Goal: Task Accomplishment & Management: Complete application form

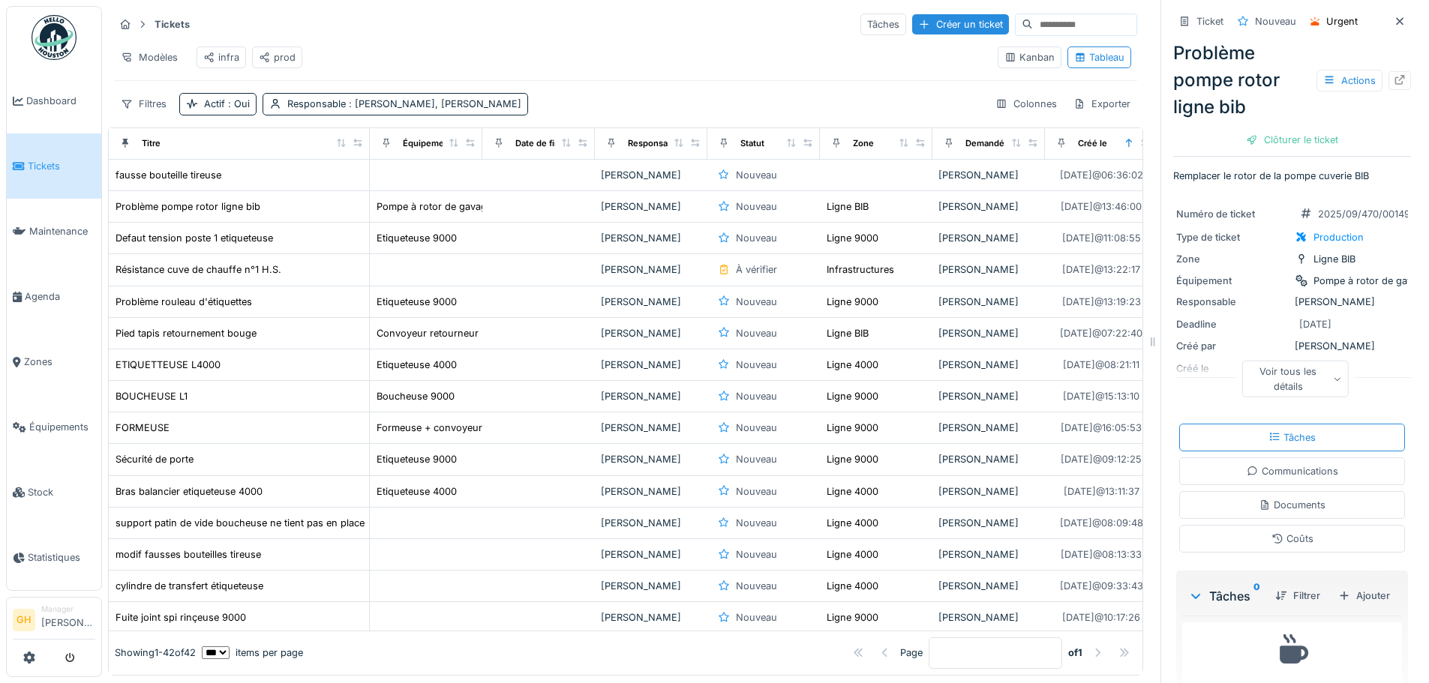
scroll to position [75, 0]
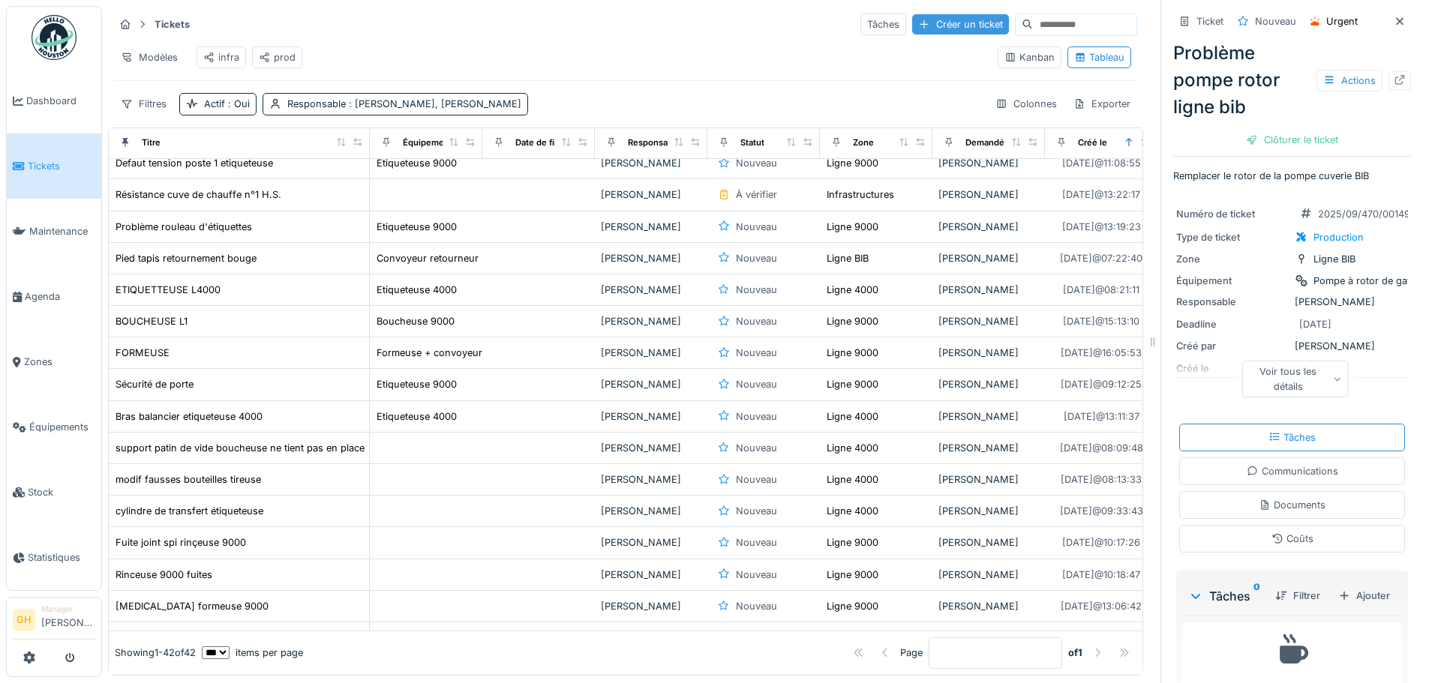
click at [921, 16] on div "Créer un ticket" at bounding box center [960, 24] width 97 height 20
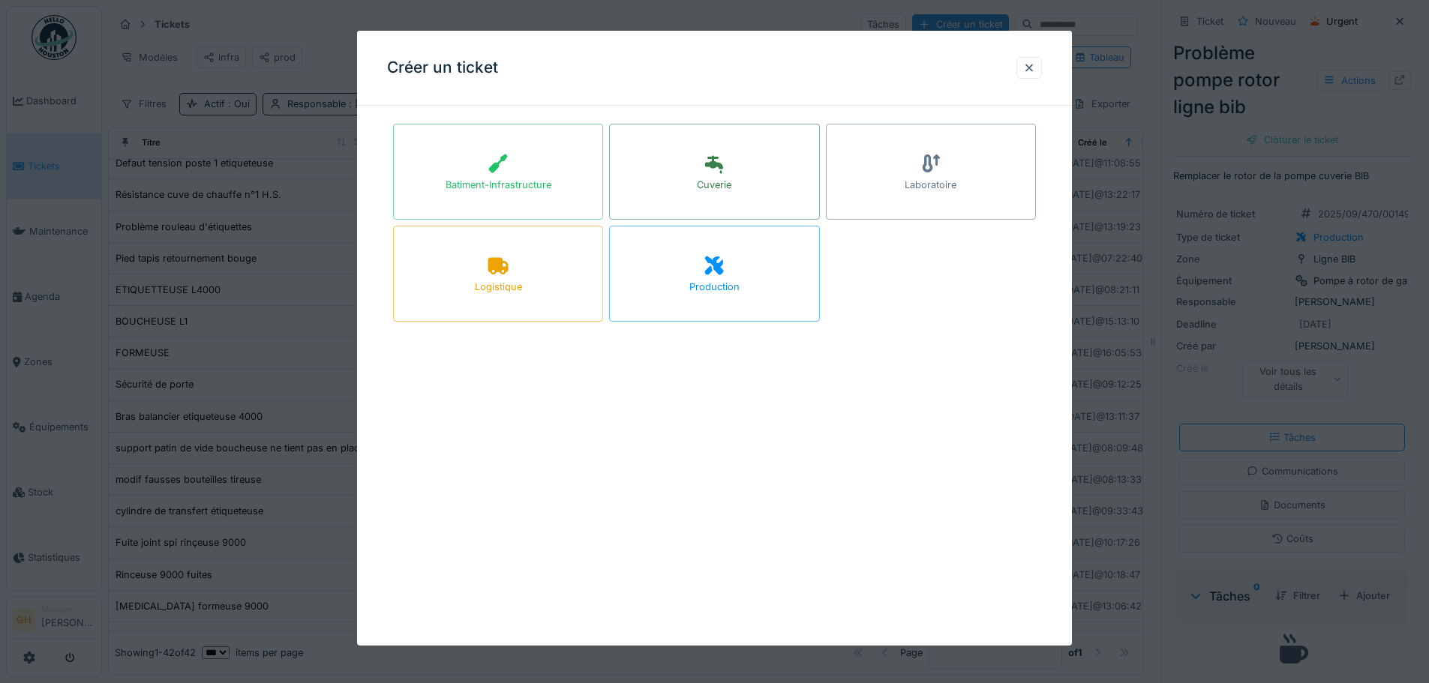
drag, startPoint x: 272, startPoint y: 232, endPoint x: 317, endPoint y: 211, distance: 49.7
click at [275, 230] on div at bounding box center [714, 341] width 1429 height 683
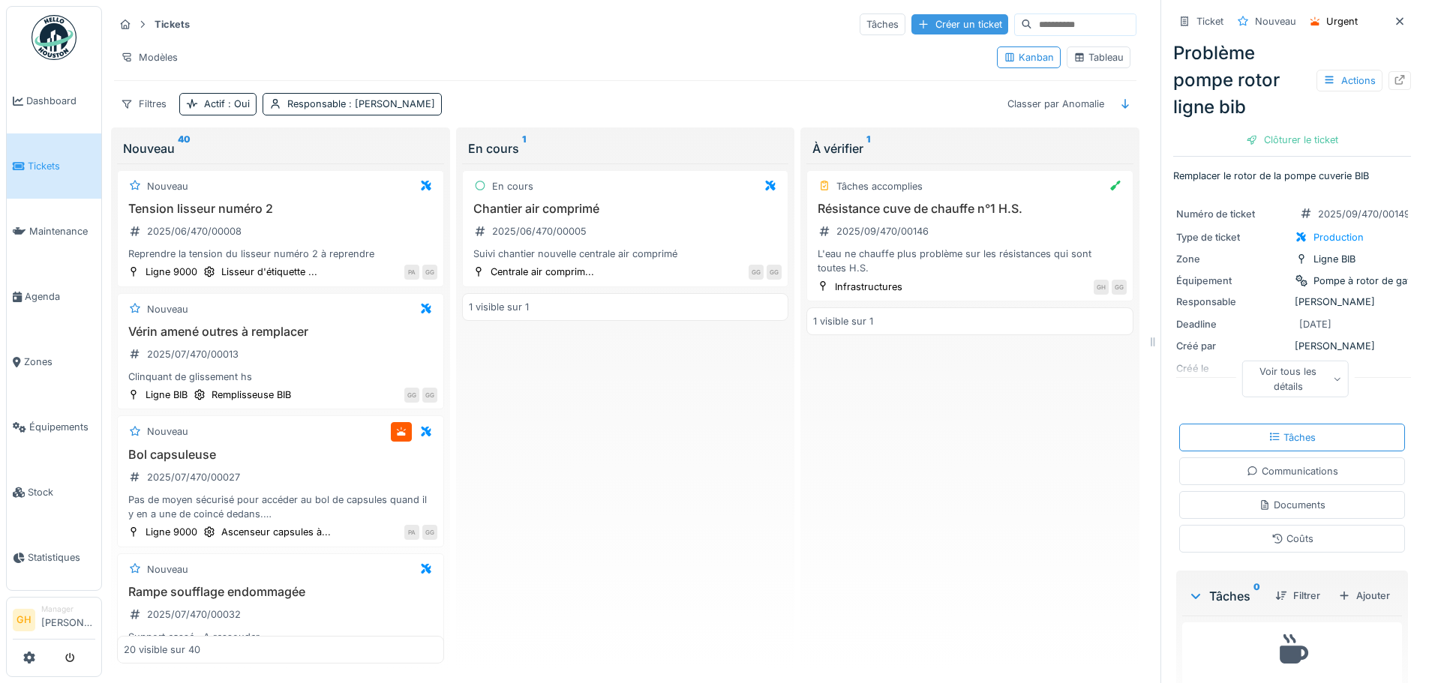
click at [942, 29] on div "Créer un ticket" at bounding box center [959, 24] width 97 height 20
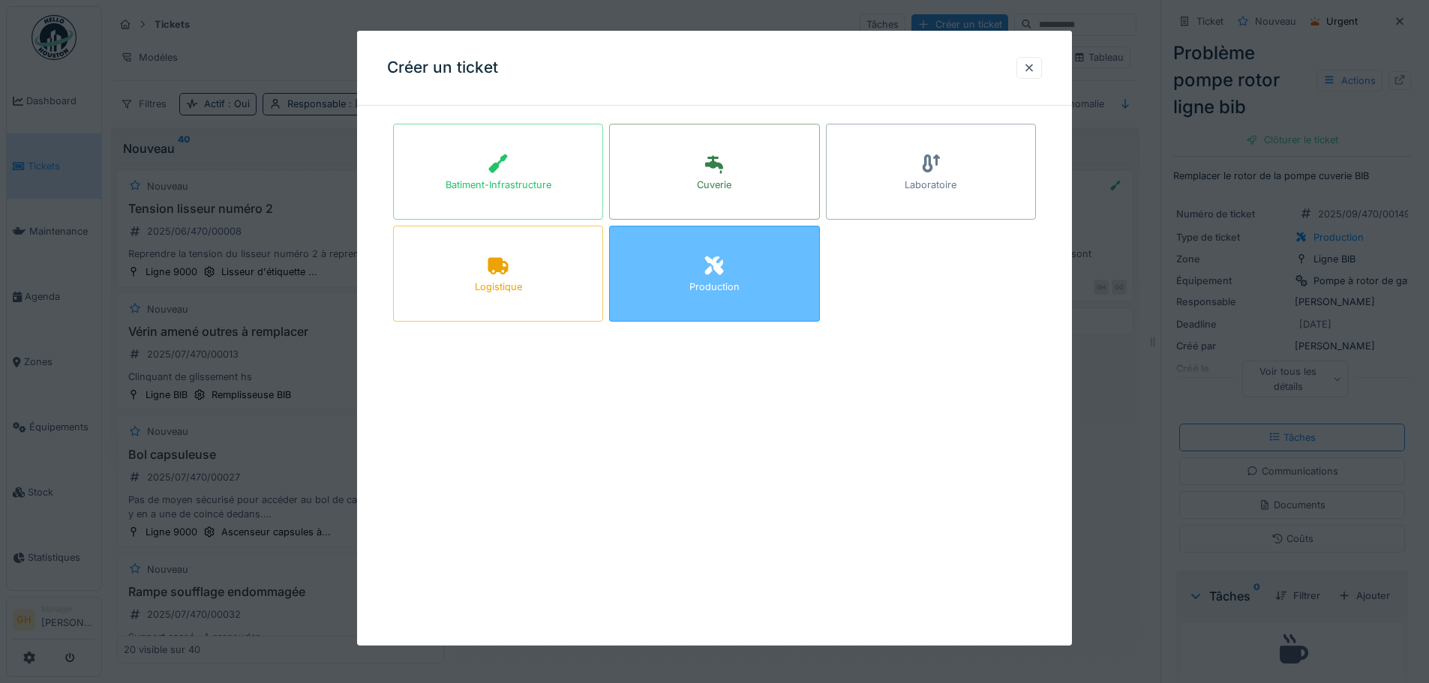
click at [760, 280] on div "Production" at bounding box center [714, 274] width 210 height 96
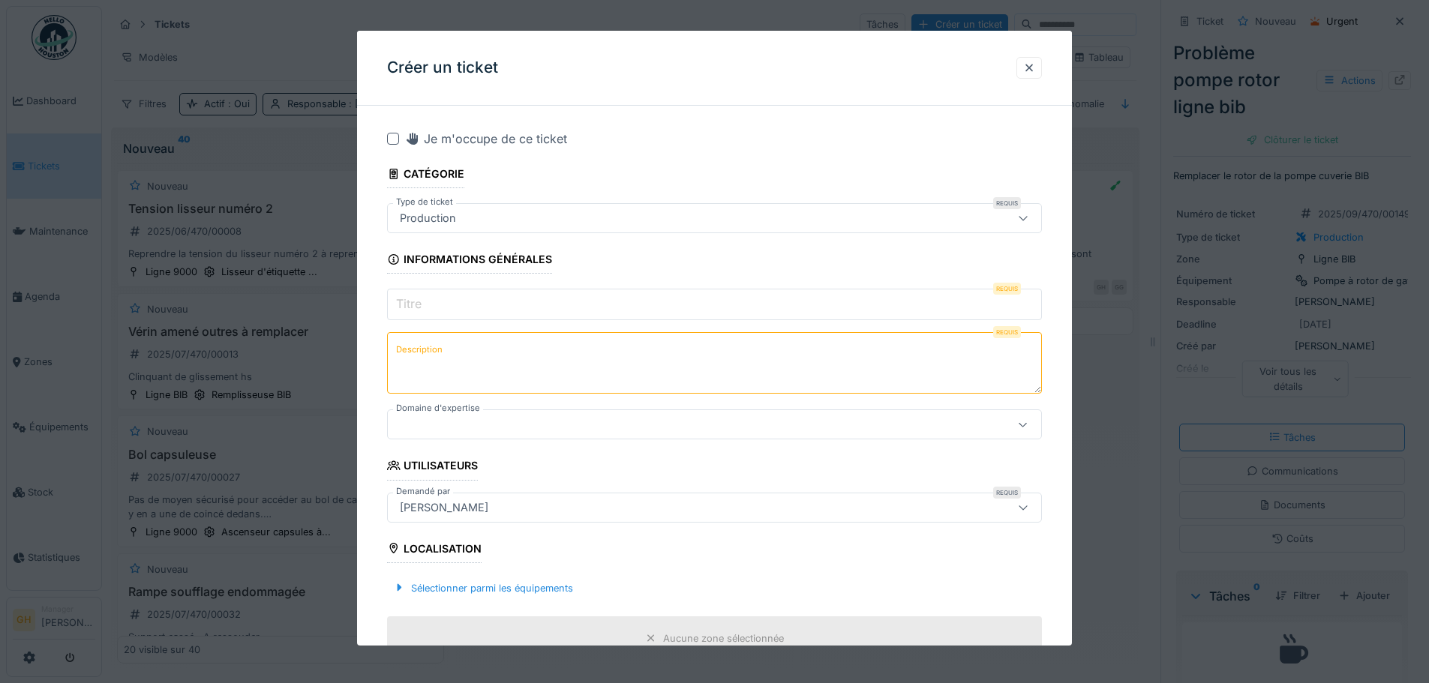
click at [526, 307] on input "Titre" at bounding box center [714, 305] width 655 height 32
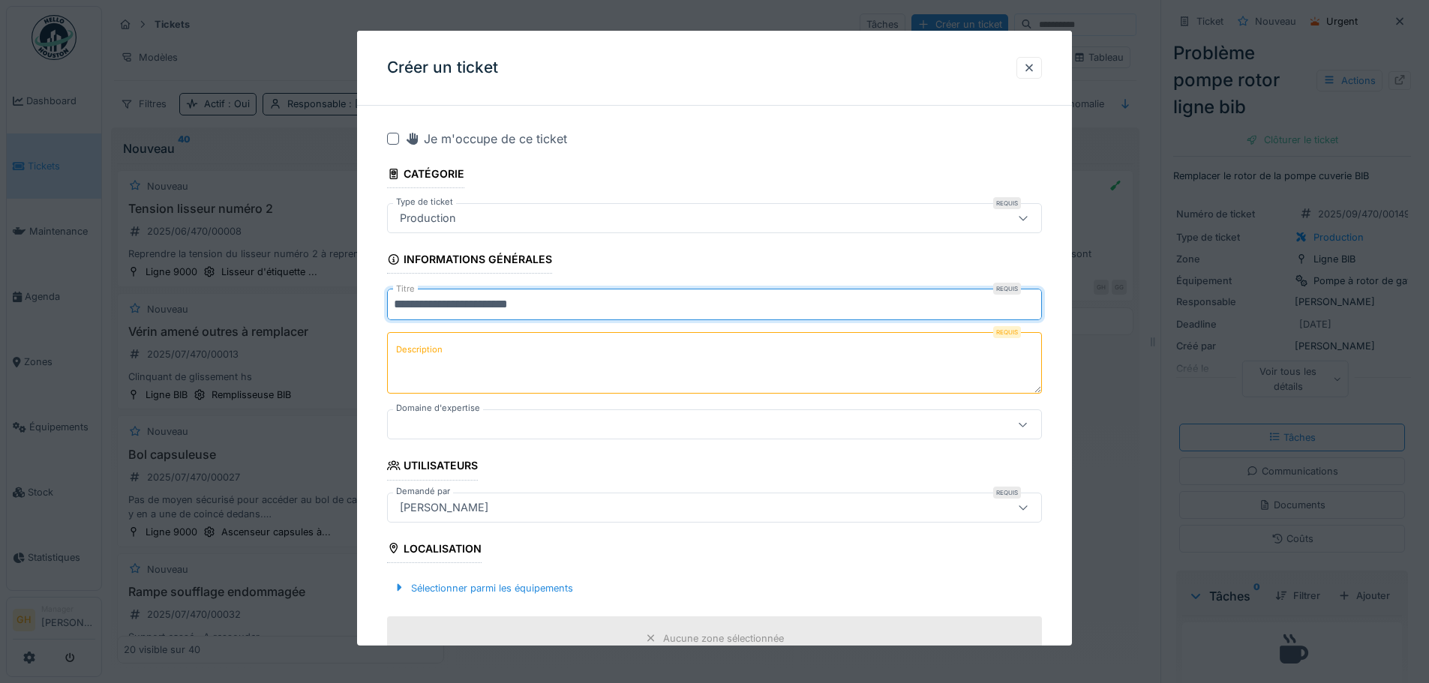
type input "**********"
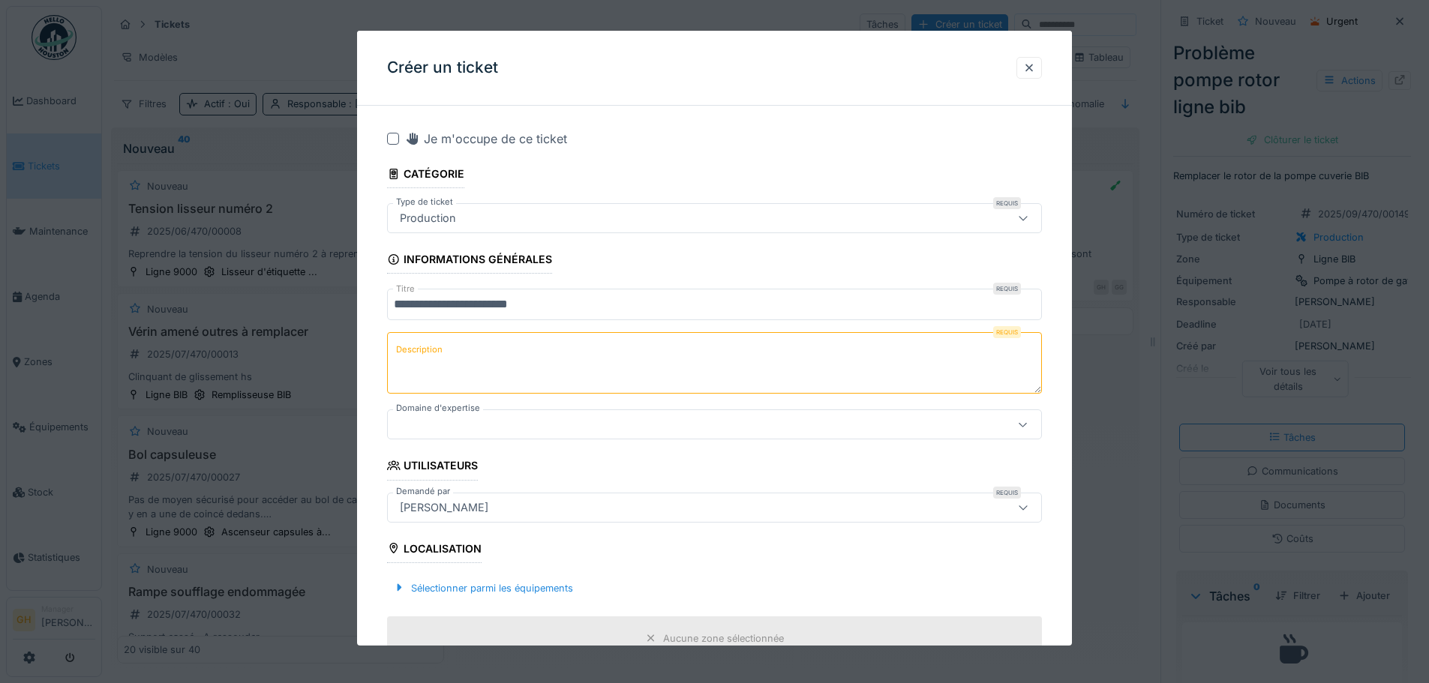
click at [569, 349] on textarea "Description" at bounding box center [714, 363] width 655 height 62
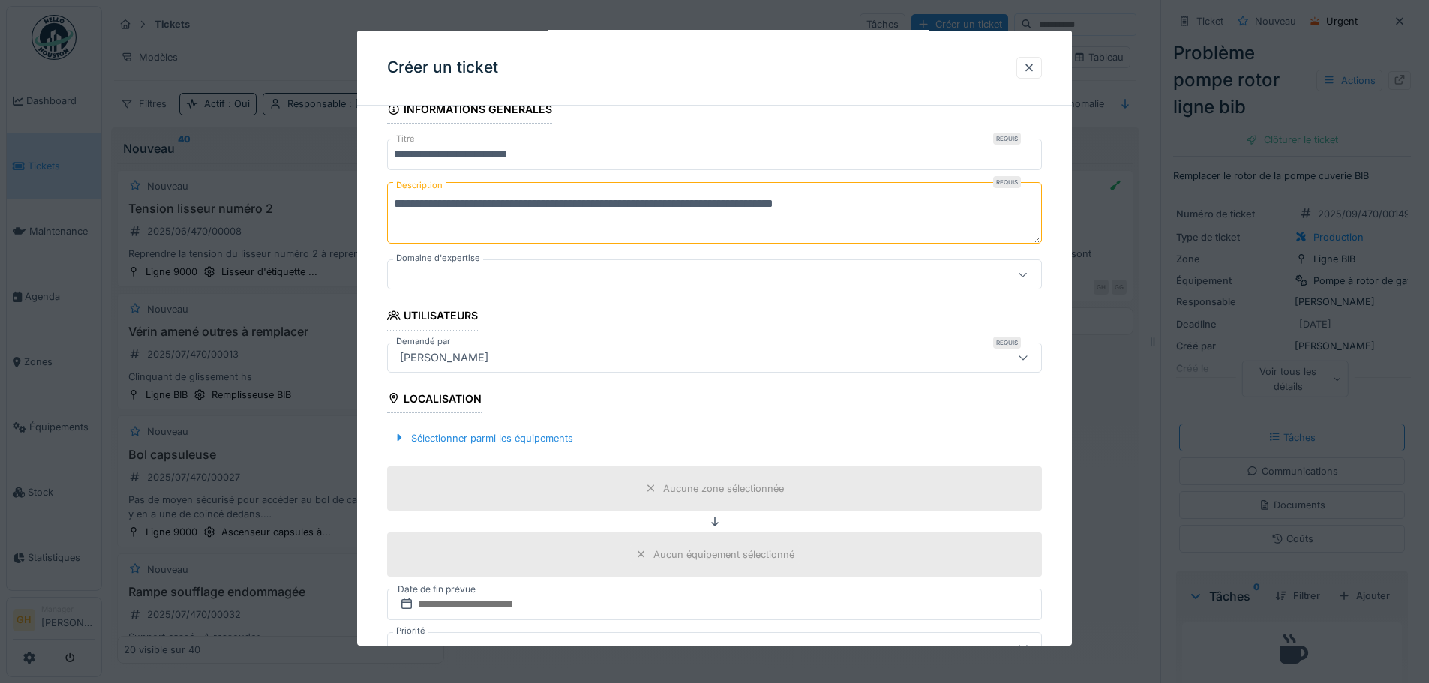
type textarea "**********"
click at [539, 266] on div at bounding box center [714, 275] width 655 height 30
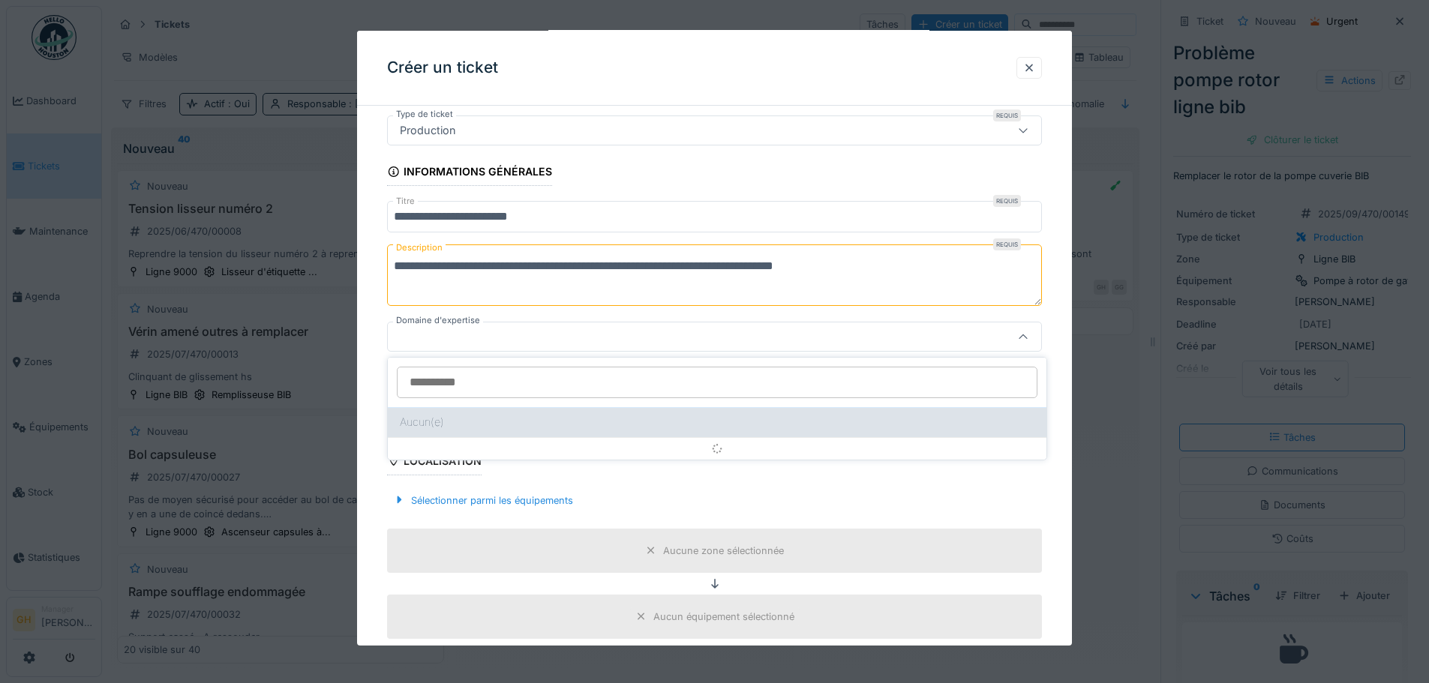
scroll to position [86, 0]
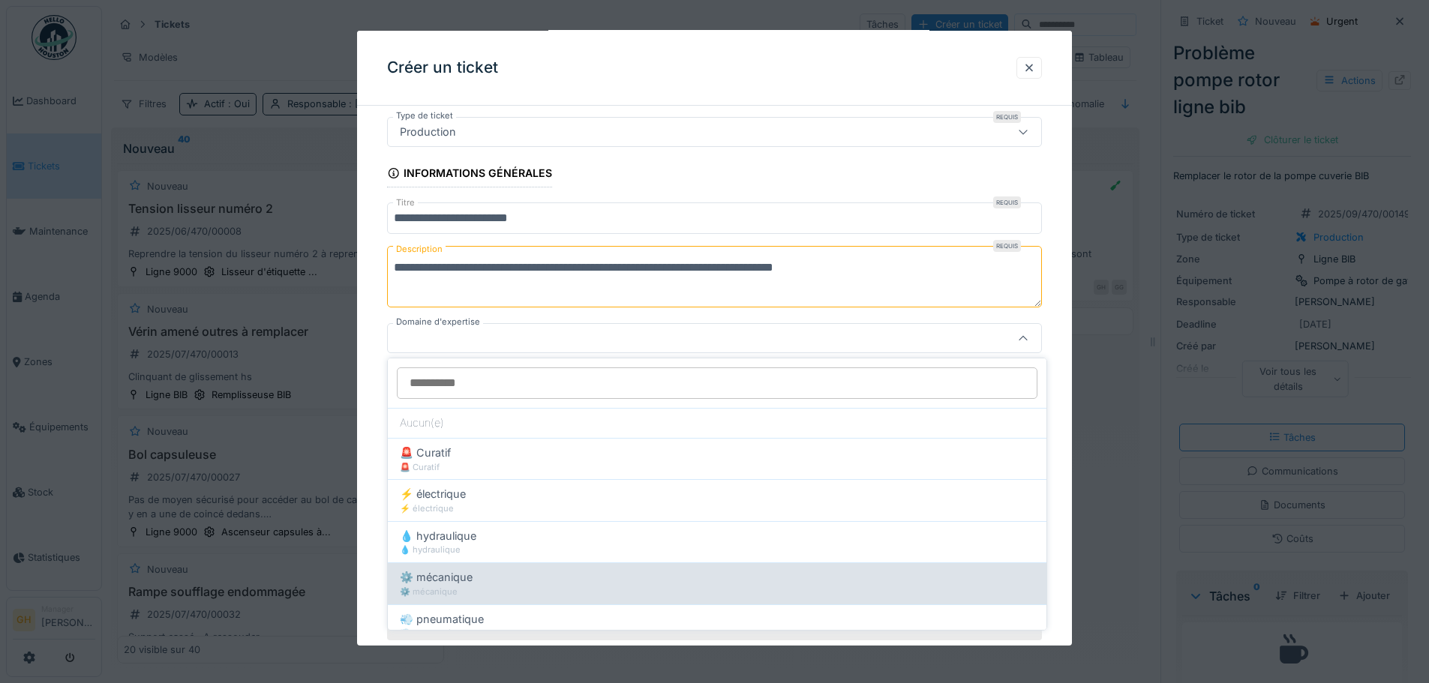
click at [523, 587] on div "⚙️ mécanique" at bounding box center [717, 592] width 635 height 13
type input "****"
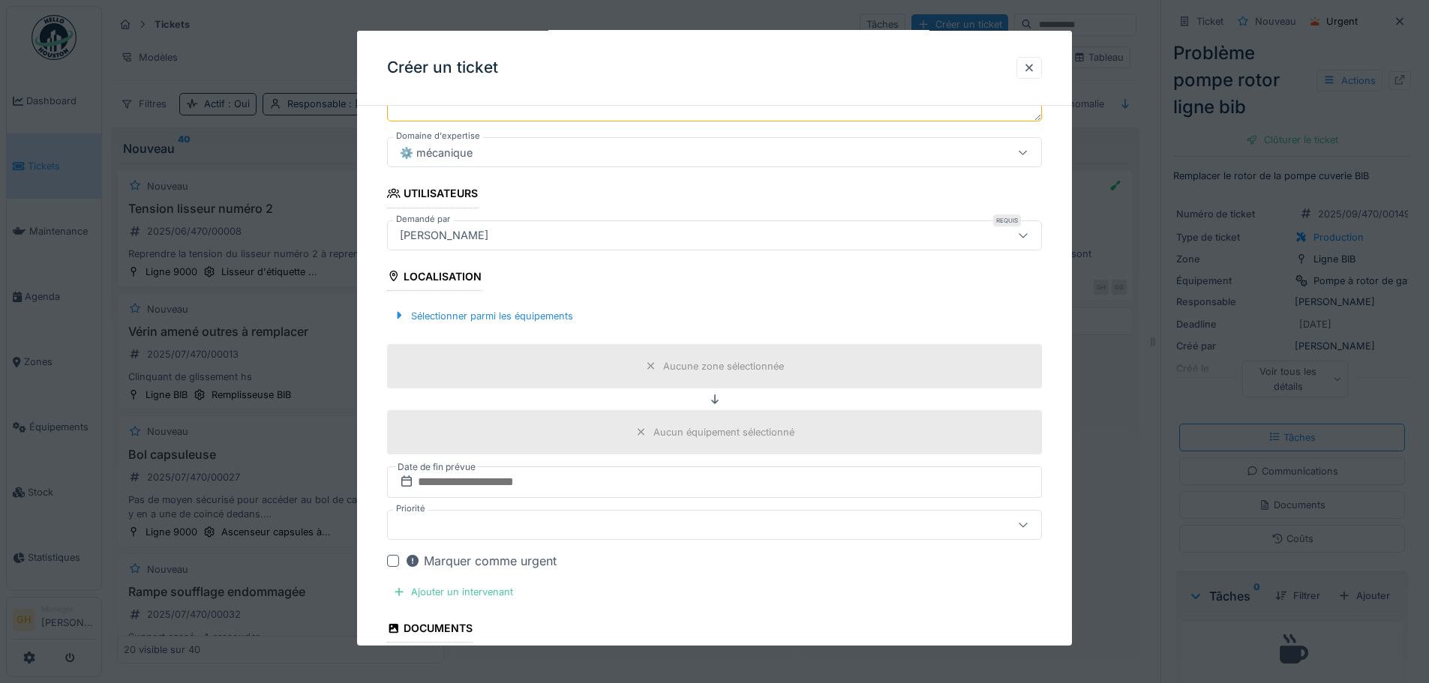
scroll to position [311, 0]
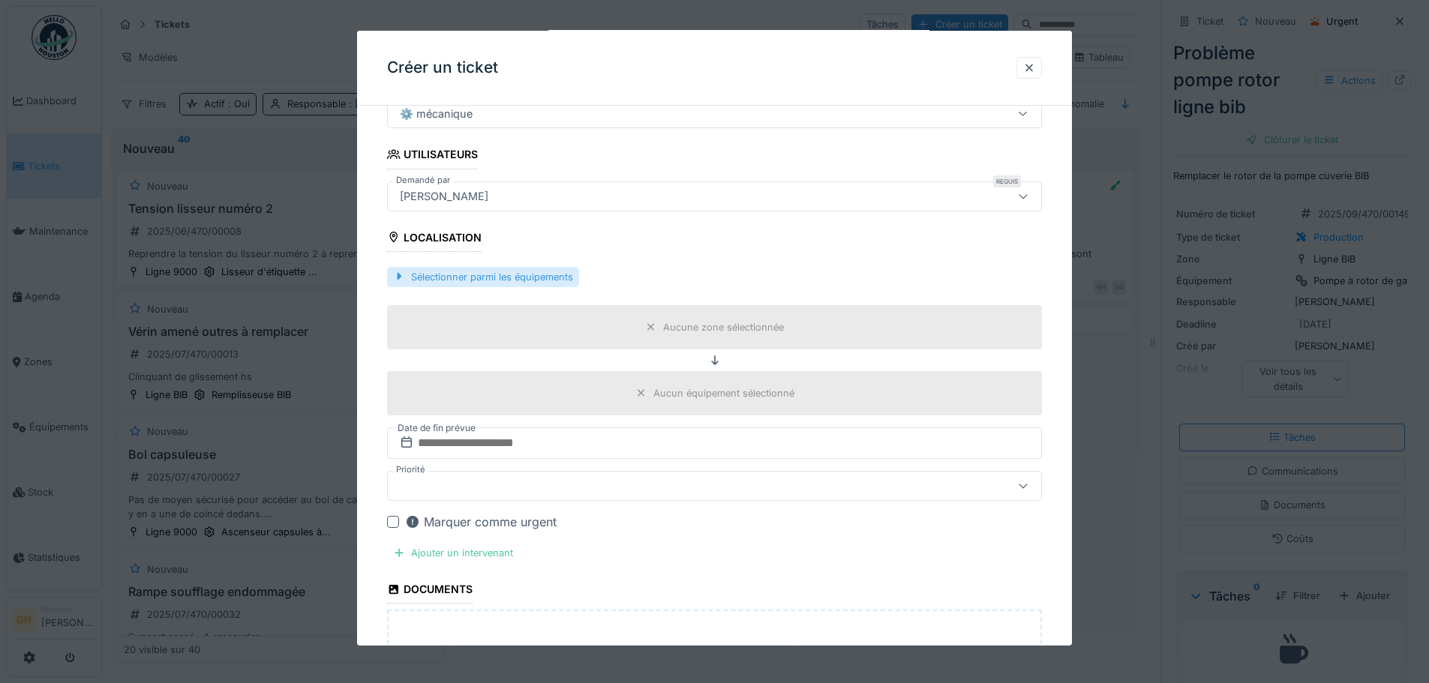
click at [524, 278] on div "Sélectionner parmi les équipements" at bounding box center [483, 277] width 192 height 20
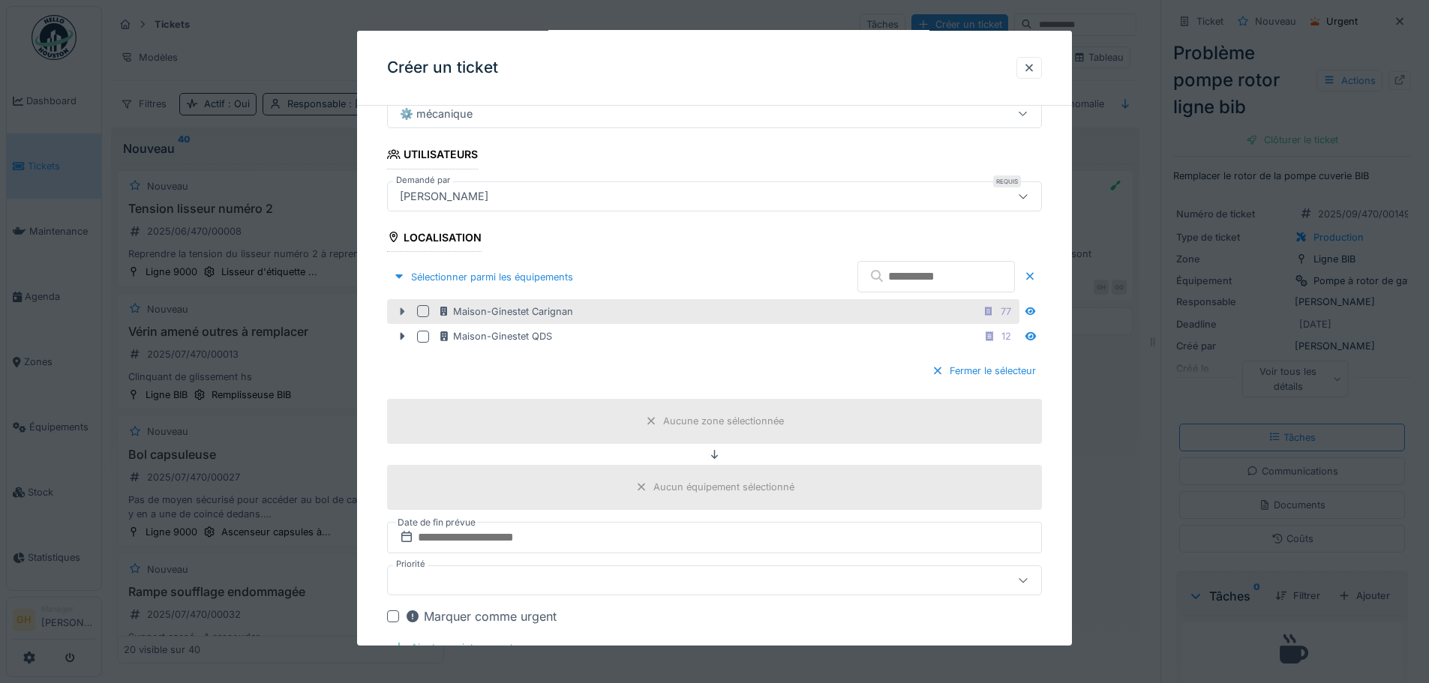
click at [394, 314] on div at bounding box center [402, 312] width 24 height 16
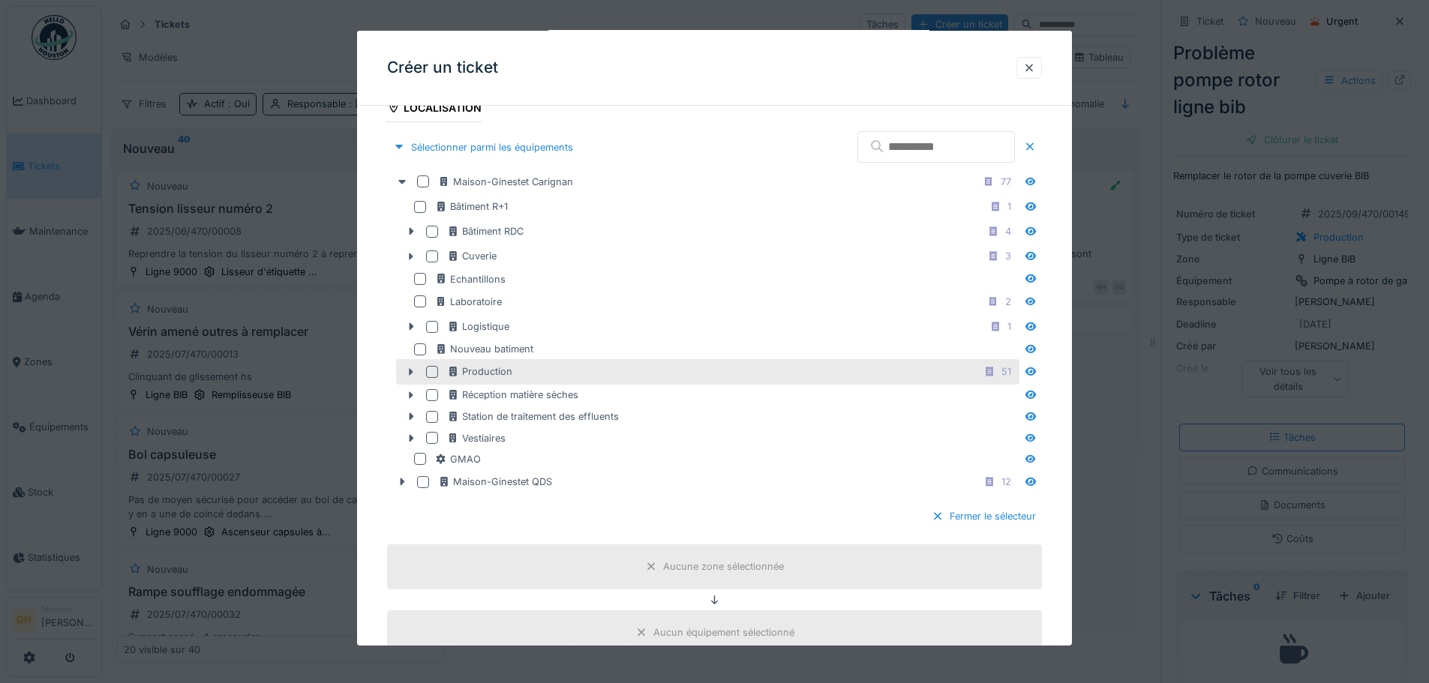
scroll to position [461, 0]
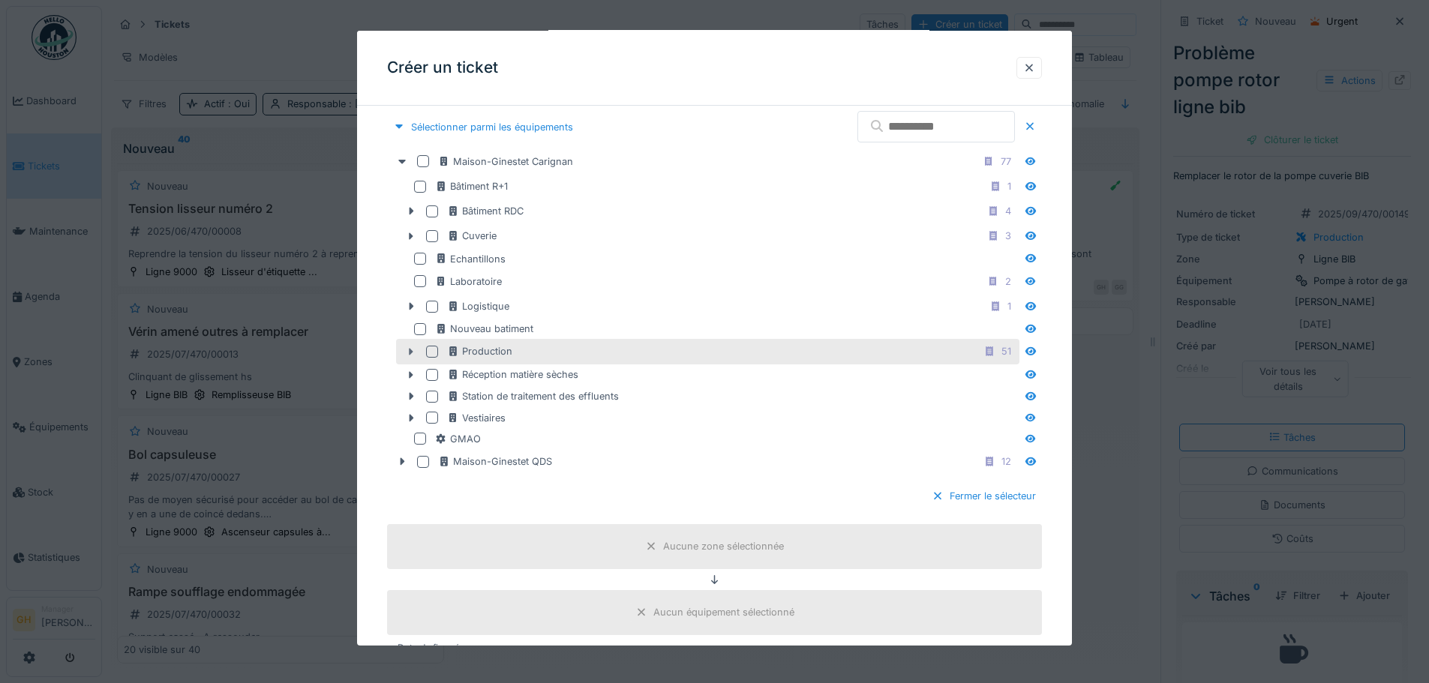
click at [414, 344] on div at bounding box center [411, 352] width 24 height 16
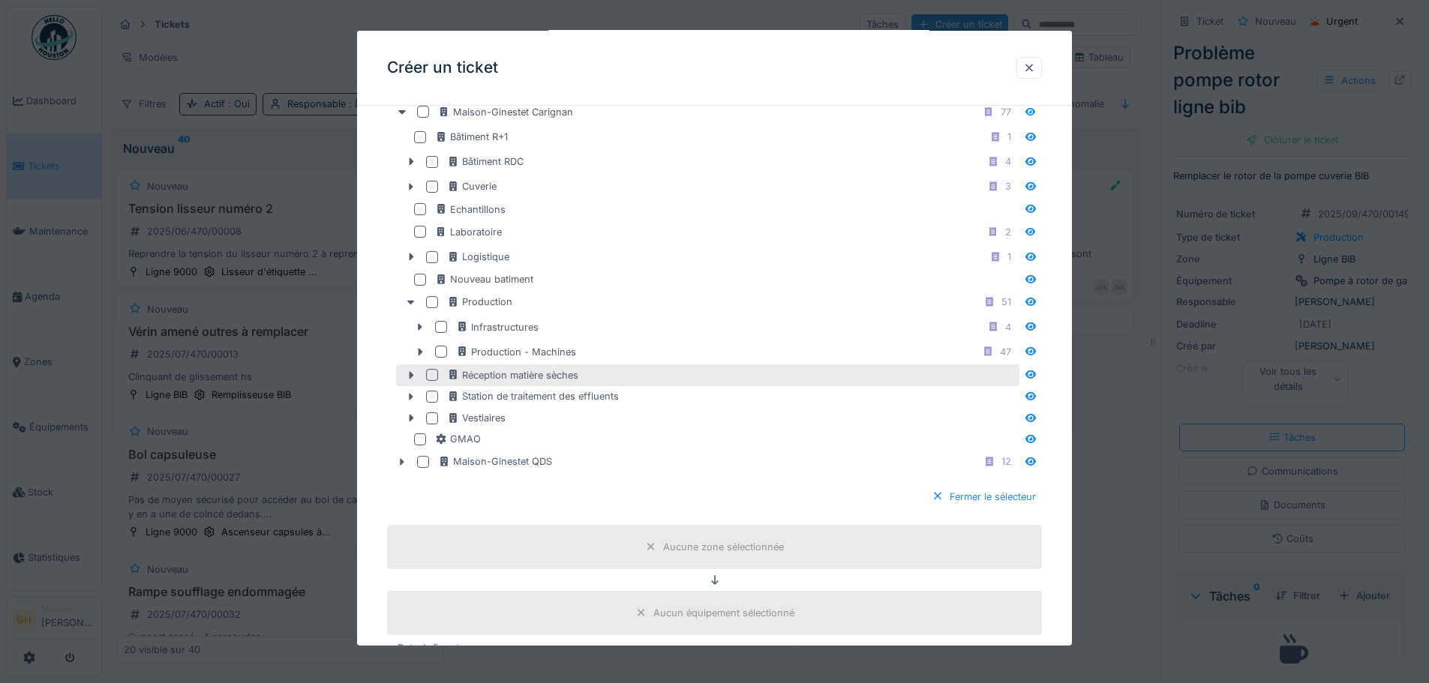
scroll to position [536, 0]
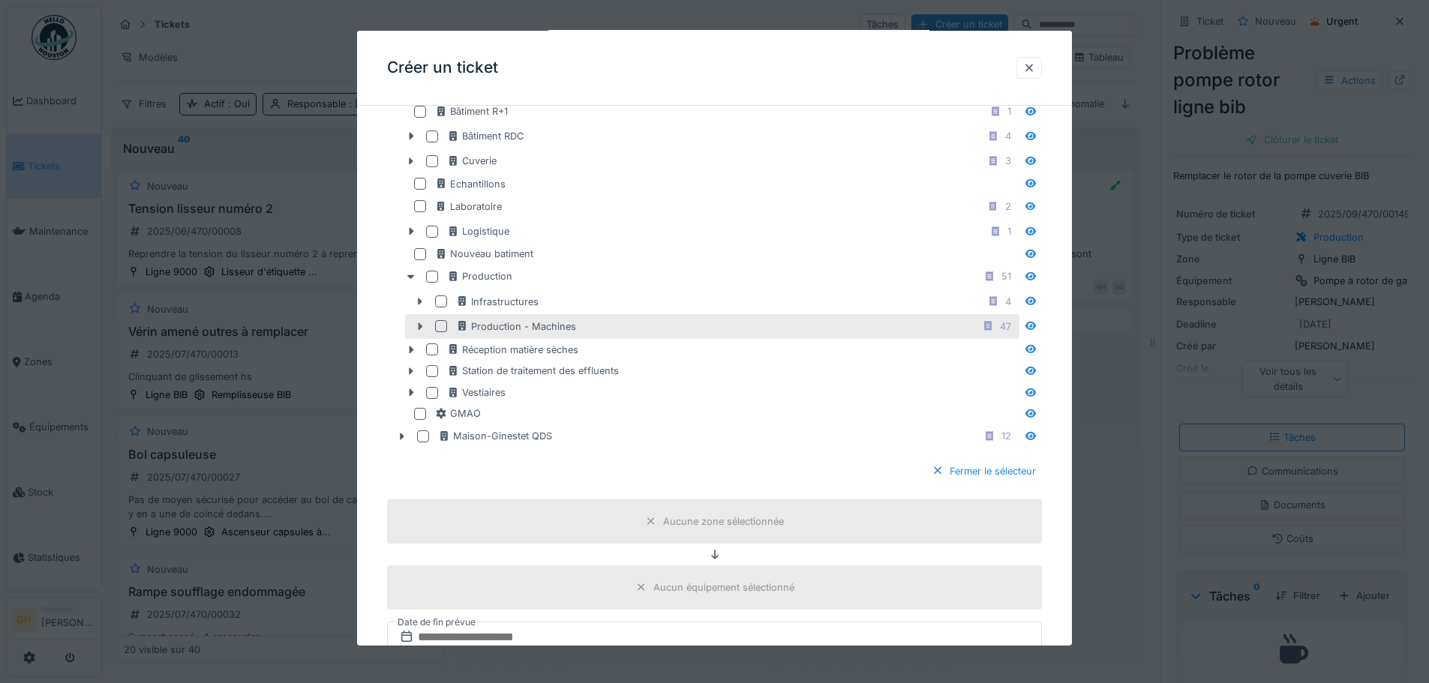
click at [421, 330] on icon at bounding box center [420, 327] width 12 height 10
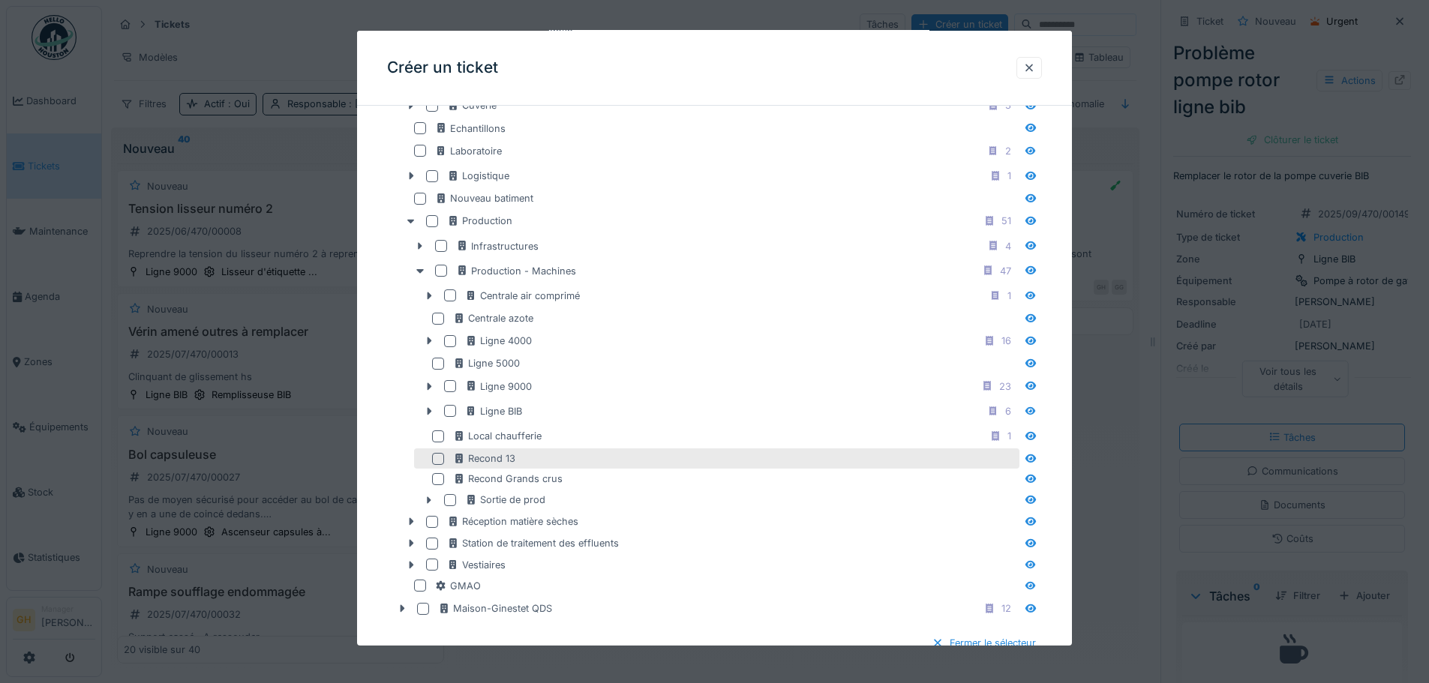
scroll to position [686, 0]
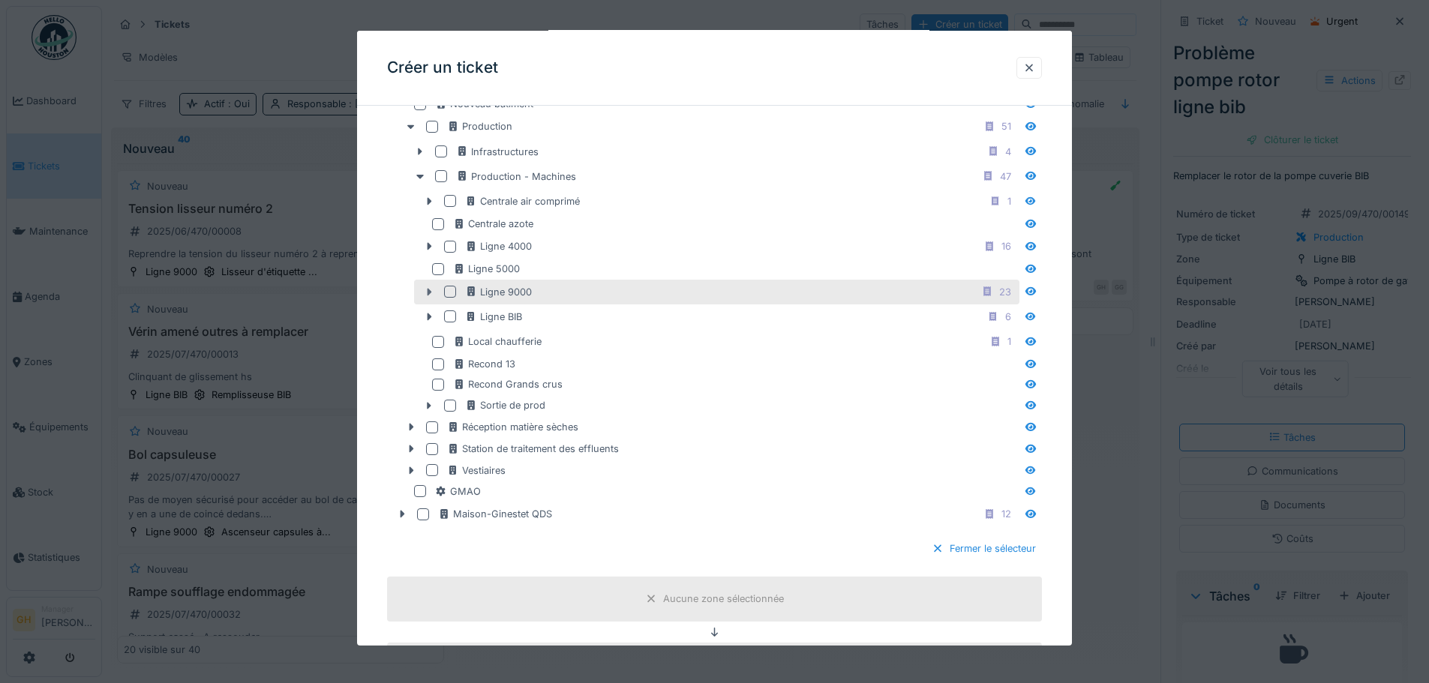
click at [425, 291] on icon at bounding box center [429, 292] width 12 height 10
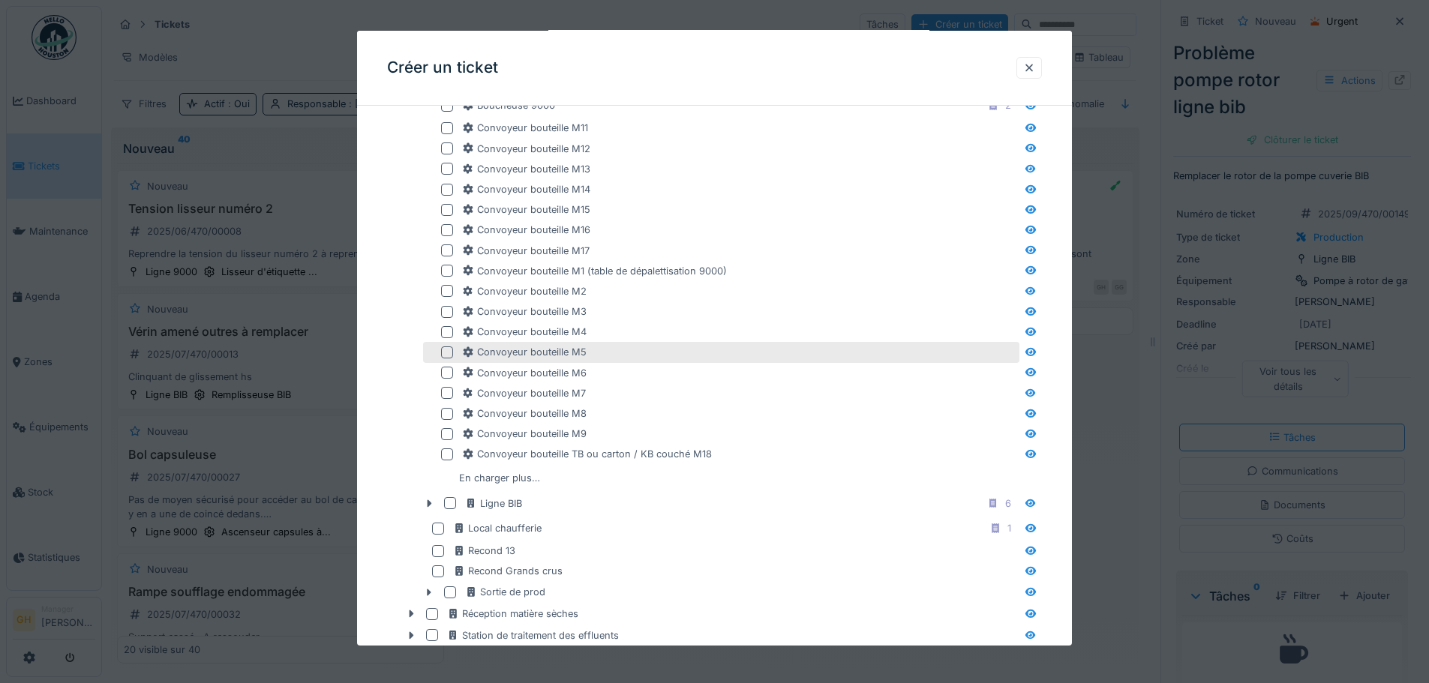
scroll to position [1136, 0]
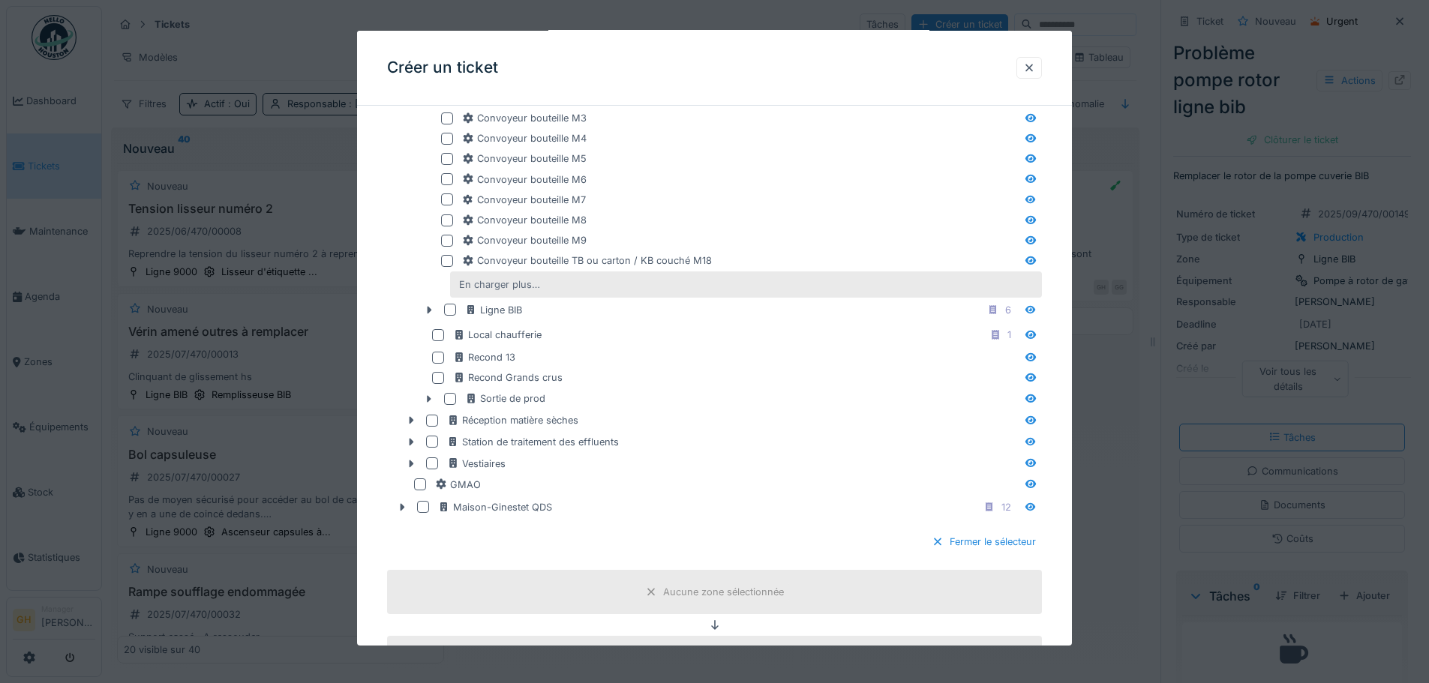
click at [474, 287] on div "En charger plus…" at bounding box center [499, 285] width 93 height 20
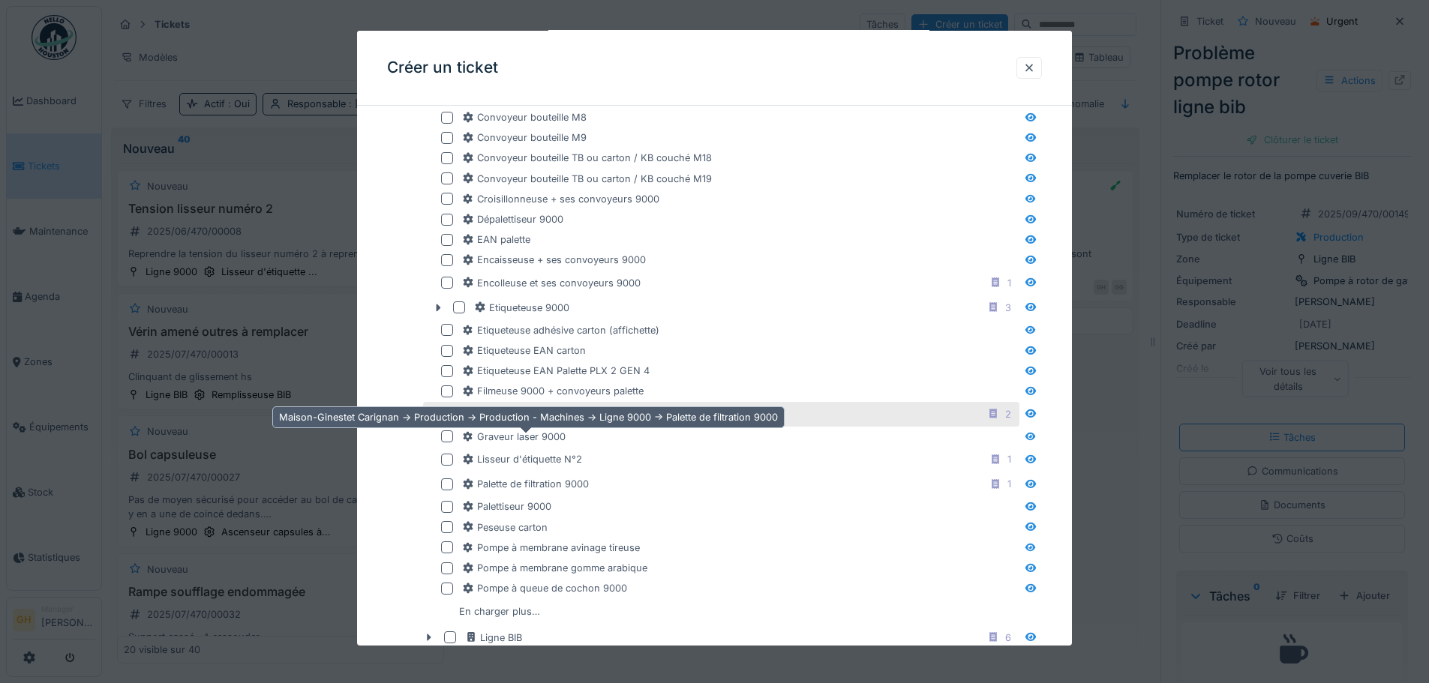
scroll to position [1286, 0]
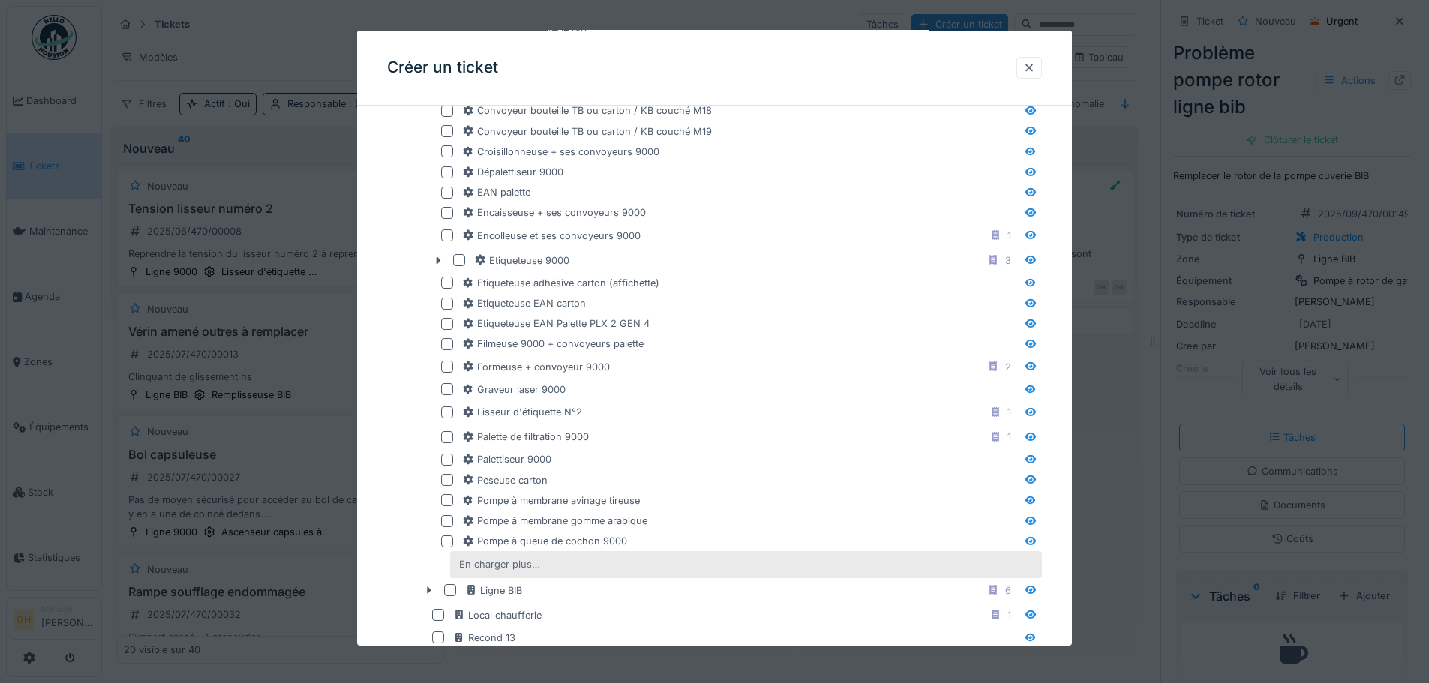
click at [516, 566] on div "En charger plus…" at bounding box center [499, 564] width 93 height 20
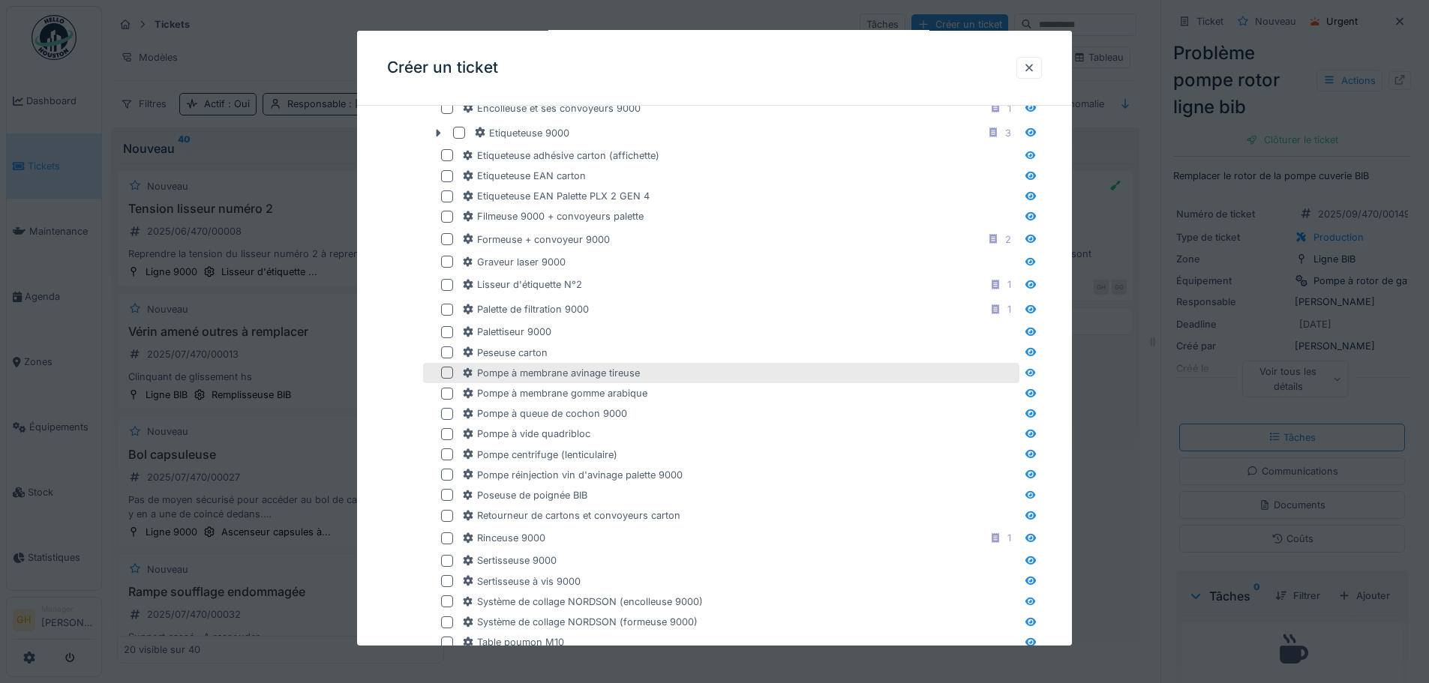
scroll to position [1436, 0]
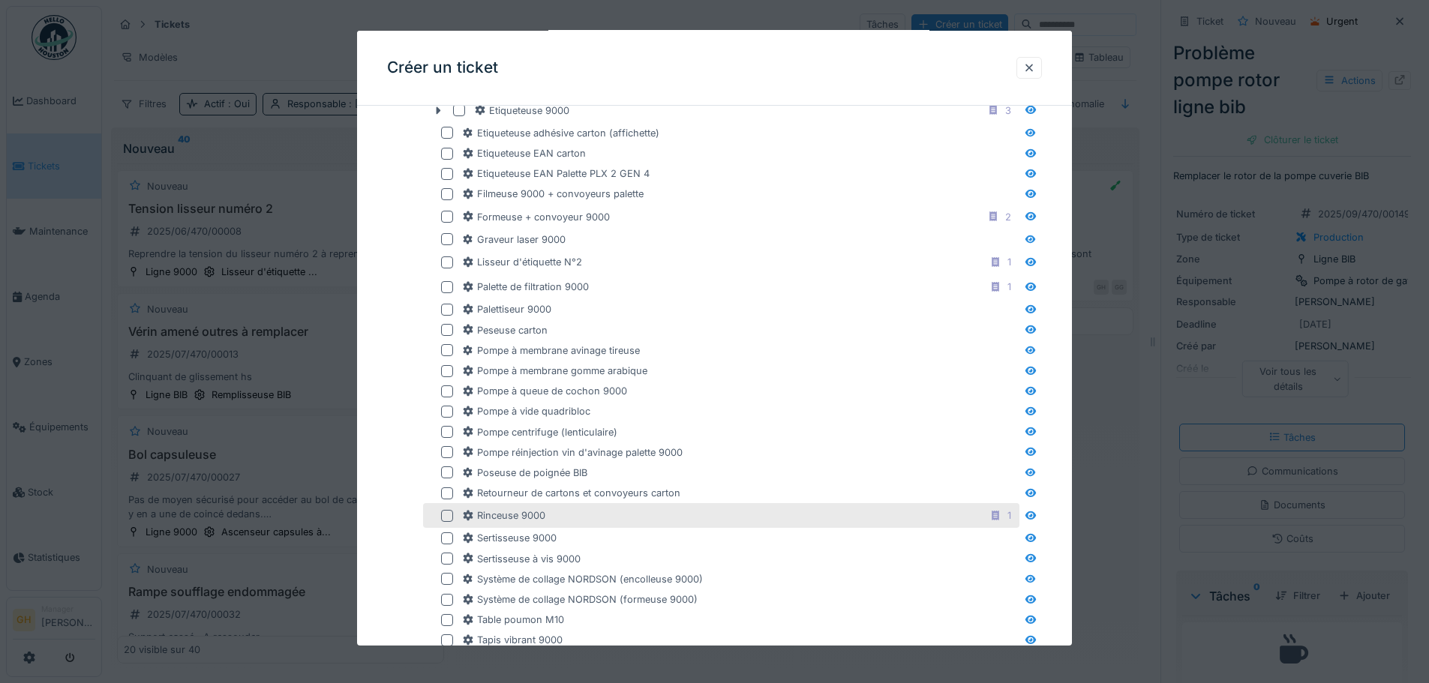
click at [583, 517] on div "Rinceuse 9000 1" at bounding box center [739, 515] width 554 height 19
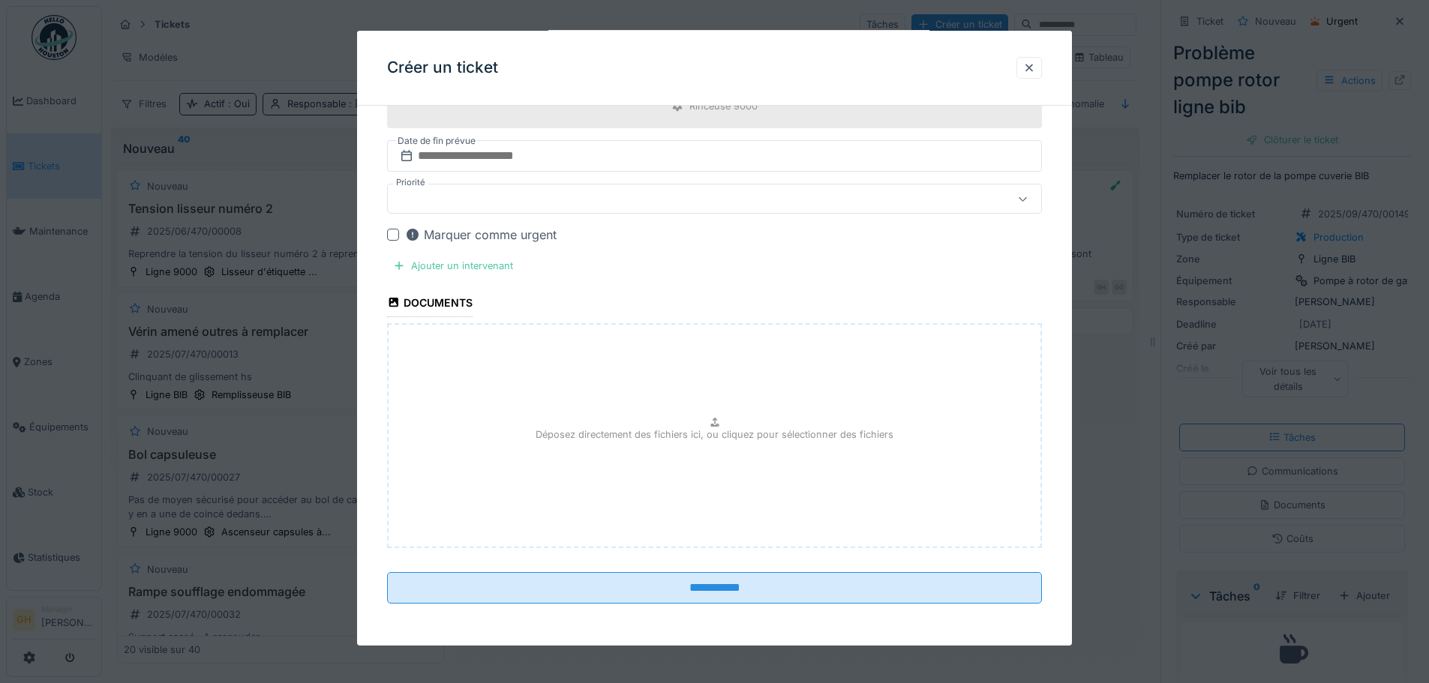
scroll to position [2066, 0]
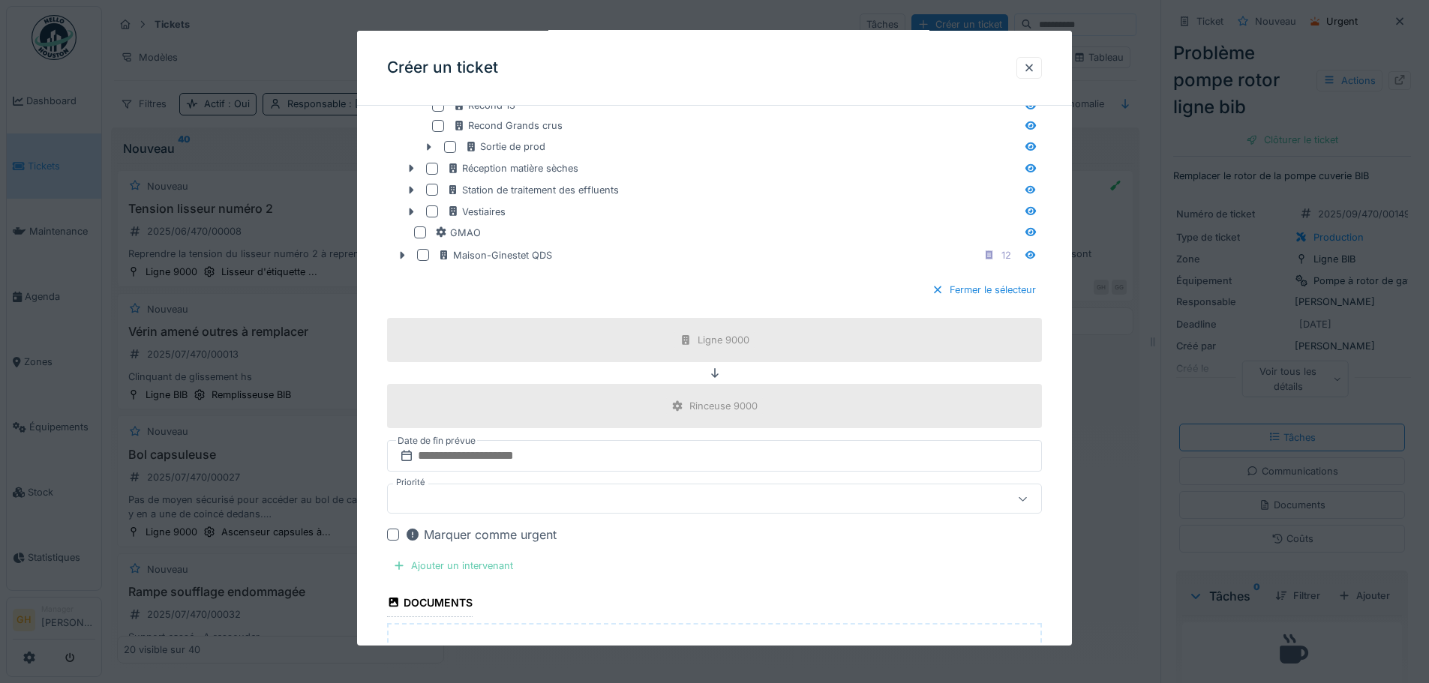
click at [475, 560] on div "Ajouter un intervenant" at bounding box center [453, 566] width 132 height 20
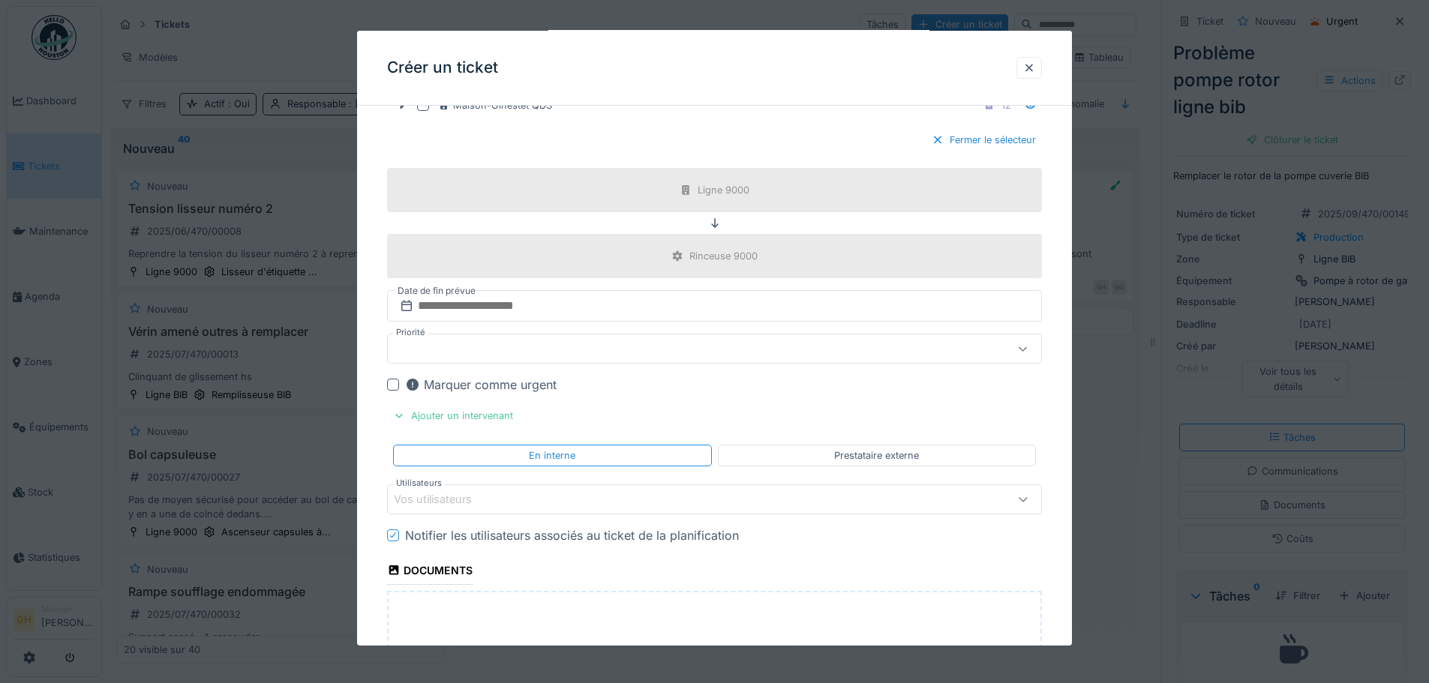
click at [488, 499] on div "Vos utilisateurs" at bounding box center [443, 499] width 99 height 17
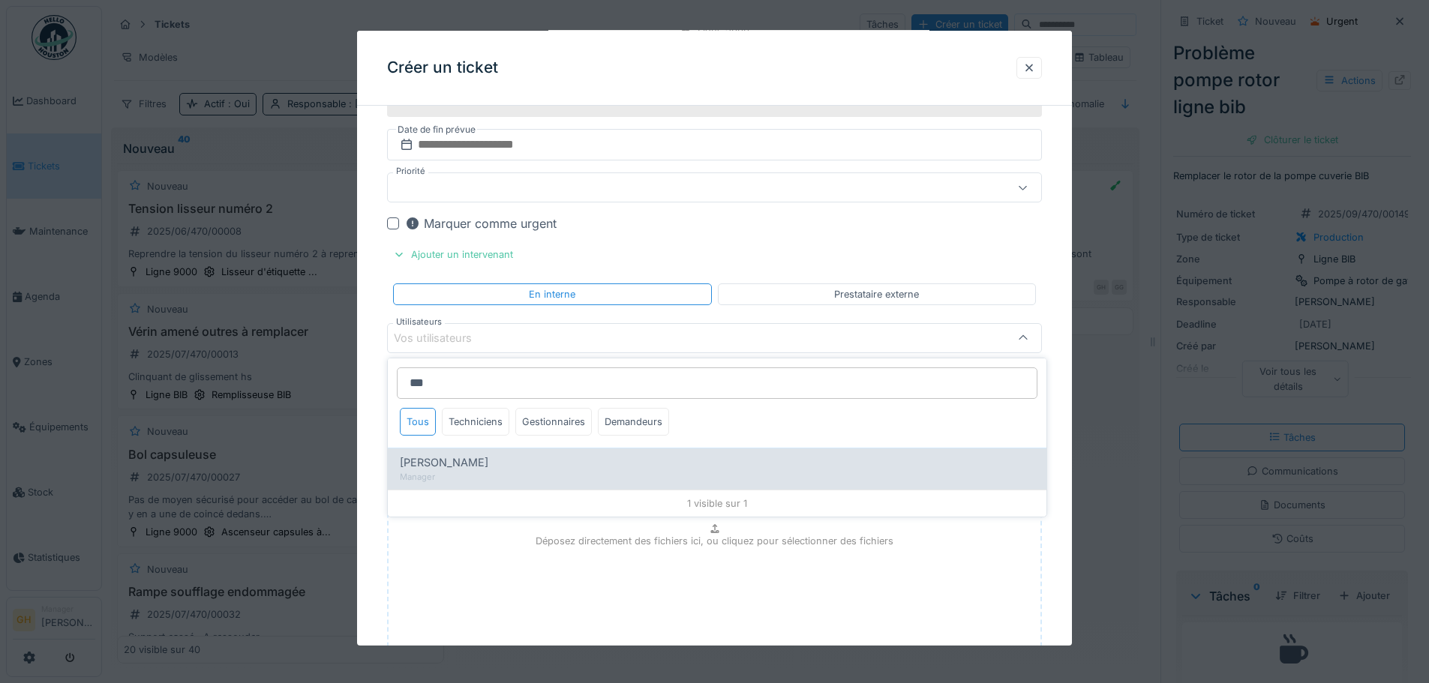
type input "***"
click at [440, 460] on span "[PERSON_NAME]" at bounding box center [444, 463] width 89 height 17
type input "*****"
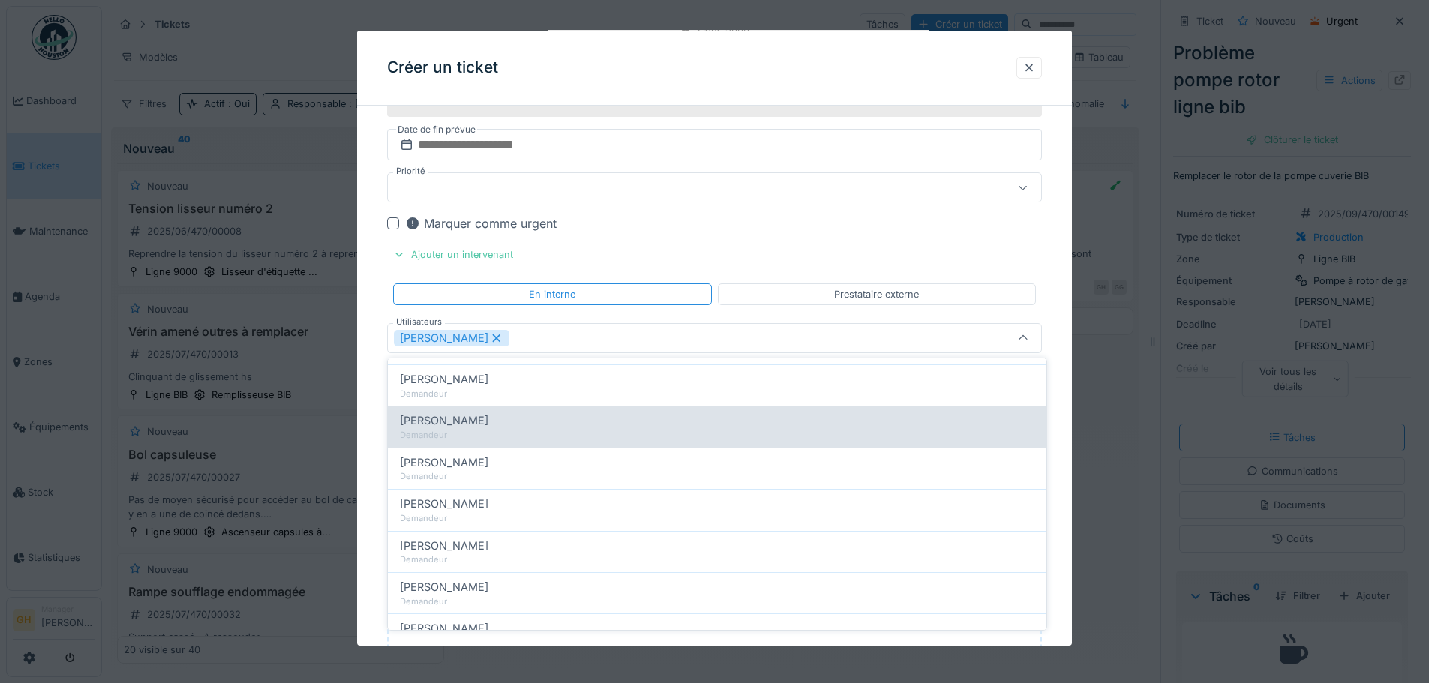
scroll to position [375, 0]
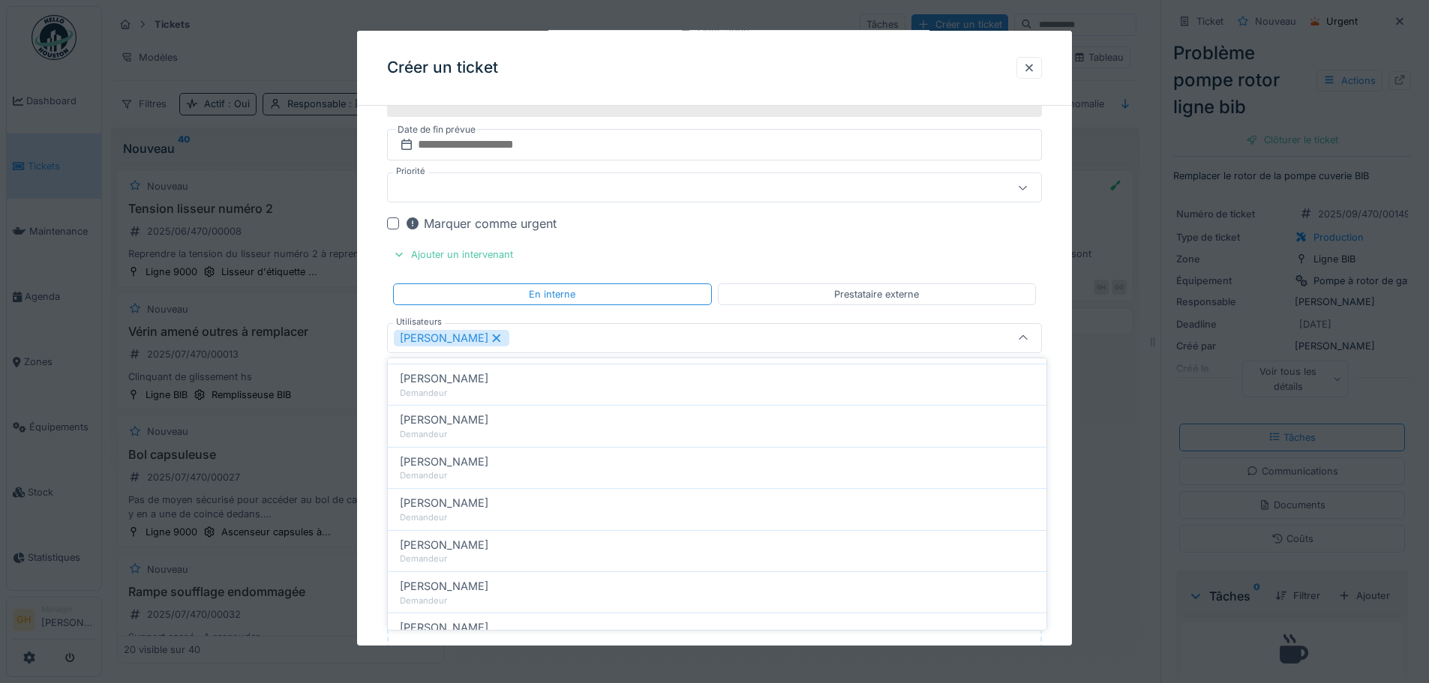
click at [628, 333] on div "[PERSON_NAME]" at bounding box center [676, 338] width 565 height 17
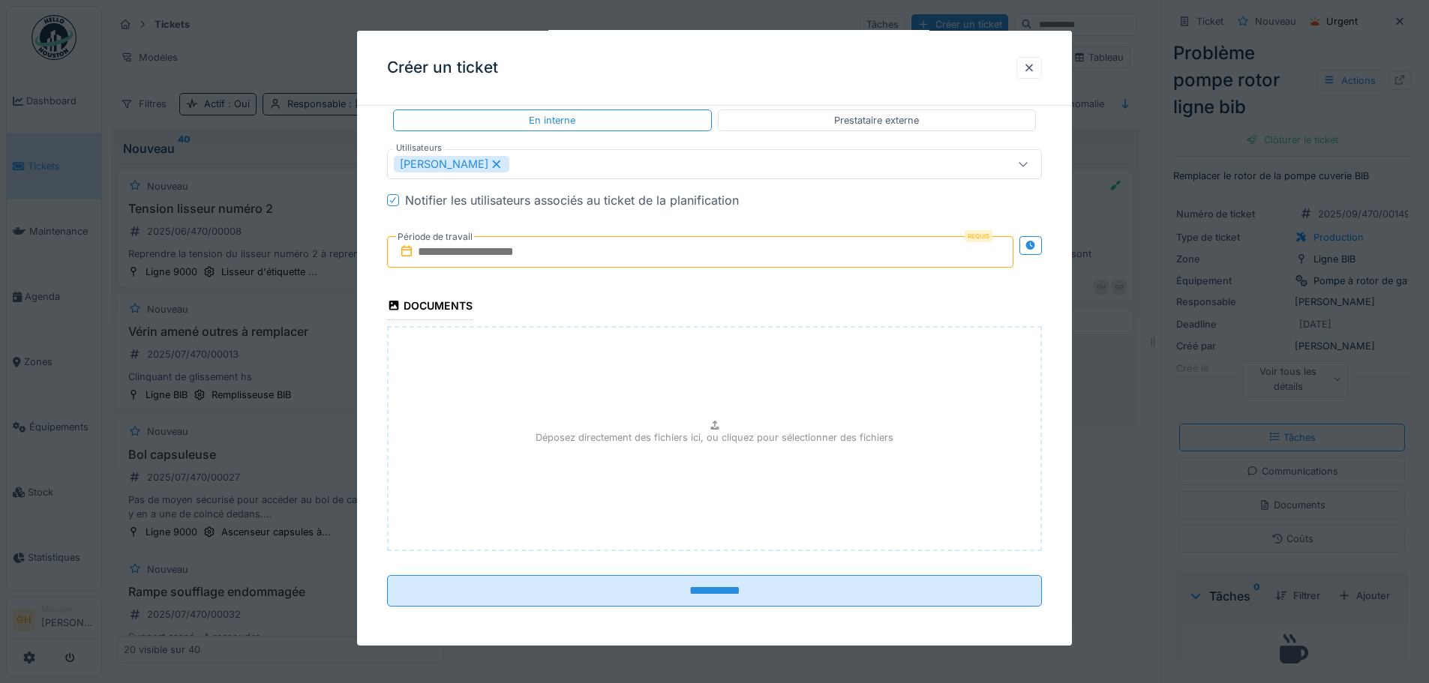
scroll to position [2555, 0]
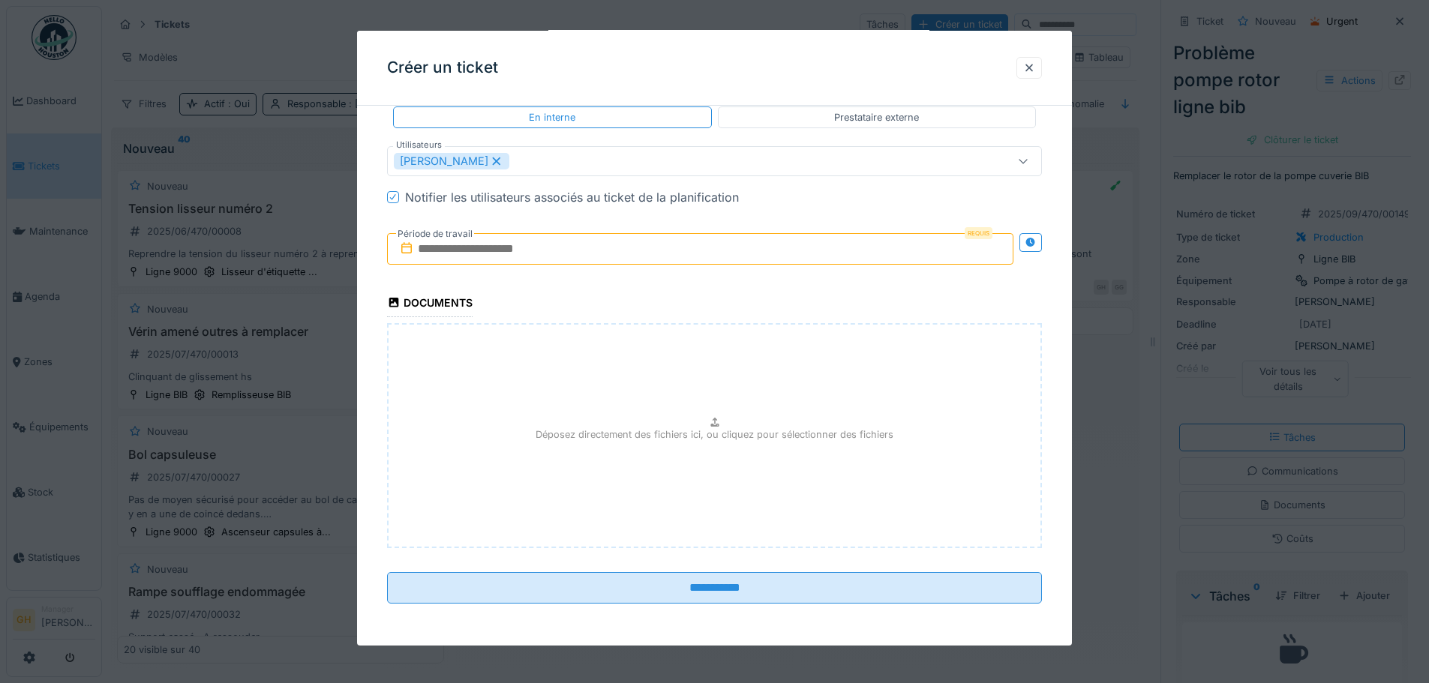
click at [397, 194] on icon at bounding box center [393, 198] width 9 height 8
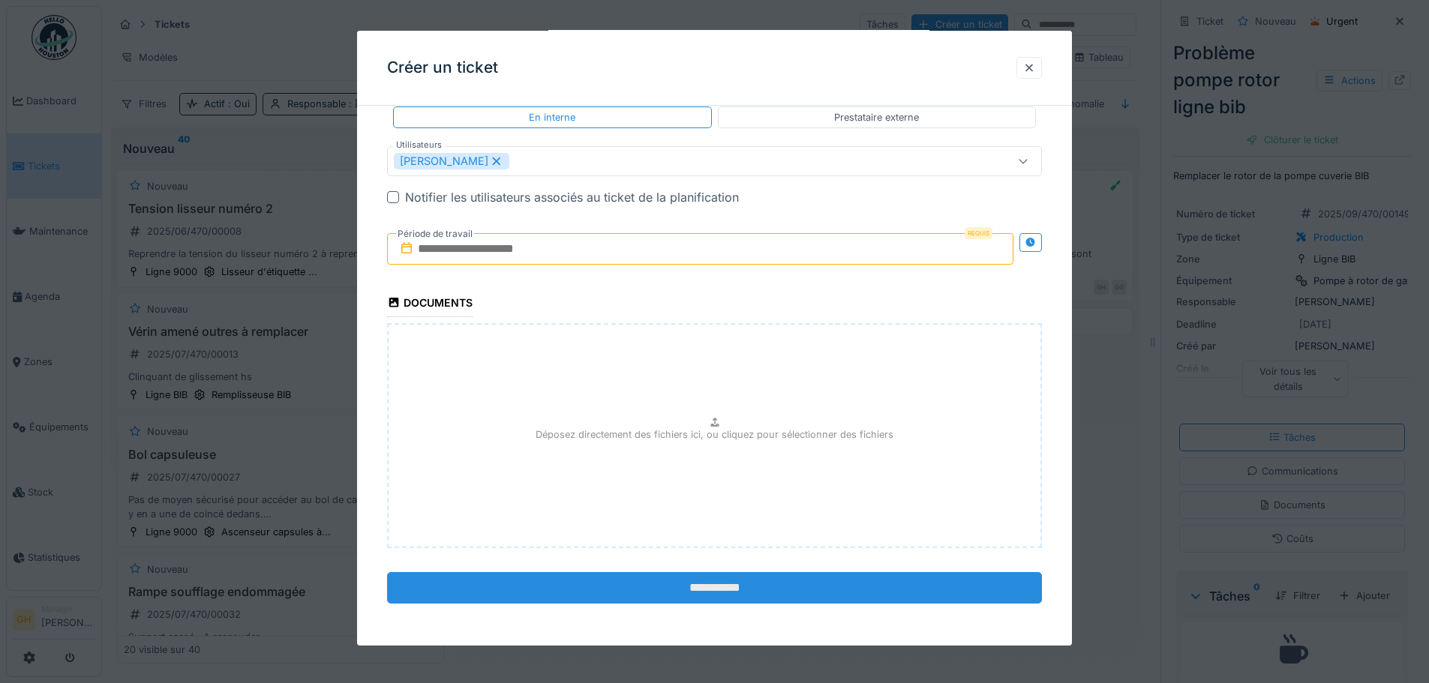
click at [794, 596] on input "**********" at bounding box center [714, 588] width 655 height 32
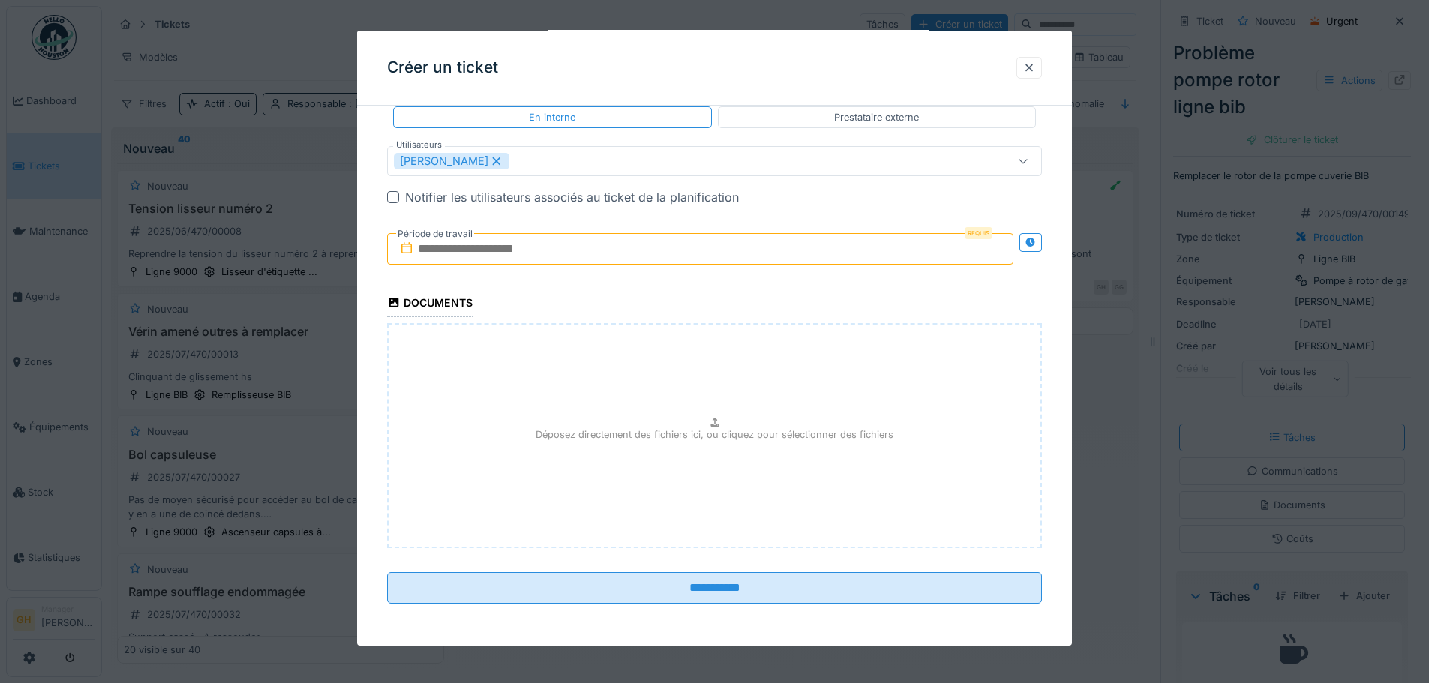
click at [568, 250] on input "text" at bounding box center [700, 249] width 626 height 32
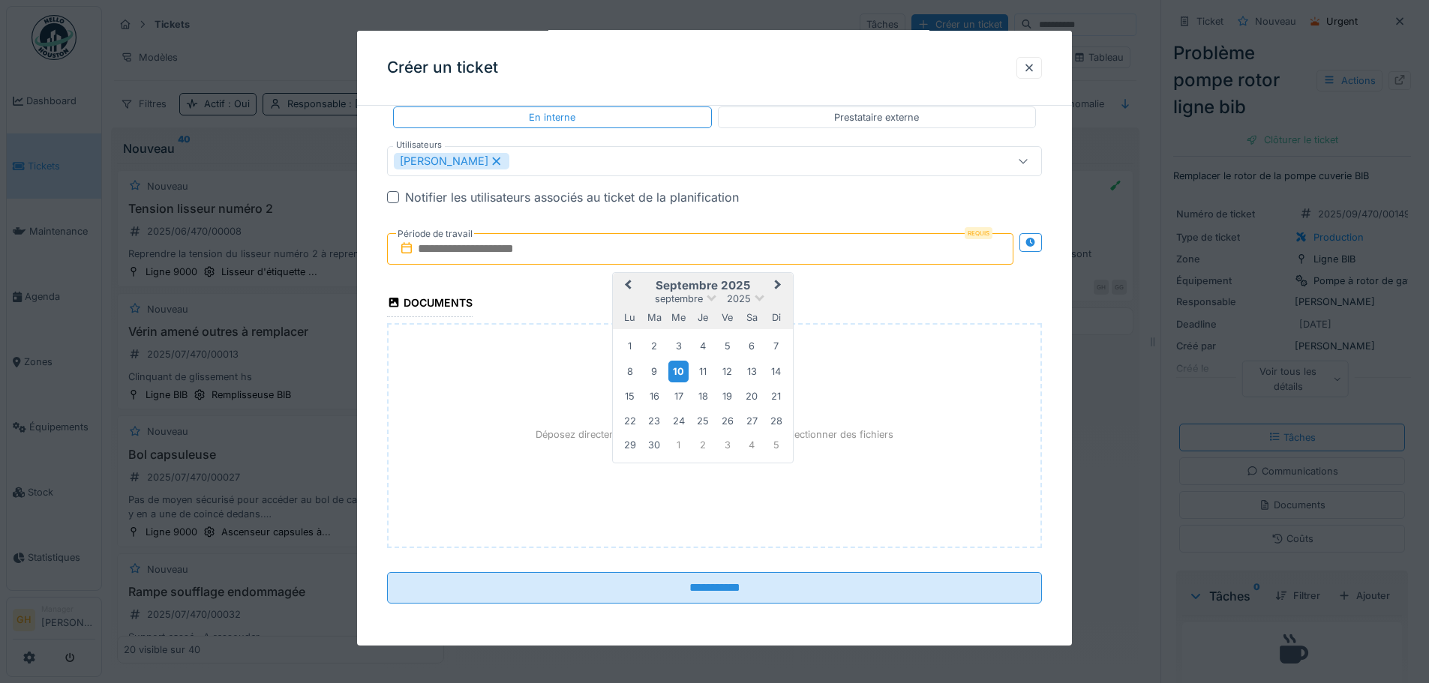
click at [678, 369] on div "10" at bounding box center [678, 372] width 20 height 22
click at [864, 356] on div "Déposez directement des fichiers ici, ou cliquez pour sélectionner des fichiers" at bounding box center [714, 435] width 655 height 225
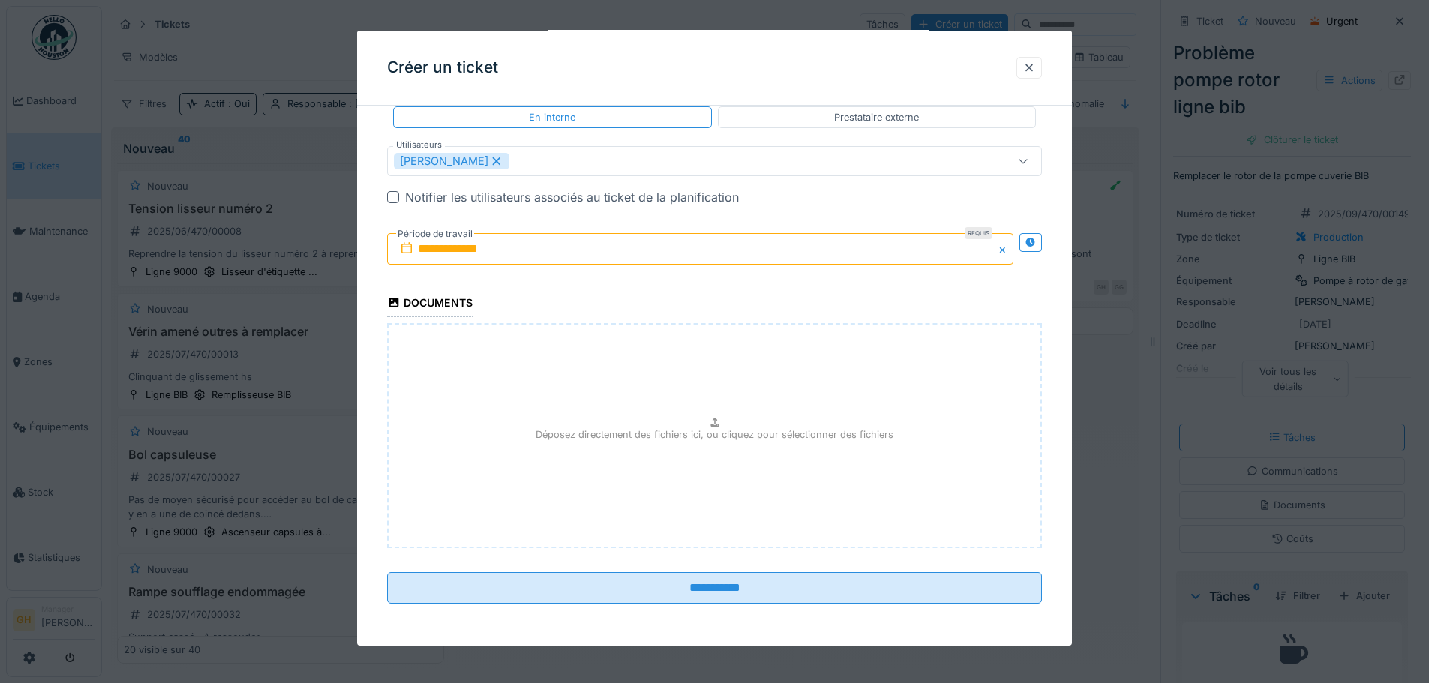
click at [397, 200] on div at bounding box center [393, 197] width 12 height 12
click at [499, 251] on input "**********" at bounding box center [700, 249] width 626 height 32
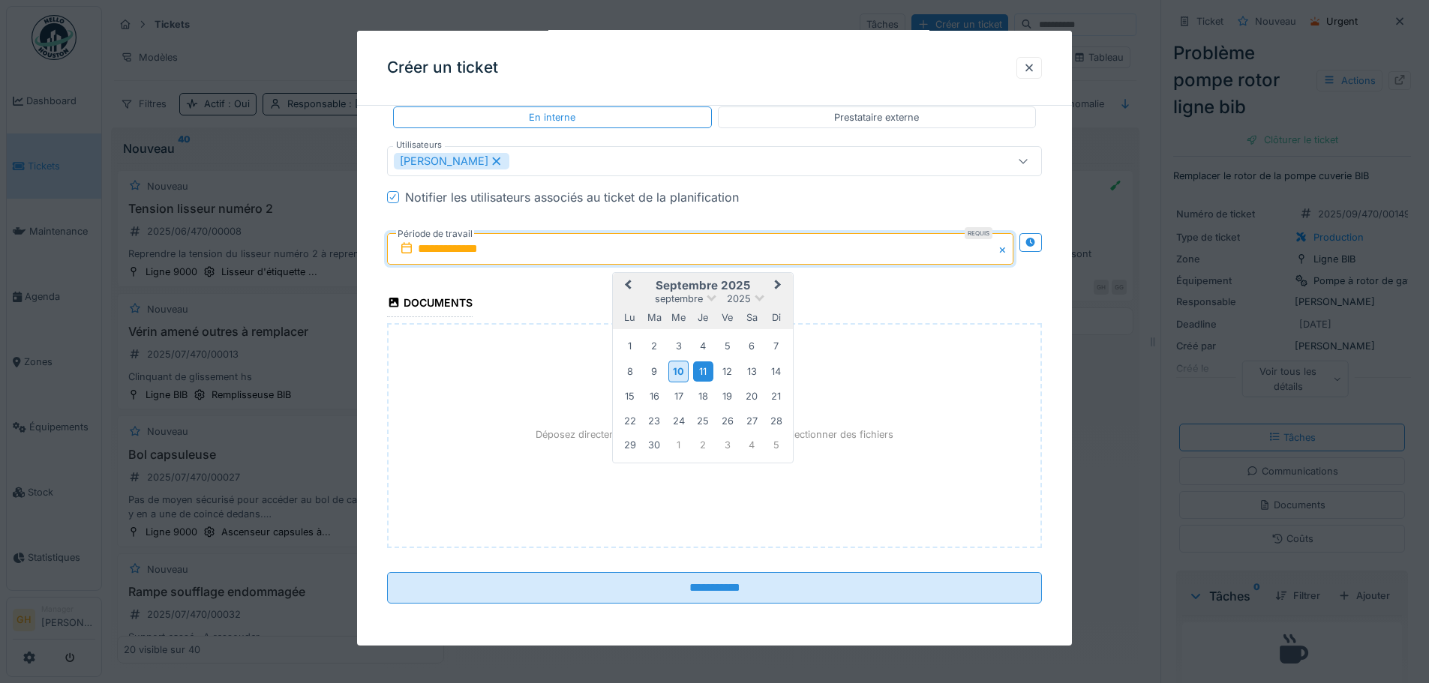
click at [695, 380] on div "11" at bounding box center [703, 372] width 20 height 20
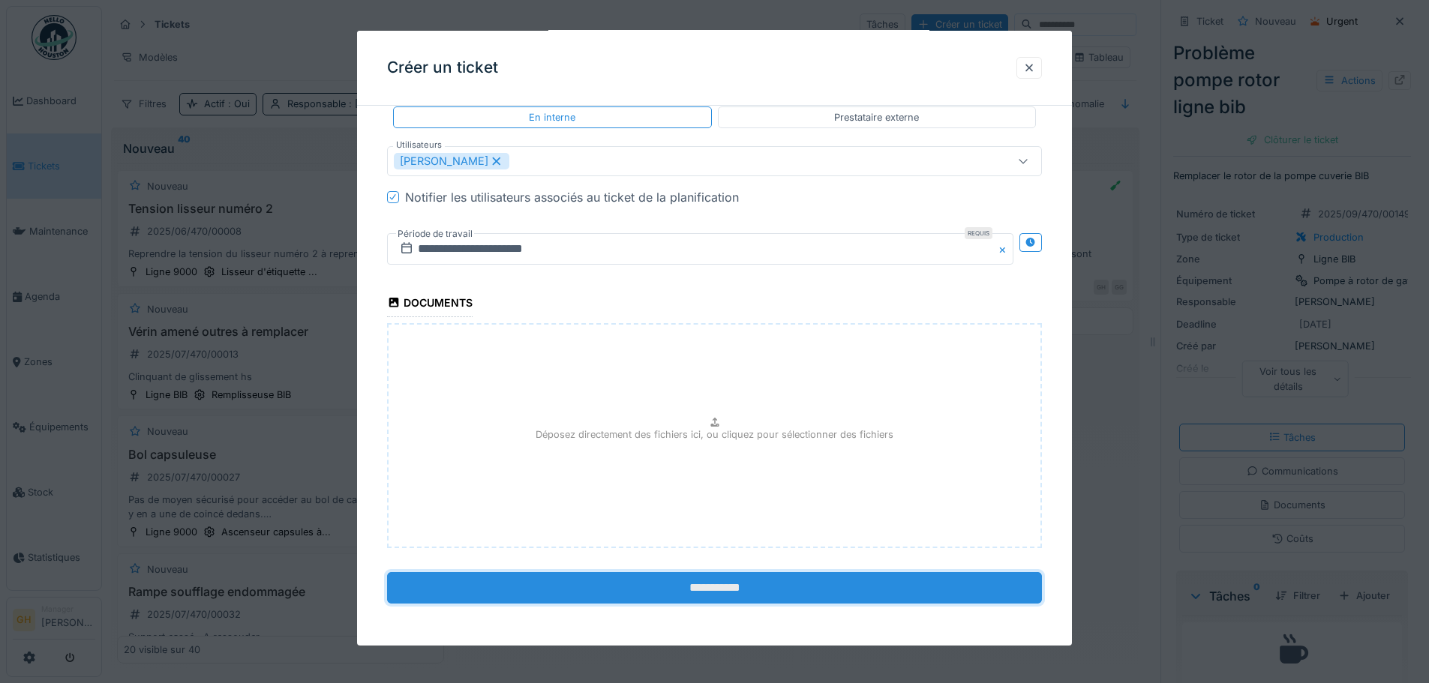
click at [705, 593] on input "**********" at bounding box center [714, 588] width 655 height 32
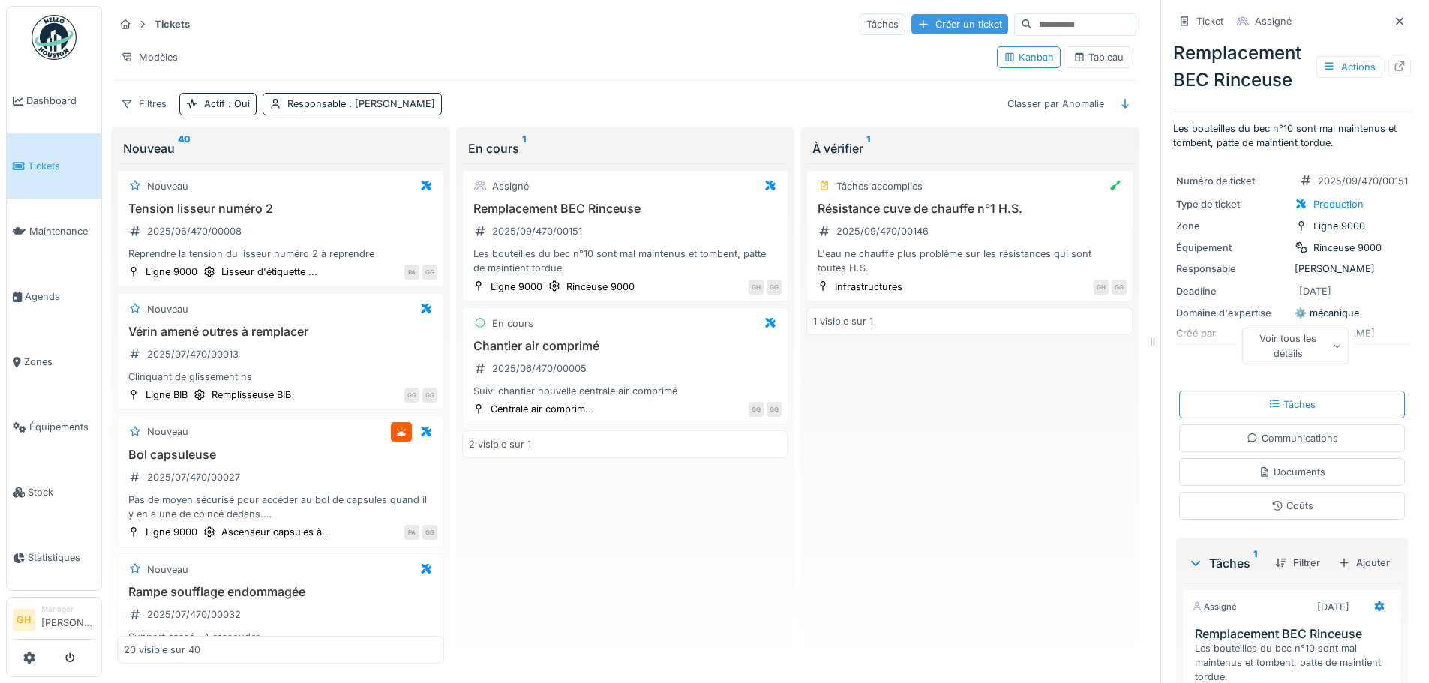
click at [924, 23] on div "Créer un ticket" at bounding box center [959, 24] width 97 height 20
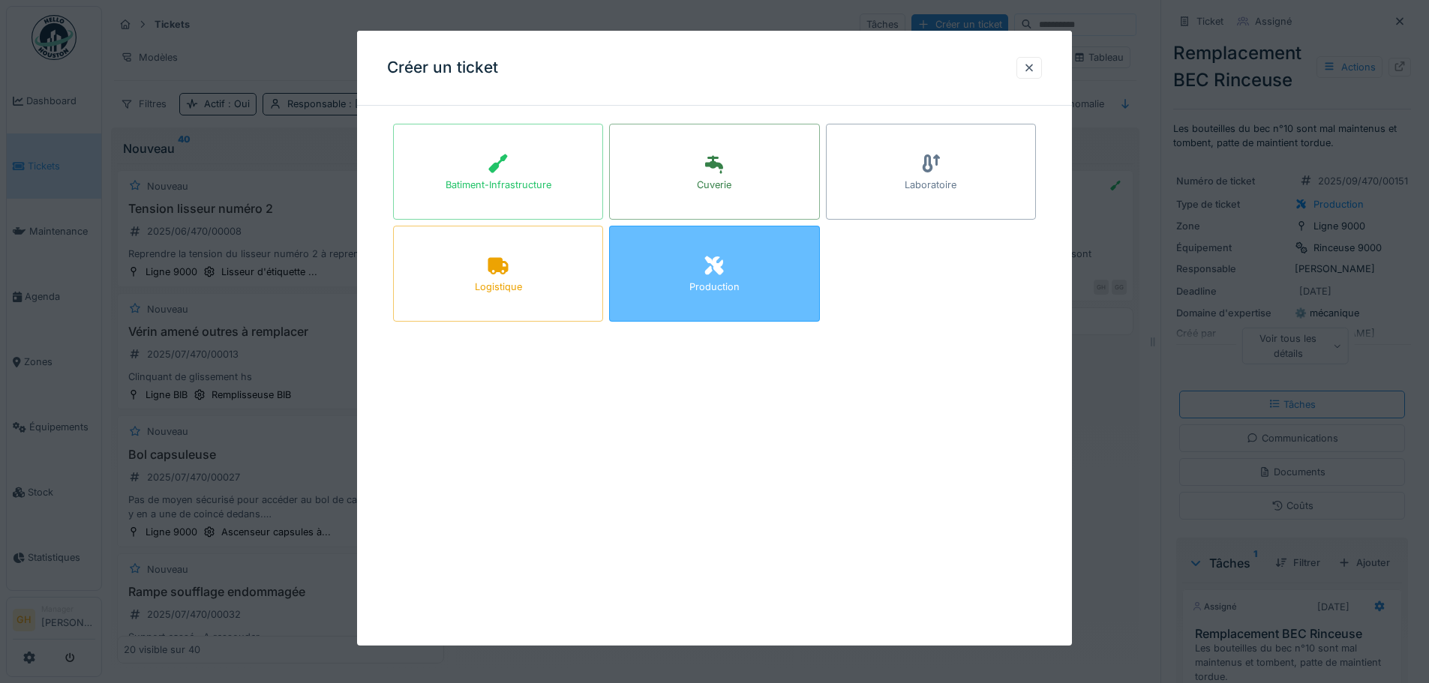
click at [707, 279] on div at bounding box center [714, 266] width 23 height 27
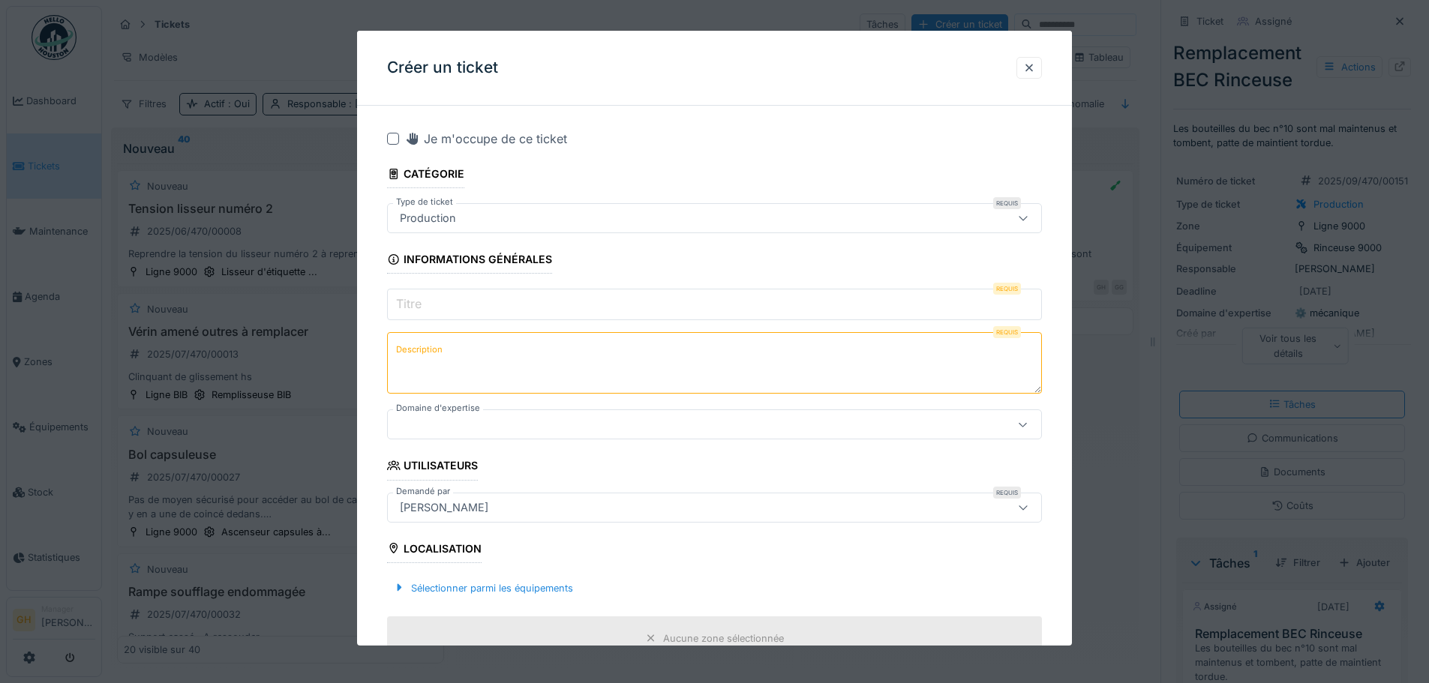
click at [509, 296] on input "Titre" at bounding box center [714, 305] width 655 height 32
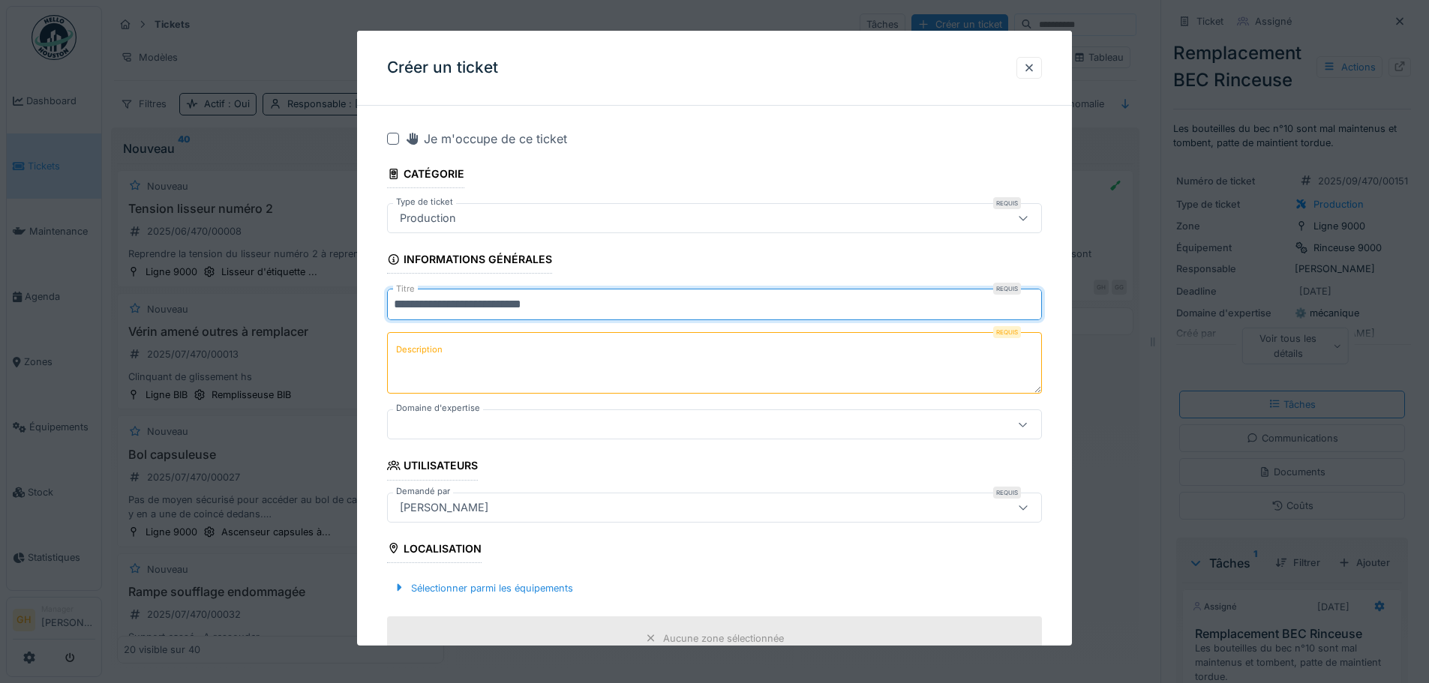
type input "**********"
click at [549, 357] on textarea "Description" at bounding box center [714, 363] width 655 height 62
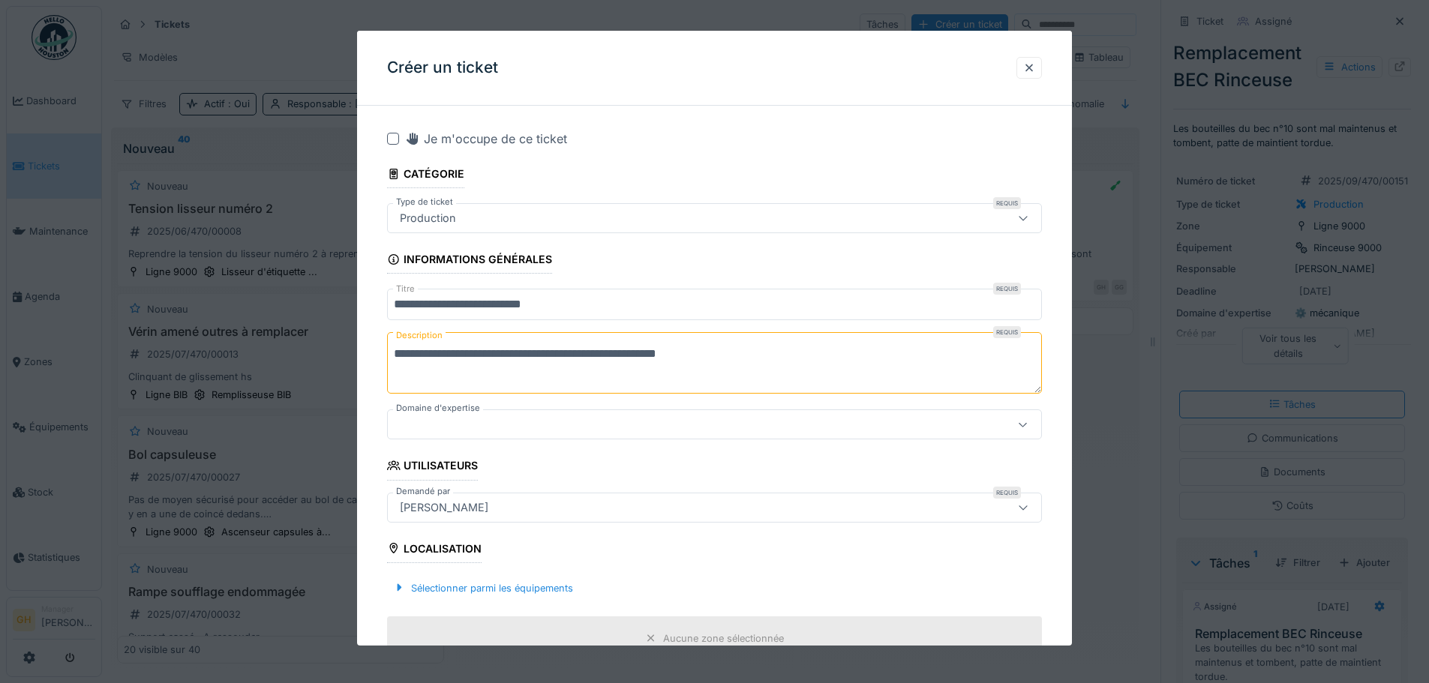
click at [637, 357] on textarea "**********" at bounding box center [714, 363] width 655 height 62
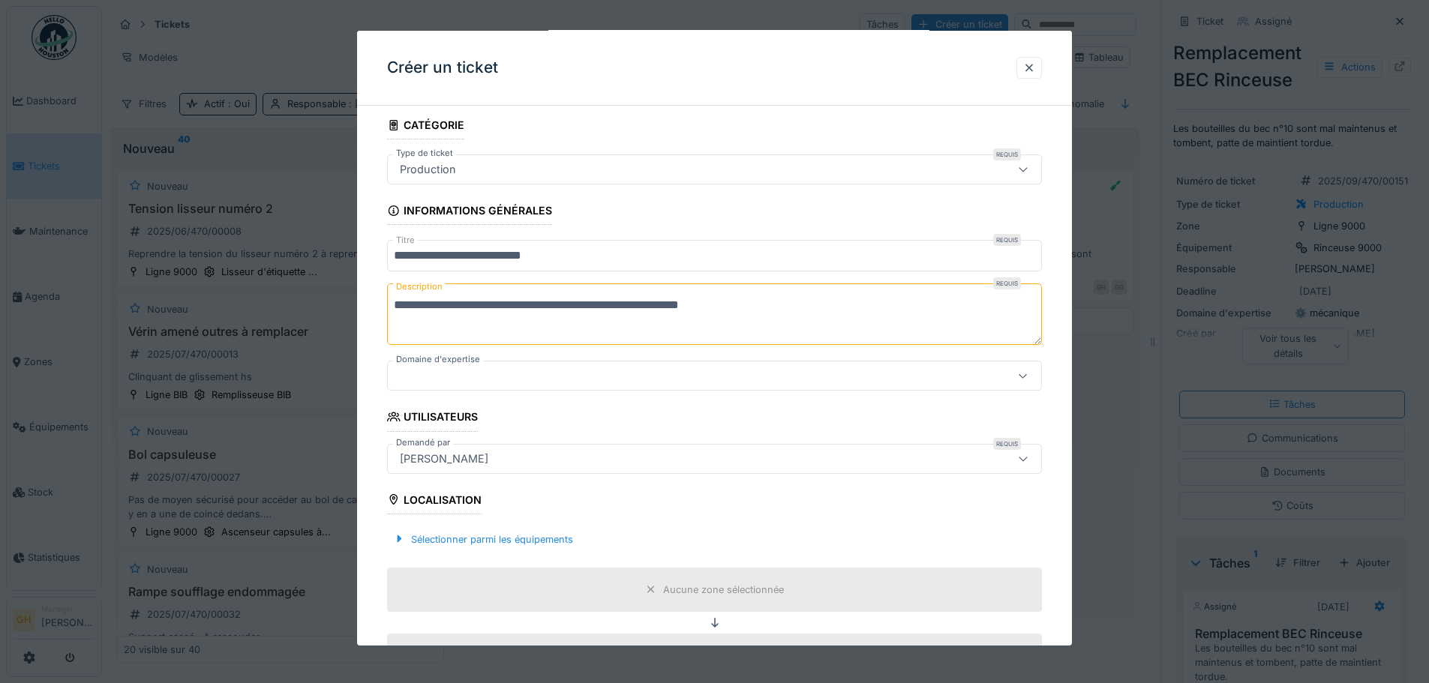
scroll to position [75, 0]
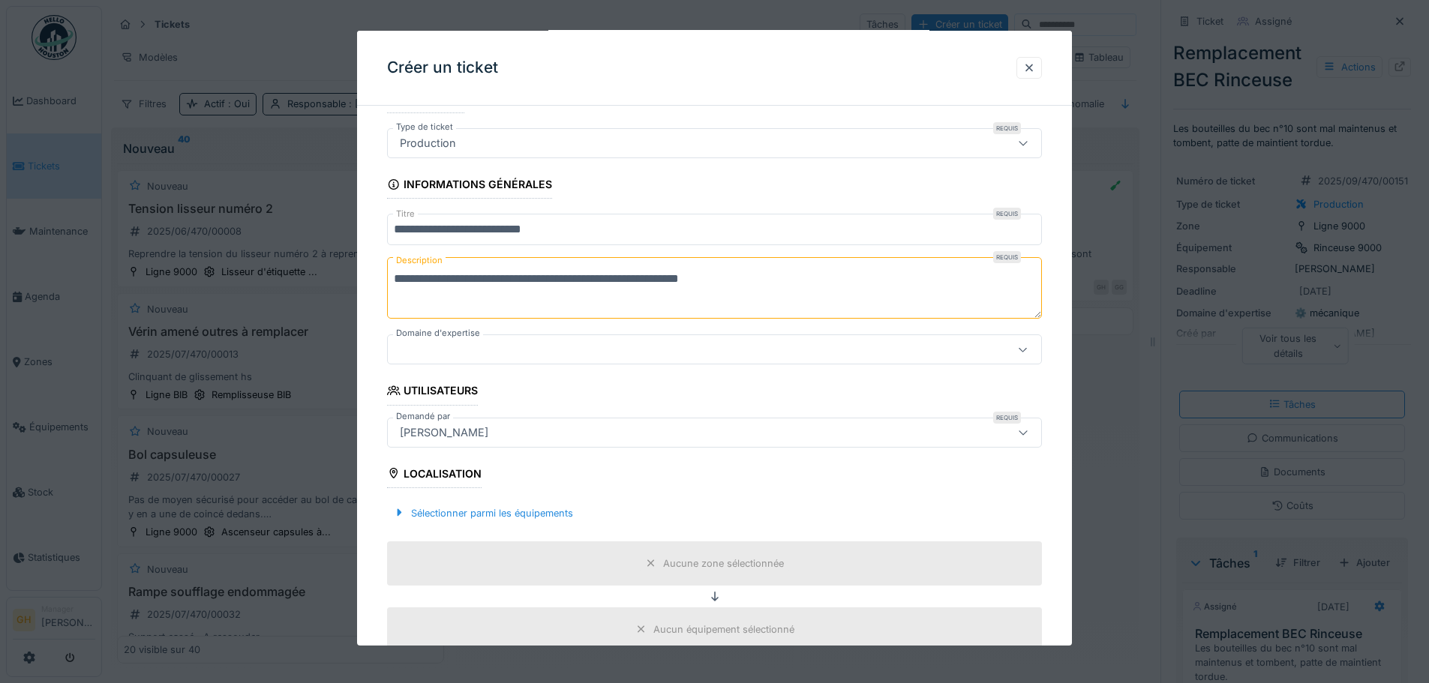
click at [776, 278] on textarea "**********" at bounding box center [714, 288] width 655 height 62
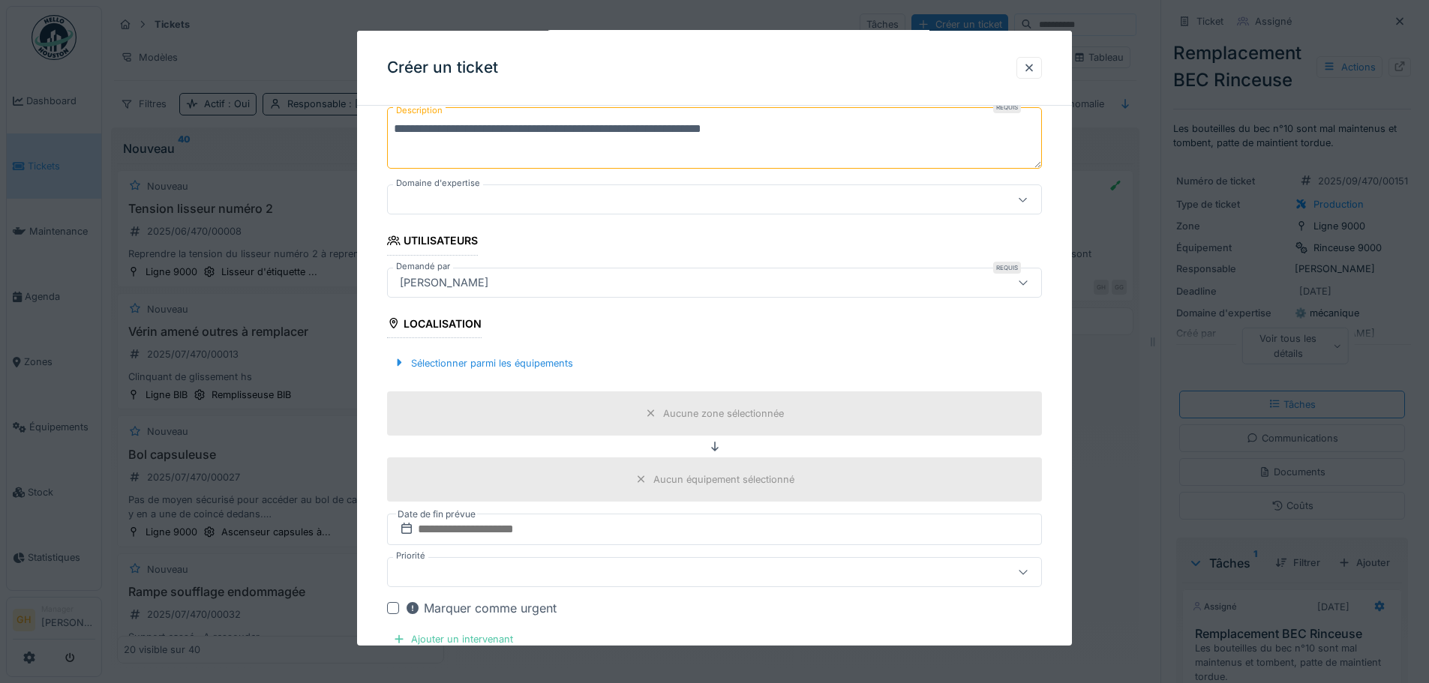
type textarea "**********"
click at [553, 202] on div at bounding box center [676, 199] width 565 height 17
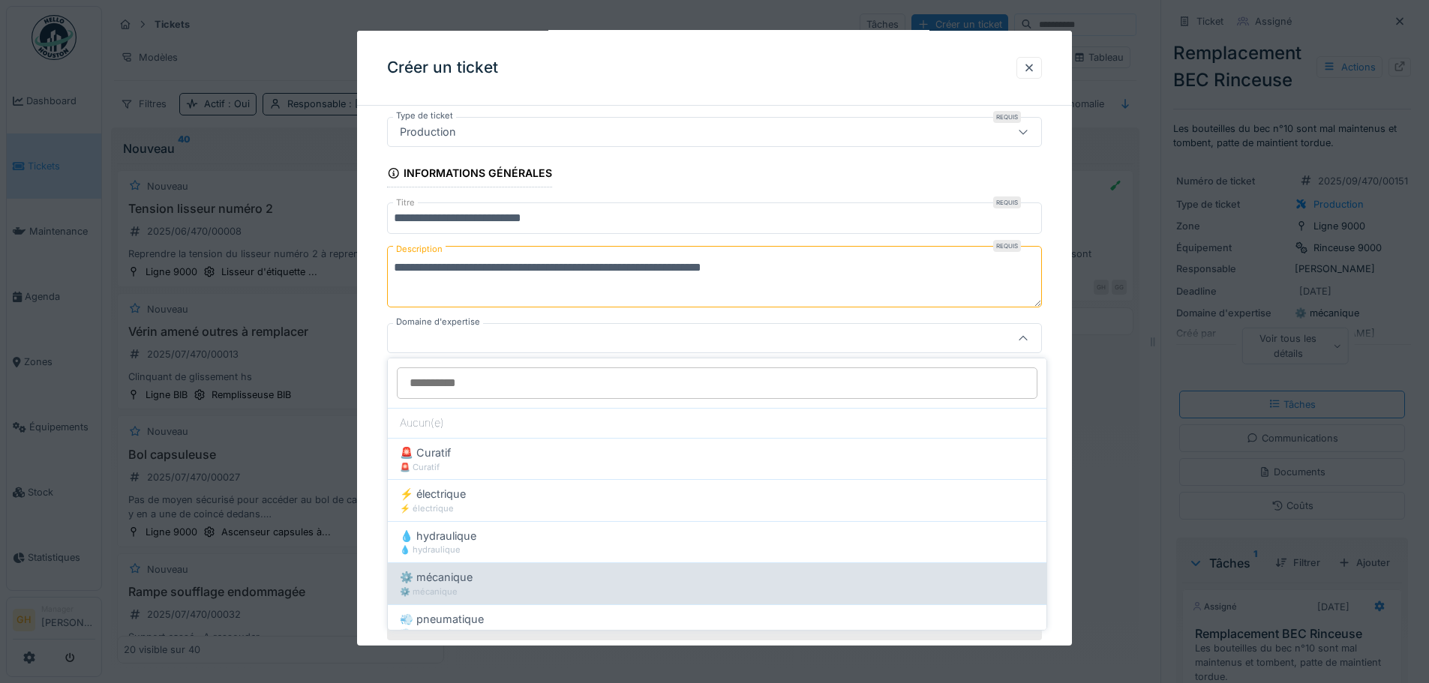
click at [554, 591] on div "⚙️ mécanique" at bounding box center [717, 592] width 635 height 13
type input "****"
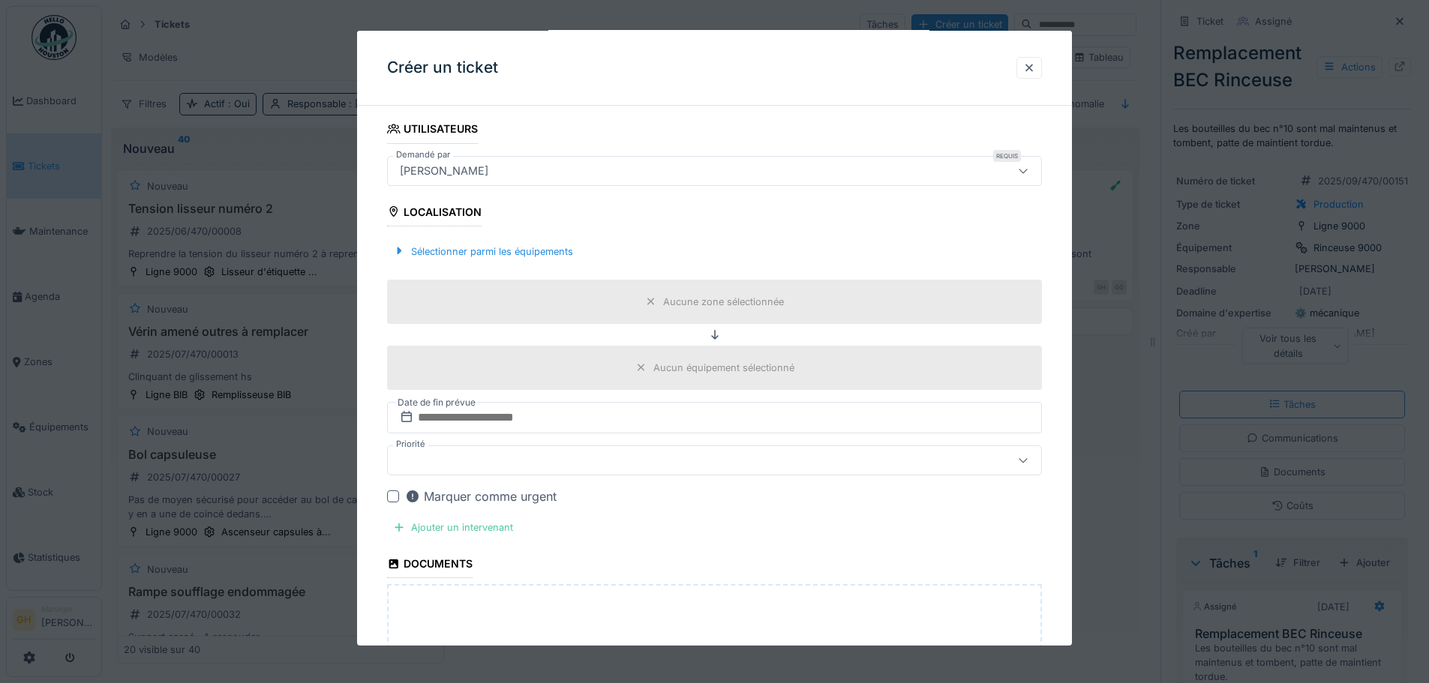
scroll to position [386, 0]
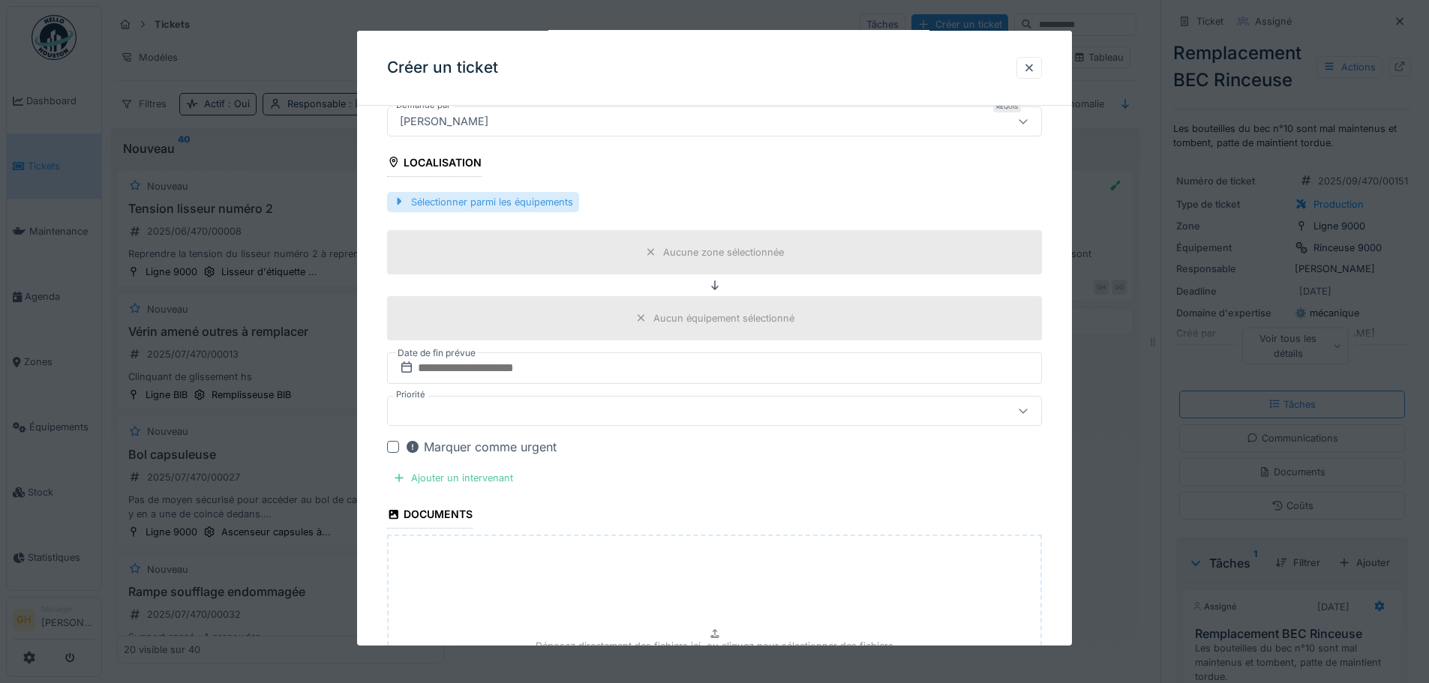
click at [471, 203] on div "Sélectionner parmi les équipements" at bounding box center [483, 202] width 192 height 20
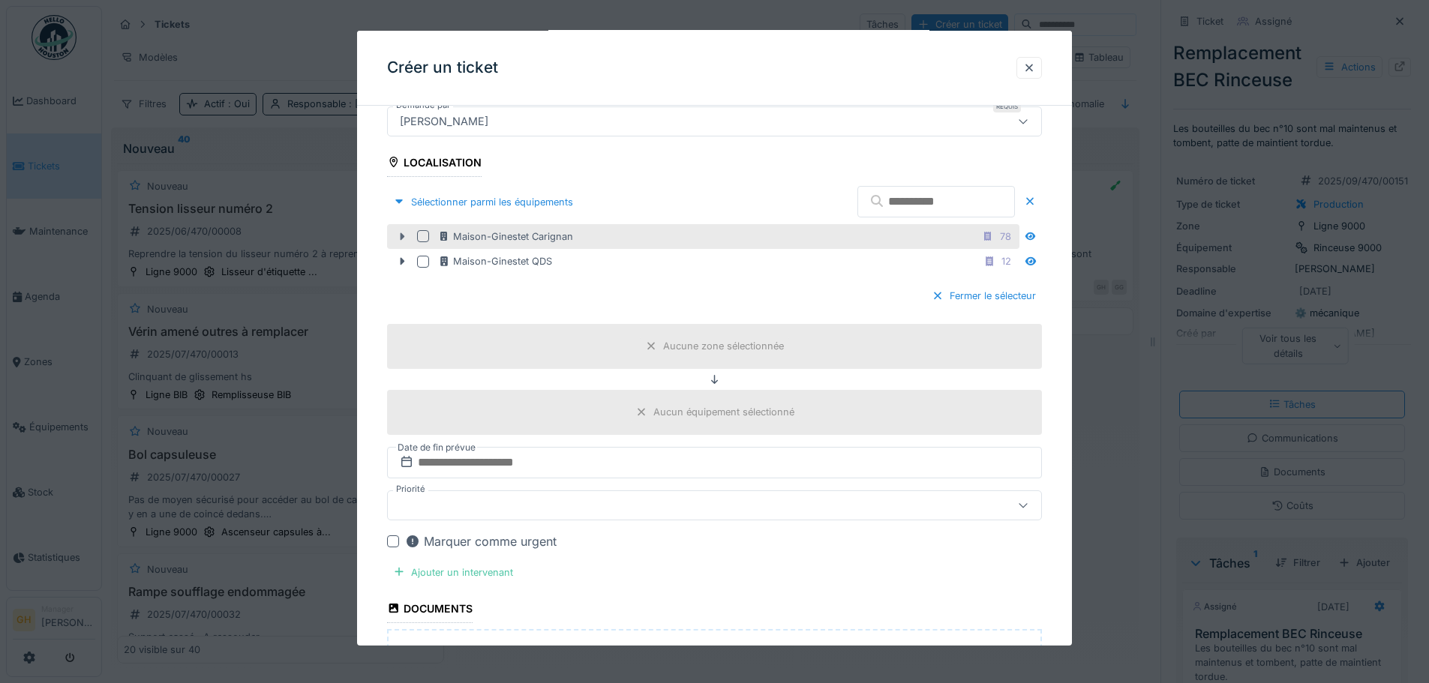
click at [404, 236] on icon at bounding box center [403, 237] width 5 height 8
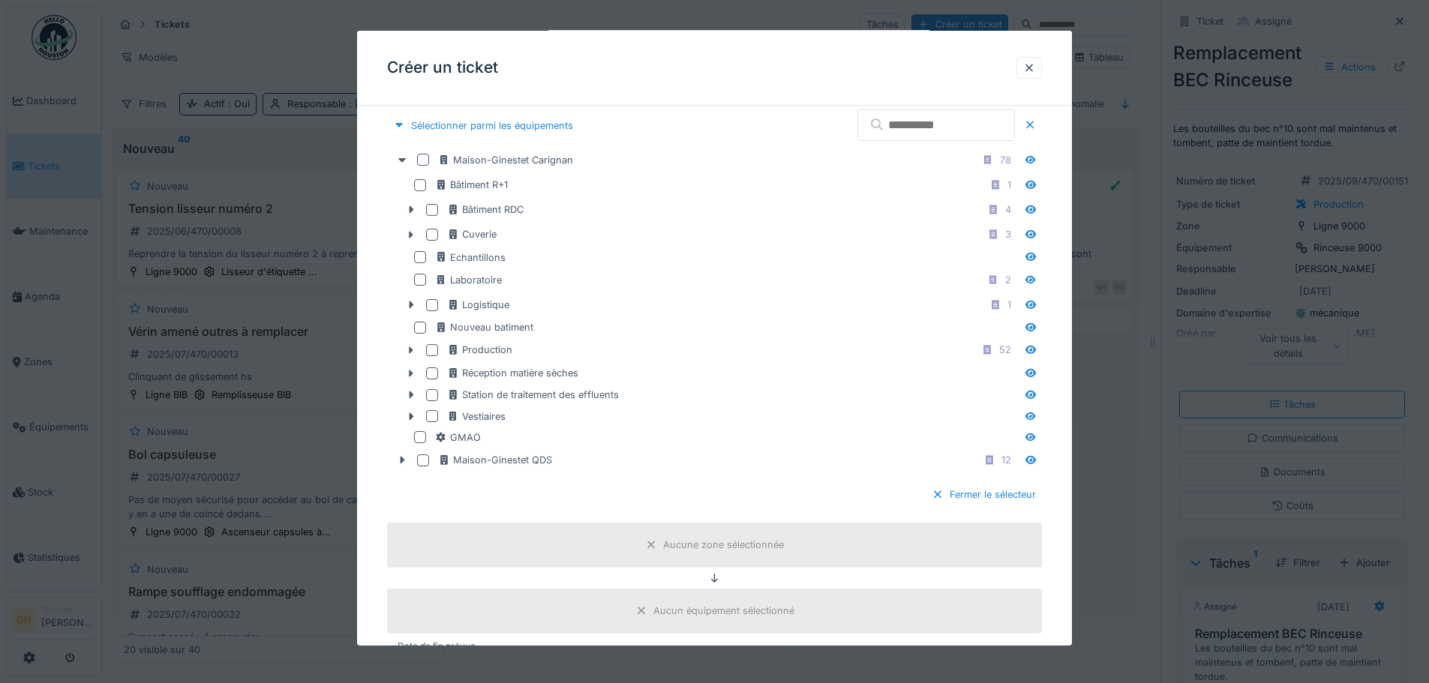
scroll to position [461, 0]
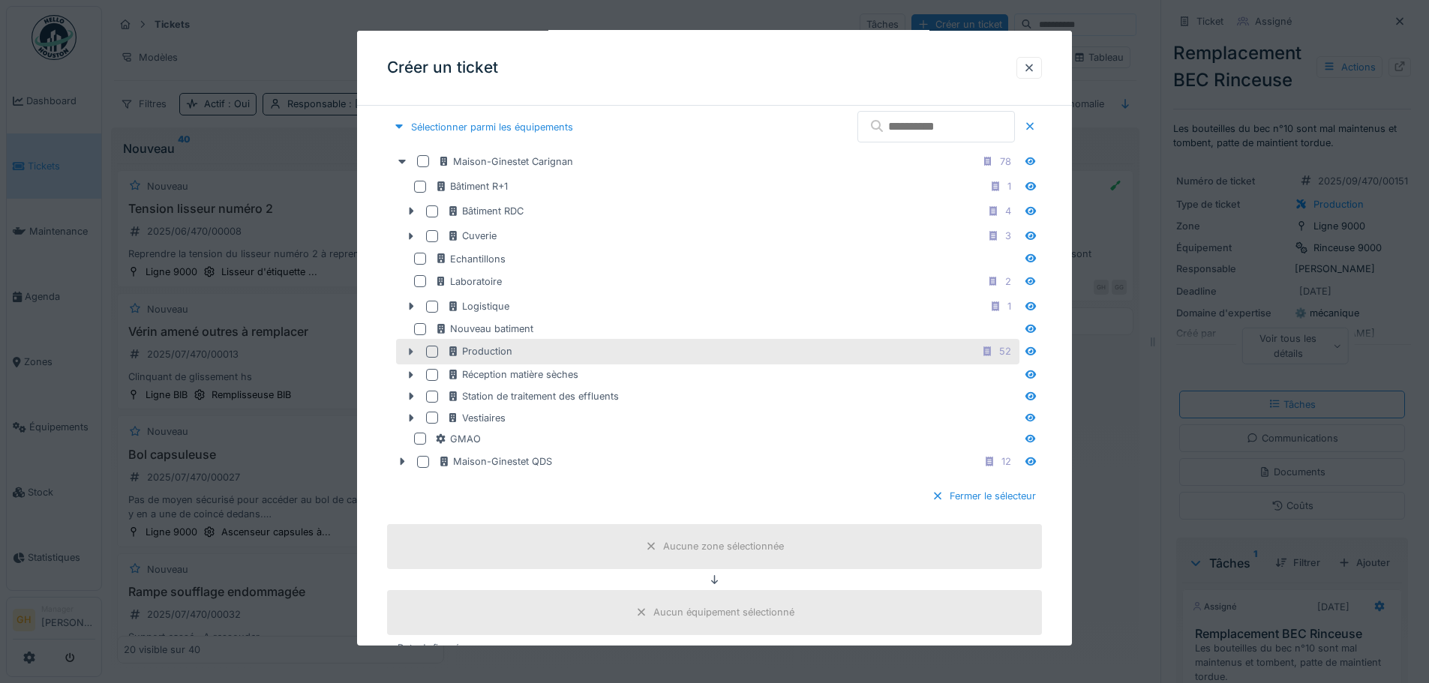
click at [413, 347] on icon at bounding box center [411, 352] width 12 height 10
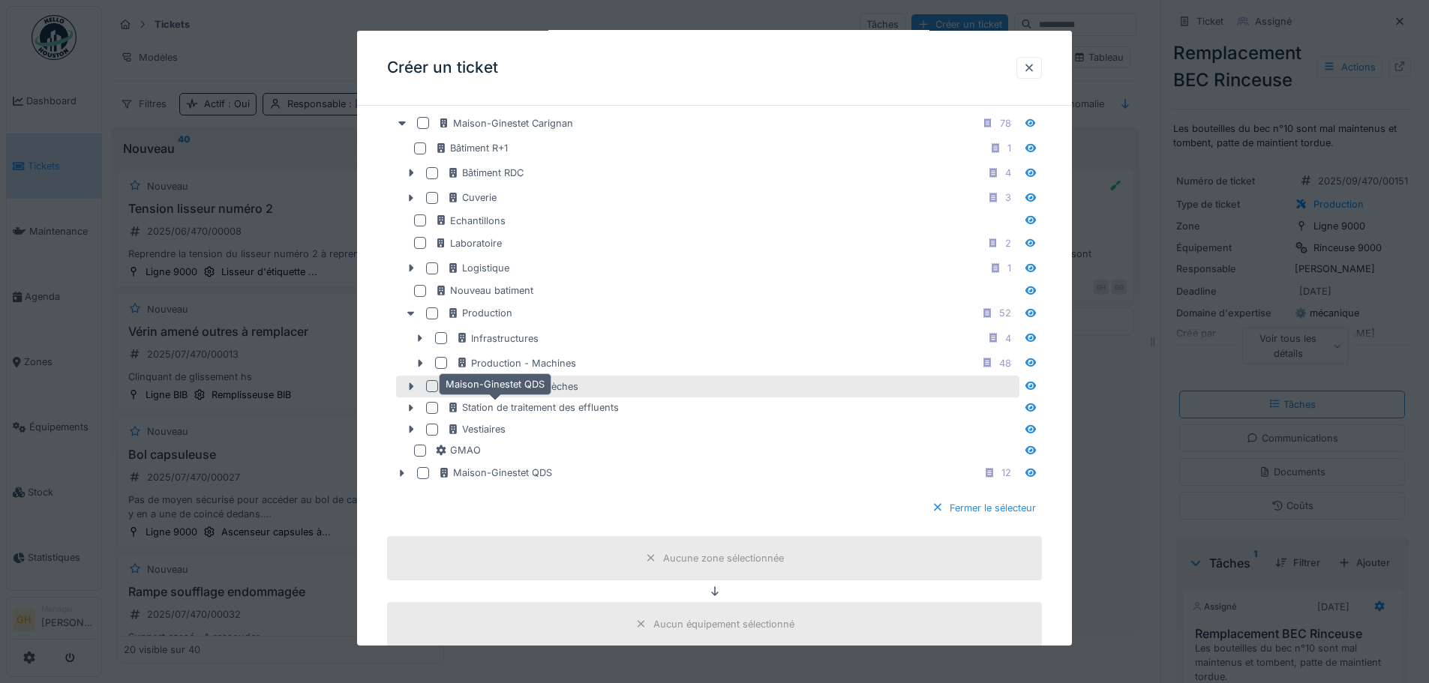
scroll to position [611, 0]
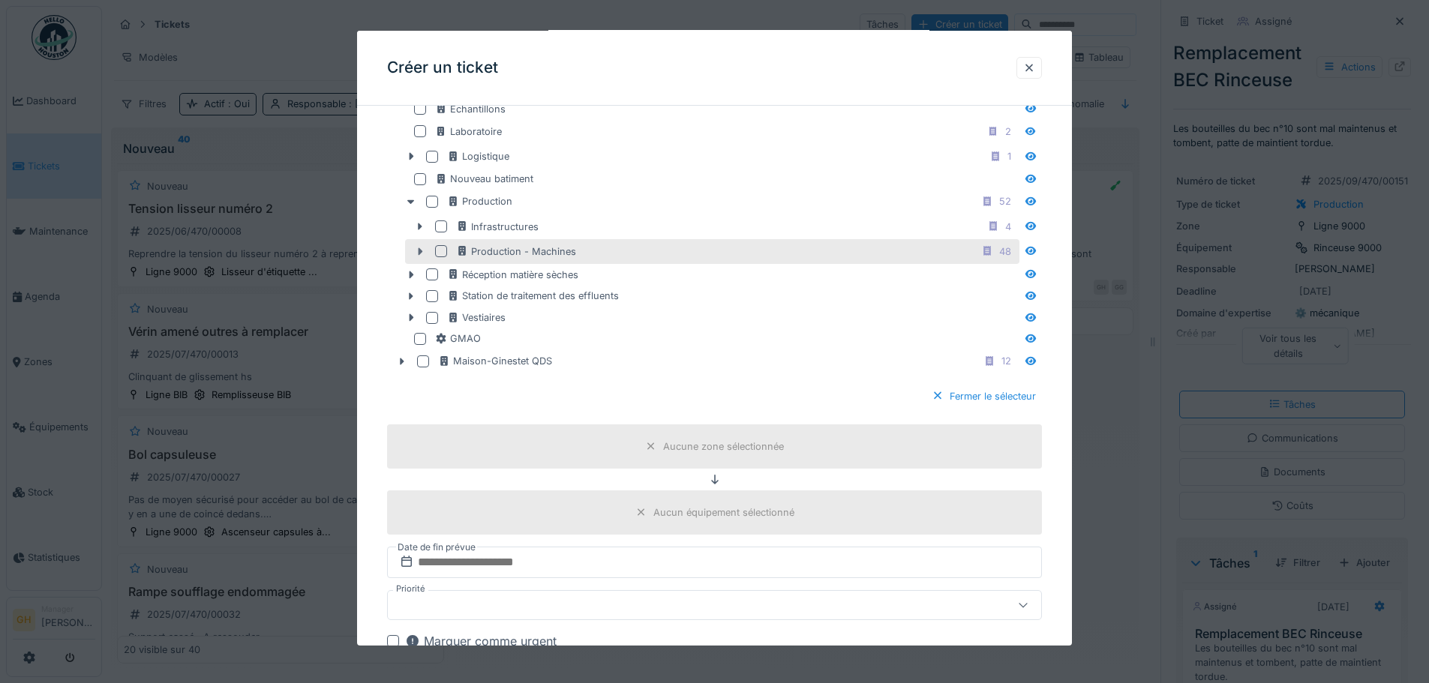
click at [421, 250] on icon at bounding box center [421, 252] width 5 height 8
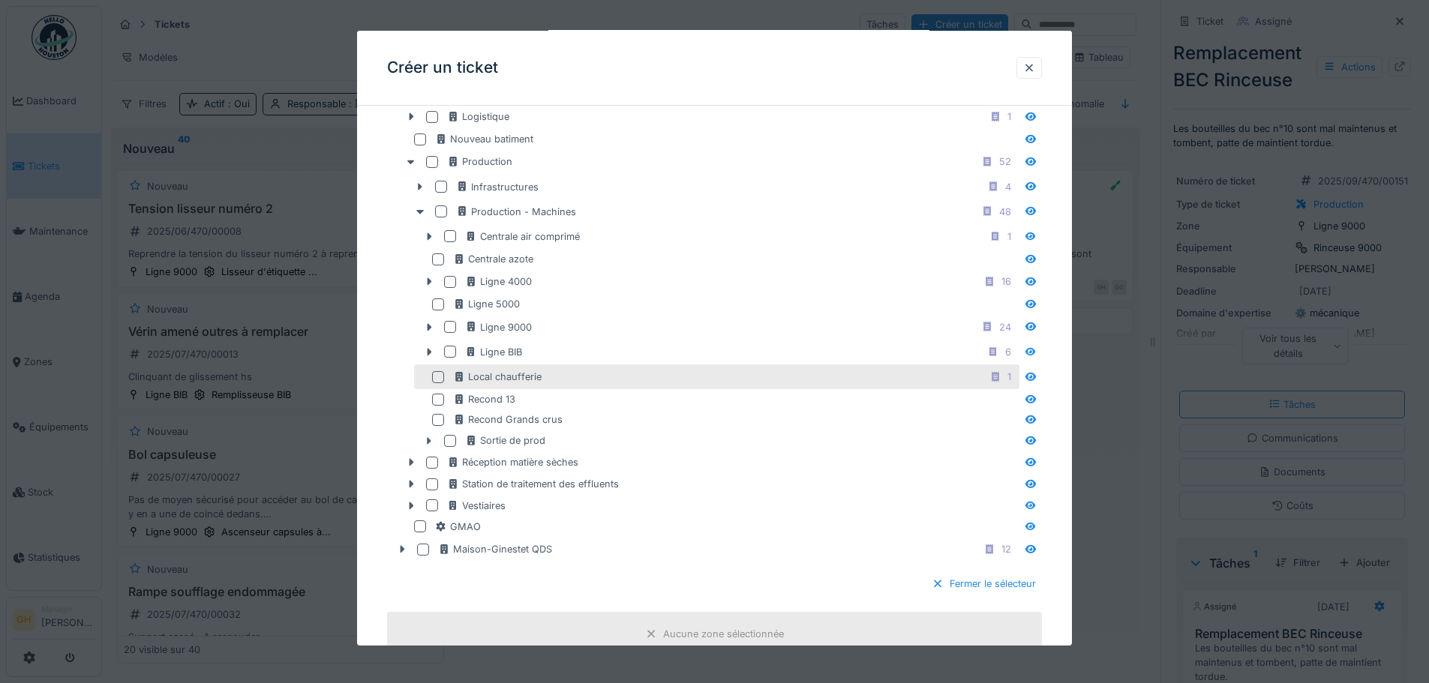
scroll to position [686, 0]
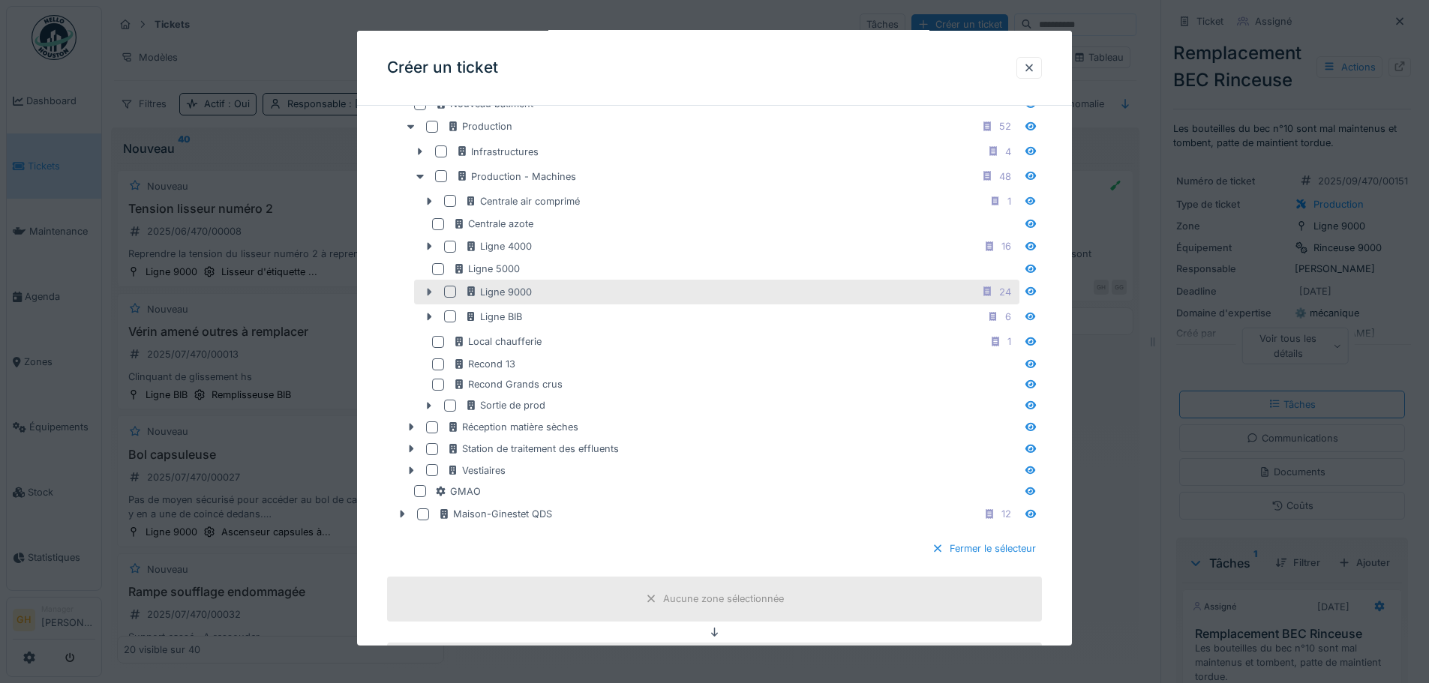
click at [431, 285] on div at bounding box center [429, 292] width 24 height 16
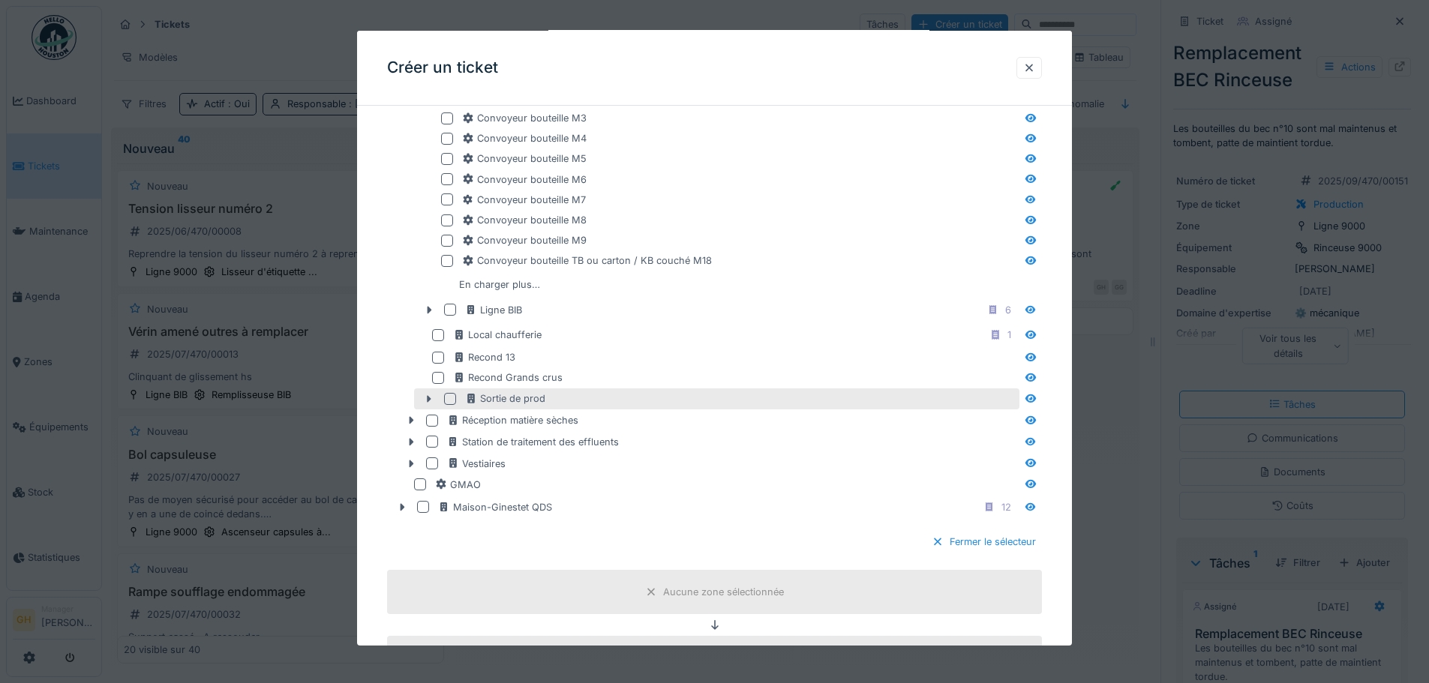
scroll to position [1211, 0]
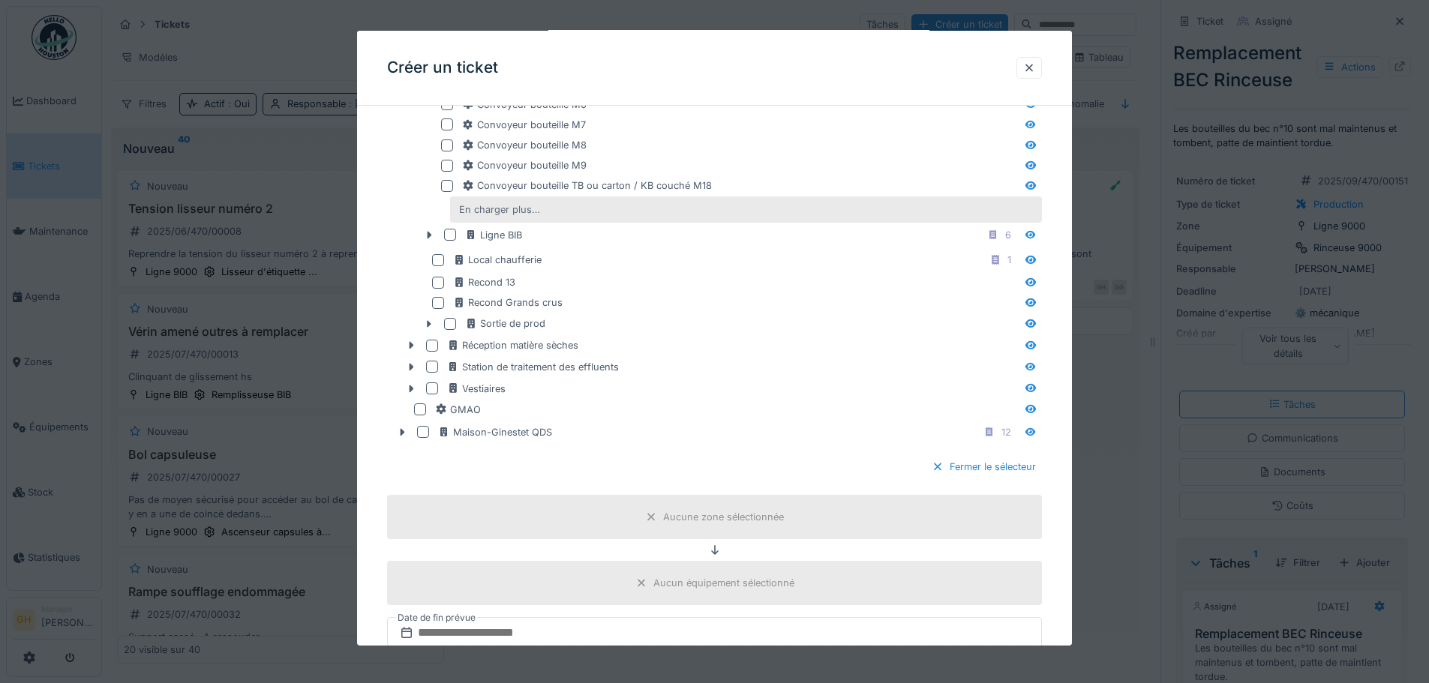
click at [485, 212] on div "En charger plus…" at bounding box center [499, 210] width 93 height 20
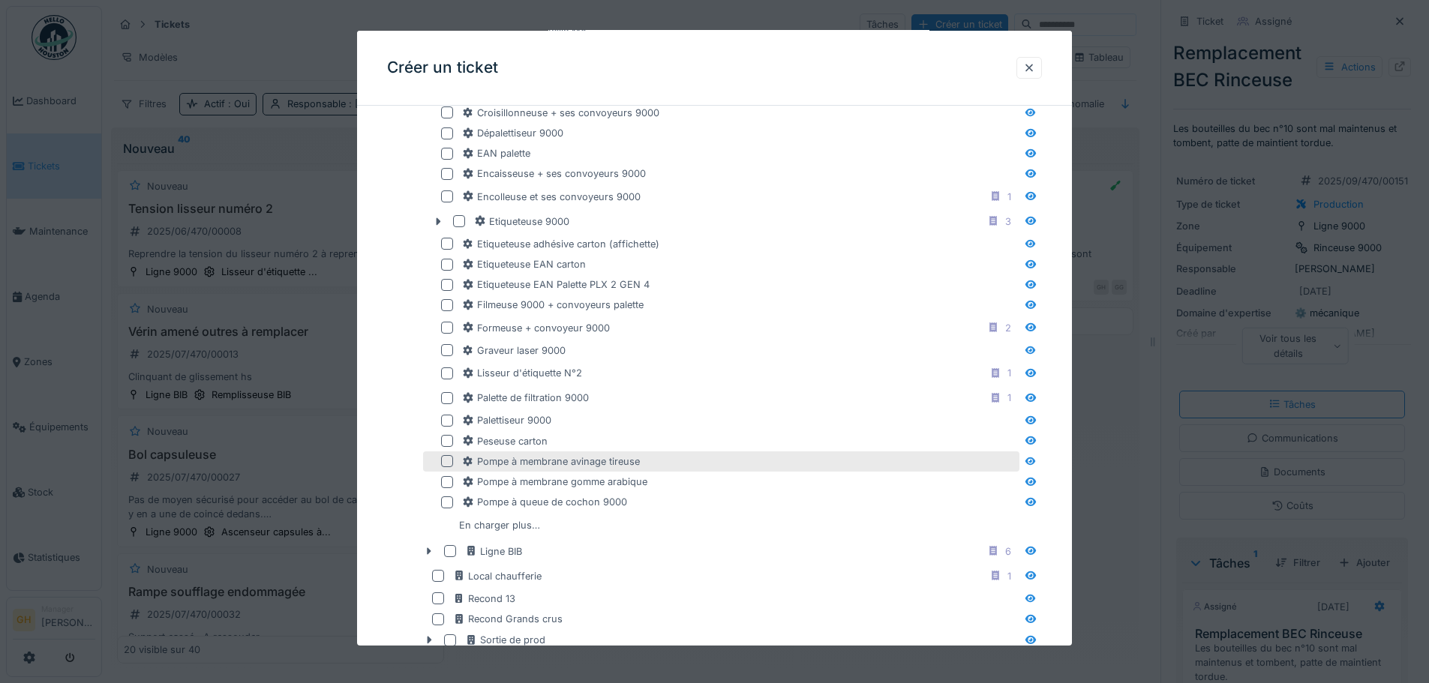
scroll to position [1586, 0]
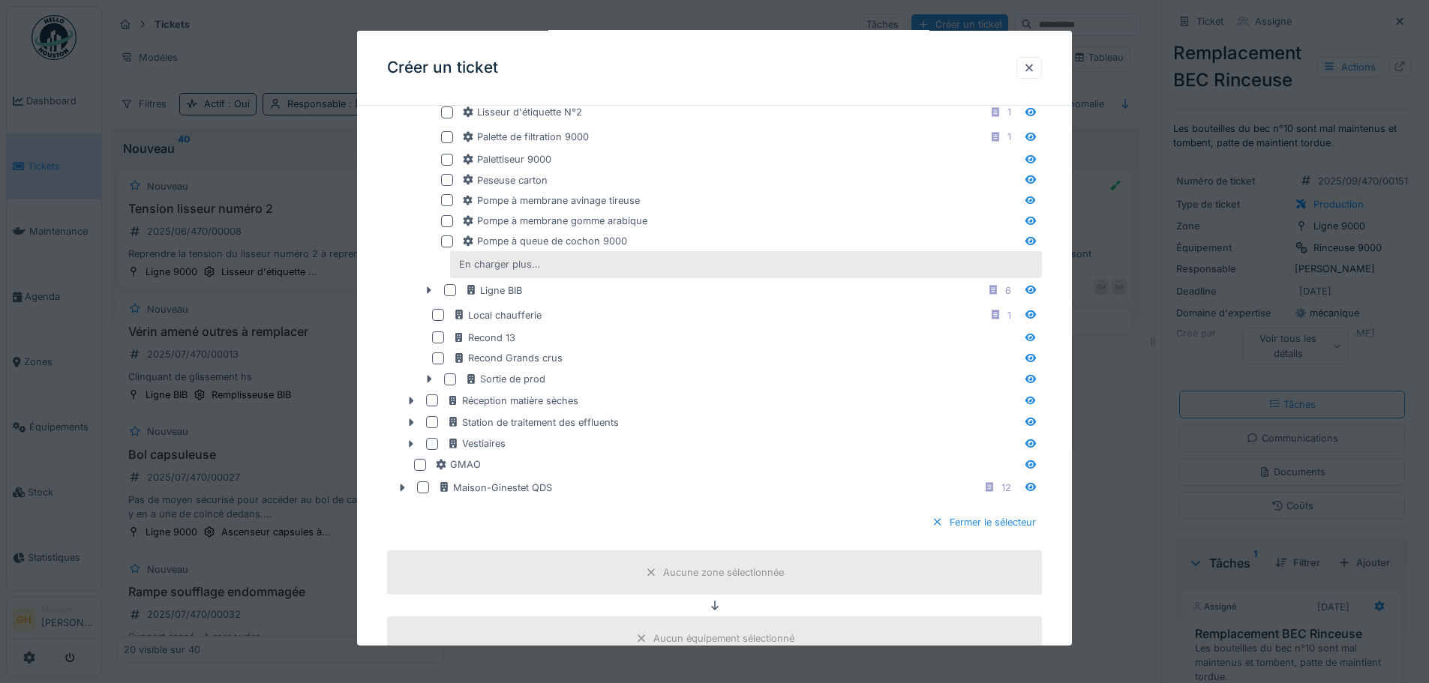
click at [502, 258] on div "En charger plus…" at bounding box center [499, 264] width 93 height 20
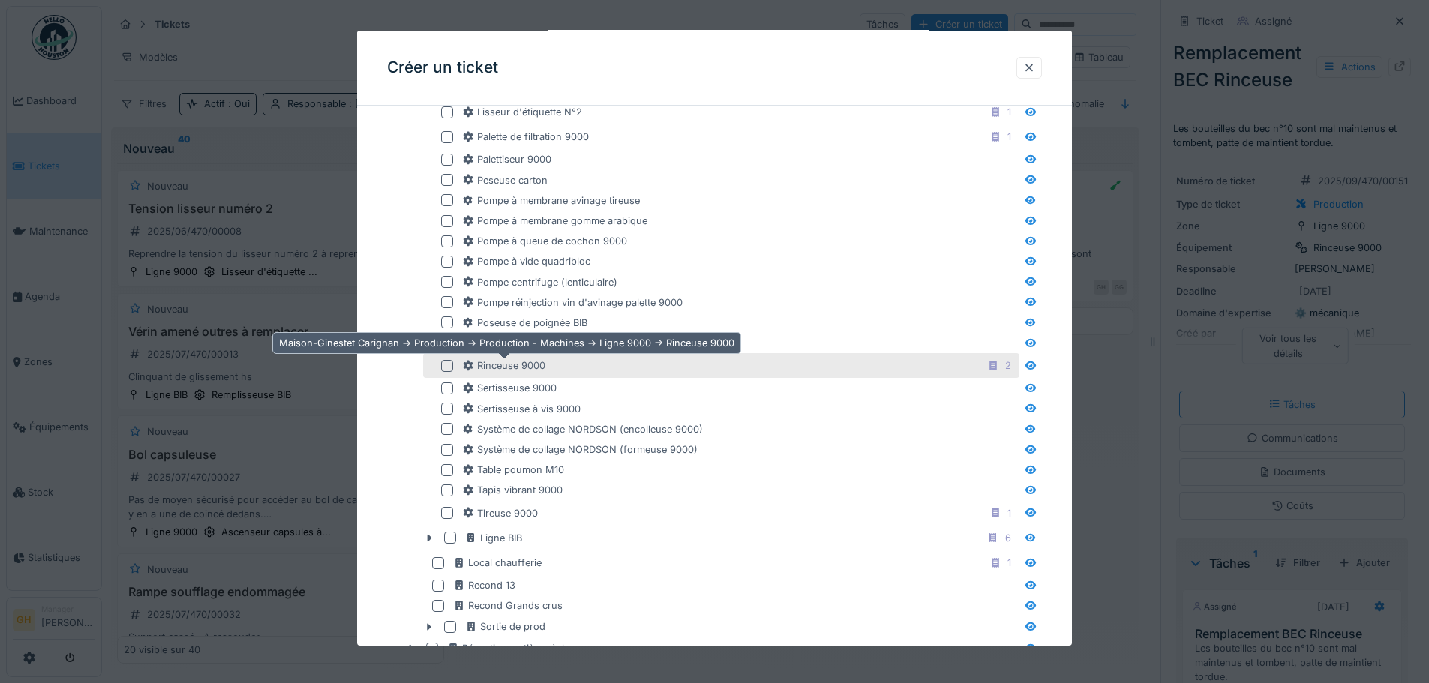
click at [519, 369] on div "Rinceuse 9000" at bounding box center [503, 366] width 83 height 14
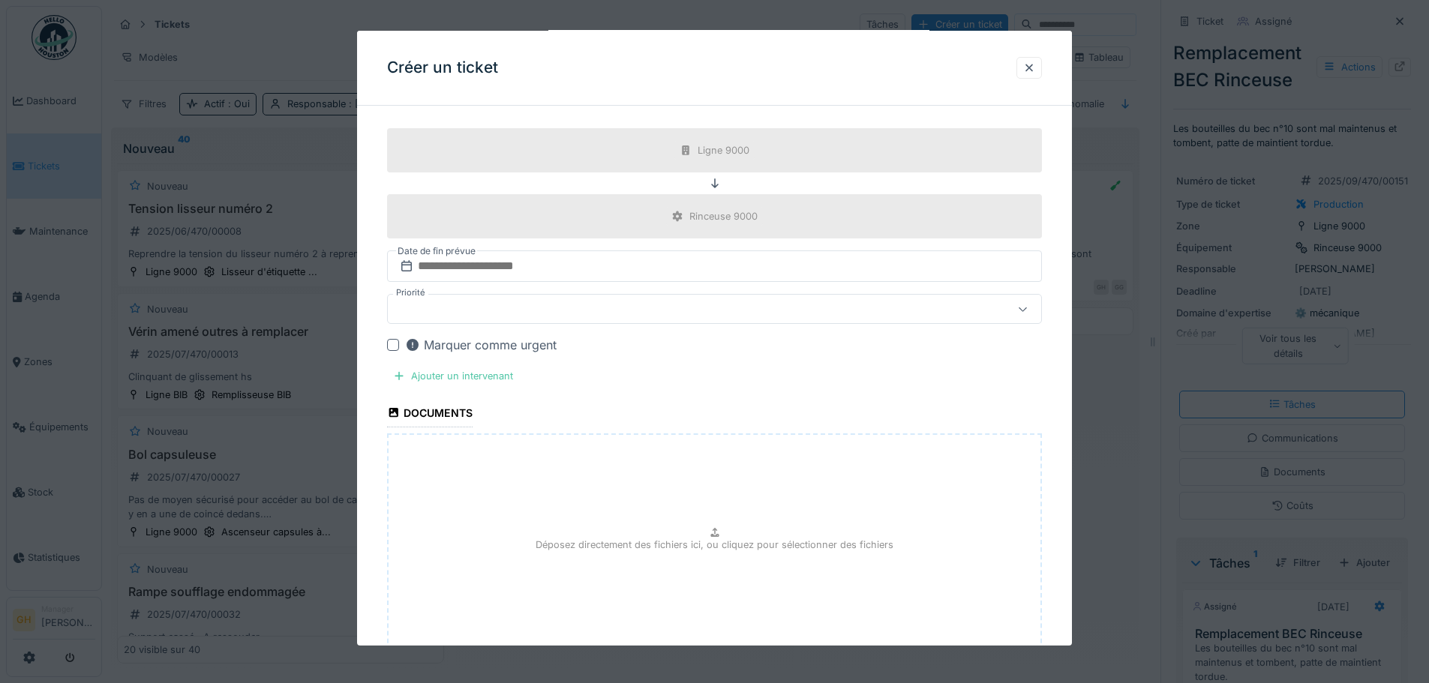
scroll to position [2261, 0]
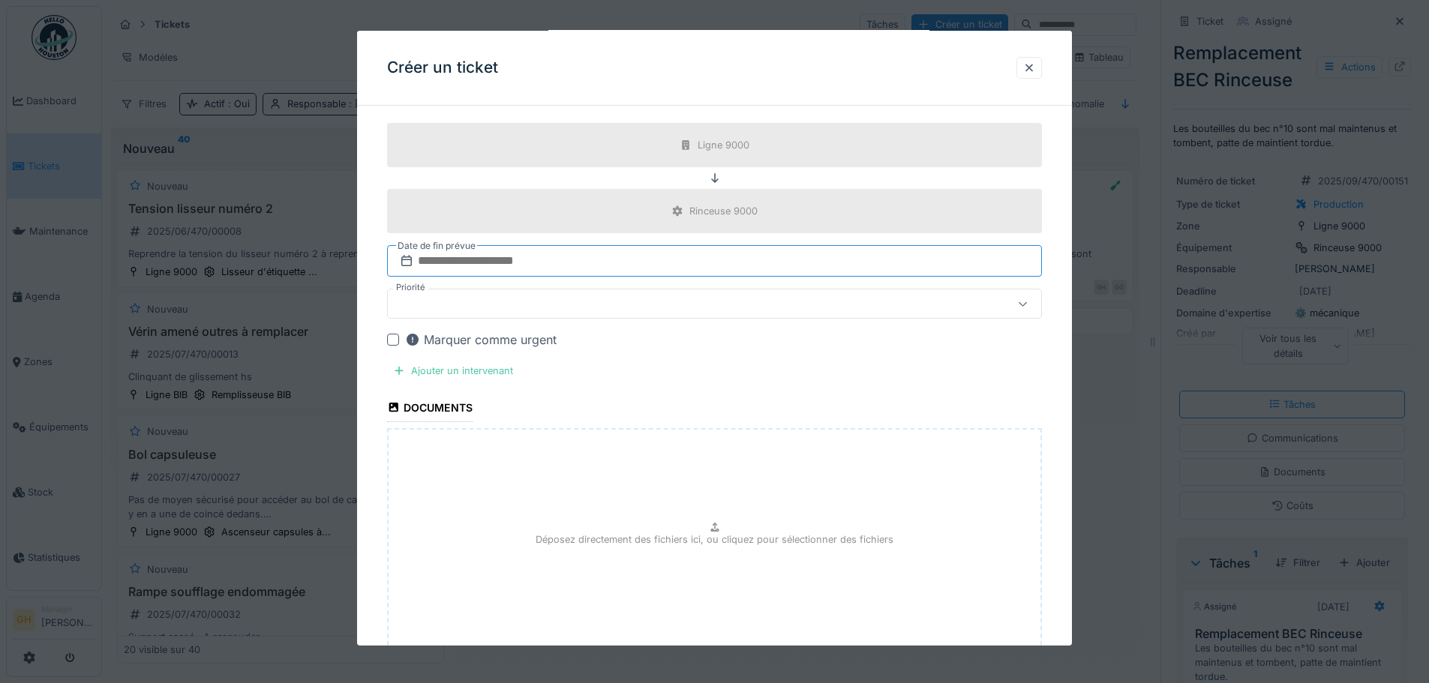
click at [542, 263] on input "text" at bounding box center [714, 261] width 655 height 32
drag, startPoint x: 921, startPoint y: 419, endPoint x: 909, endPoint y: 415, distance: 12.8
click at [473, 369] on div "Ajouter un intervenant" at bounding box center [453, 371] width 132 height 20
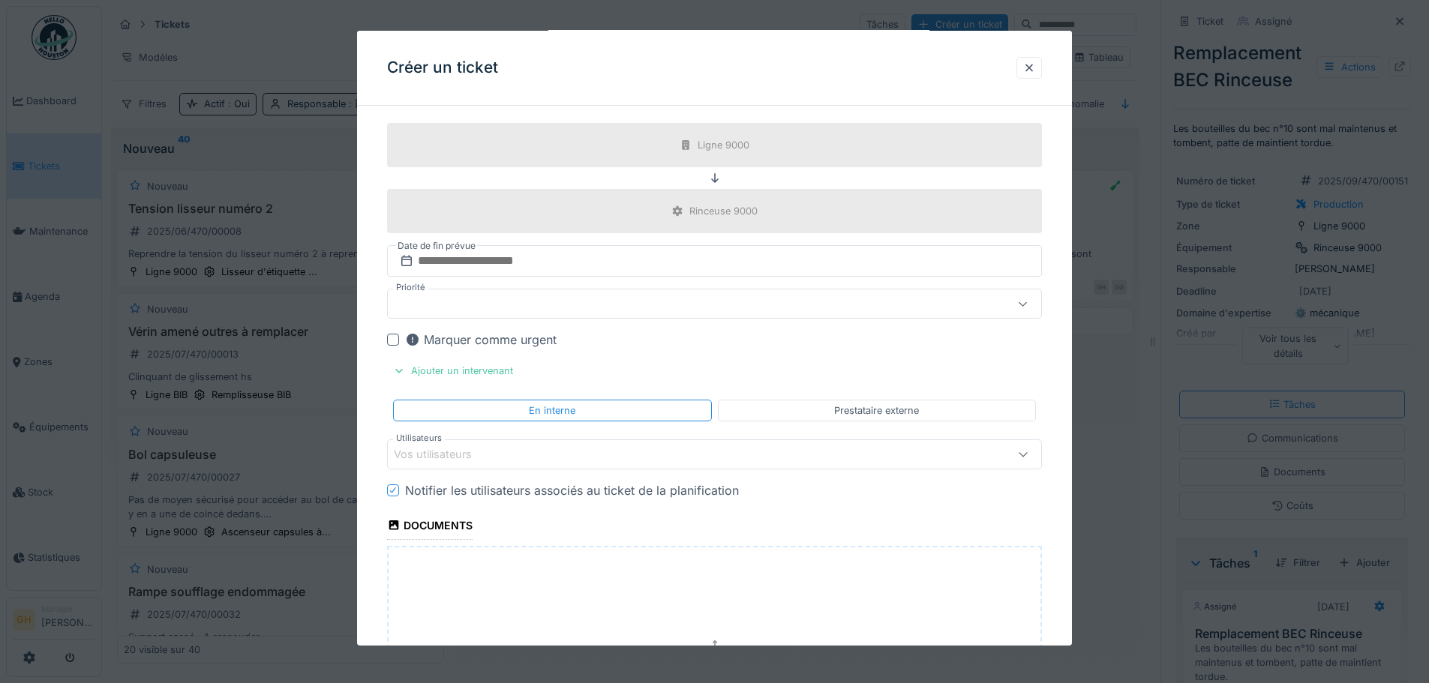
click at [542, 461] on div "Vos utilisateurs" at bounding box center [676, 454] width 565 height 17
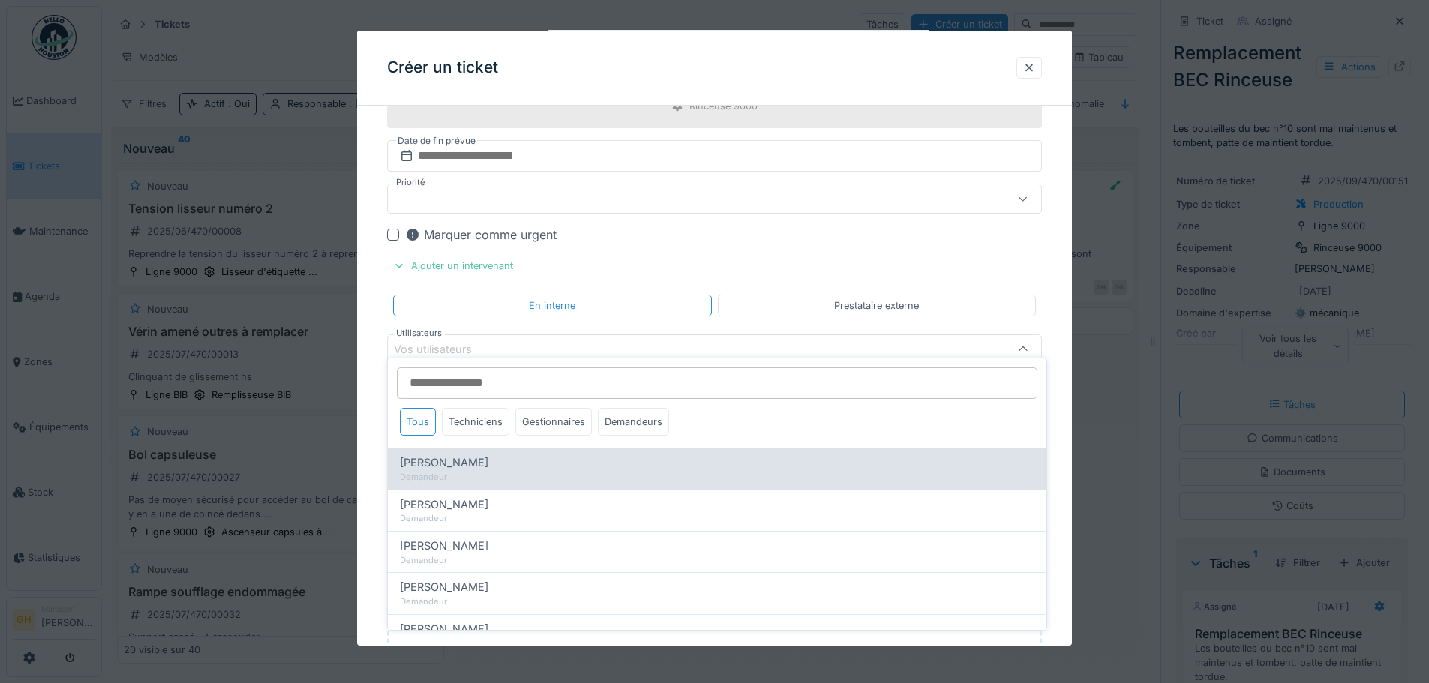
scroll to position [2378, 0]
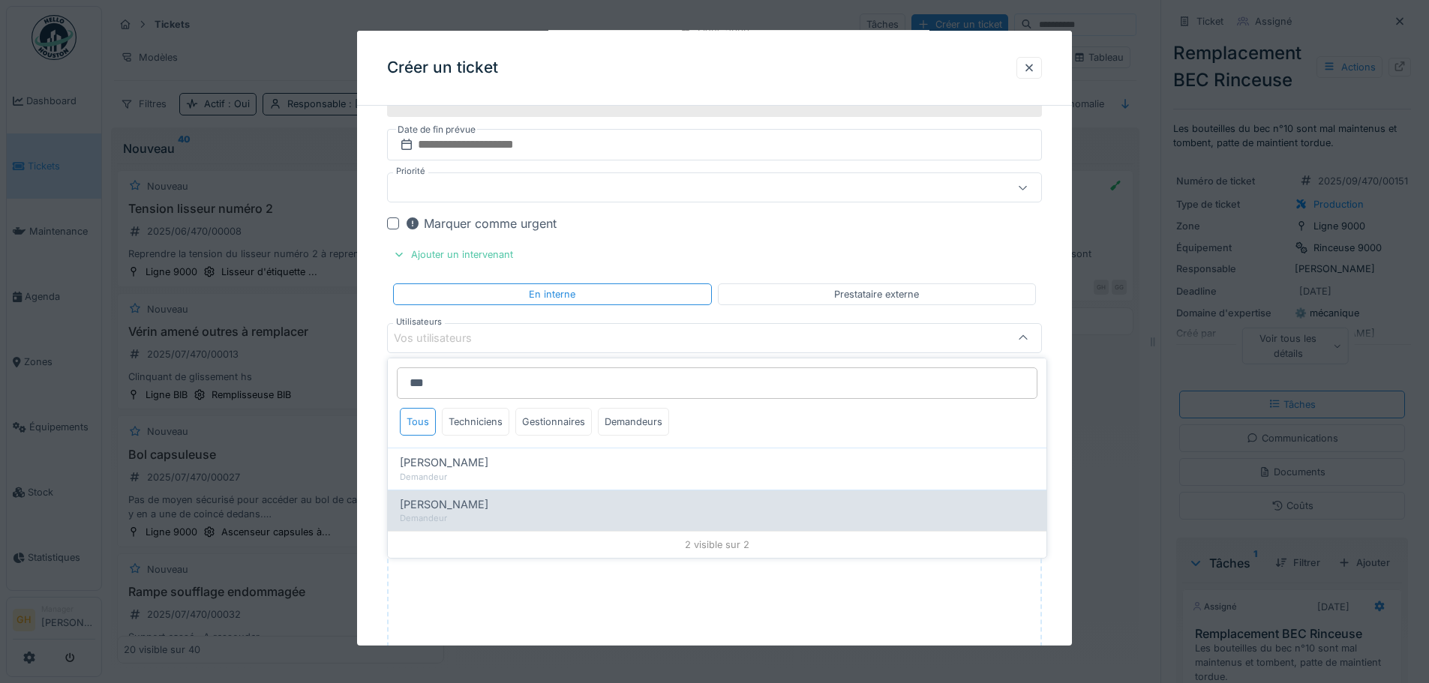
type input "***"
click at [536, 503] on div "Emmanuel Herbin" at bounding box center [717, 505] width 635 height 17
type input "*****"
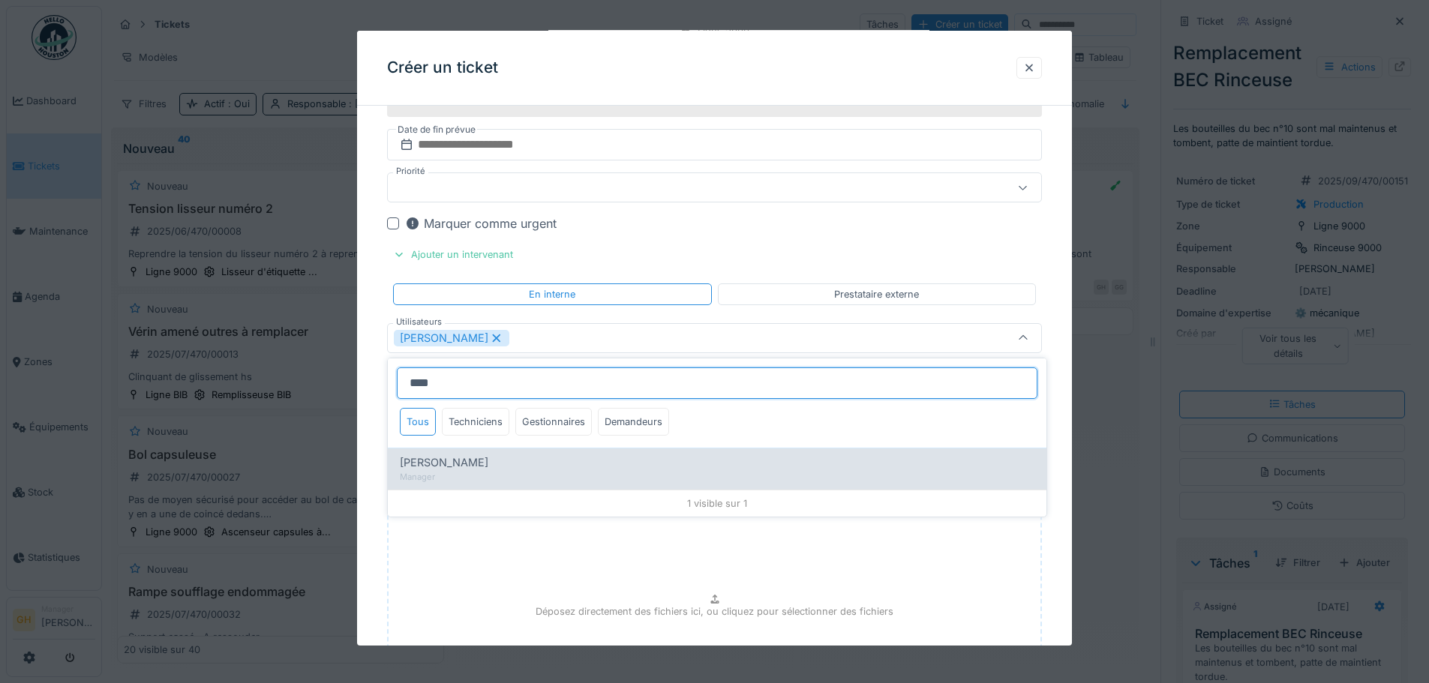
type input "****"
click at [510, 477] on div "Manager" at bounding box center [717, 477] width 635 height 13
type input "**********"
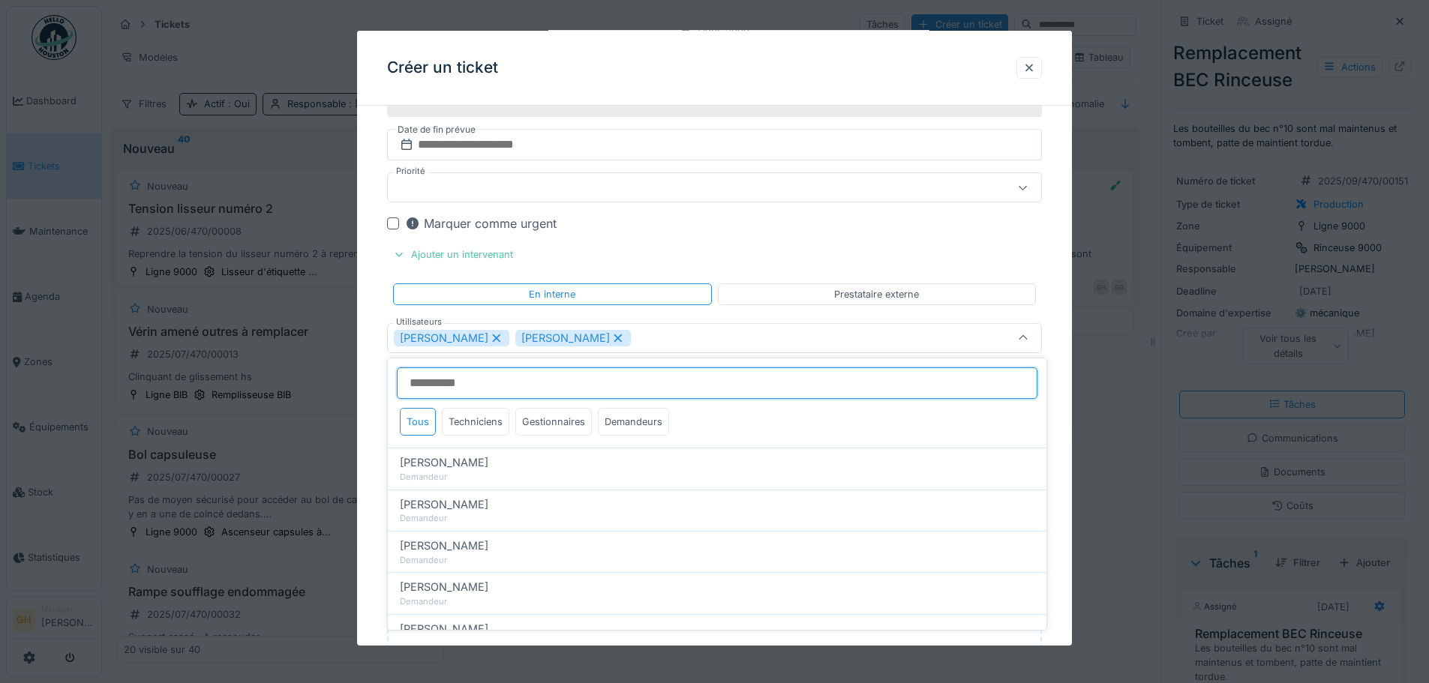
click at [731, 368] on input "Utilisateurs" at bounding box center [717, 384] width 641 height 32
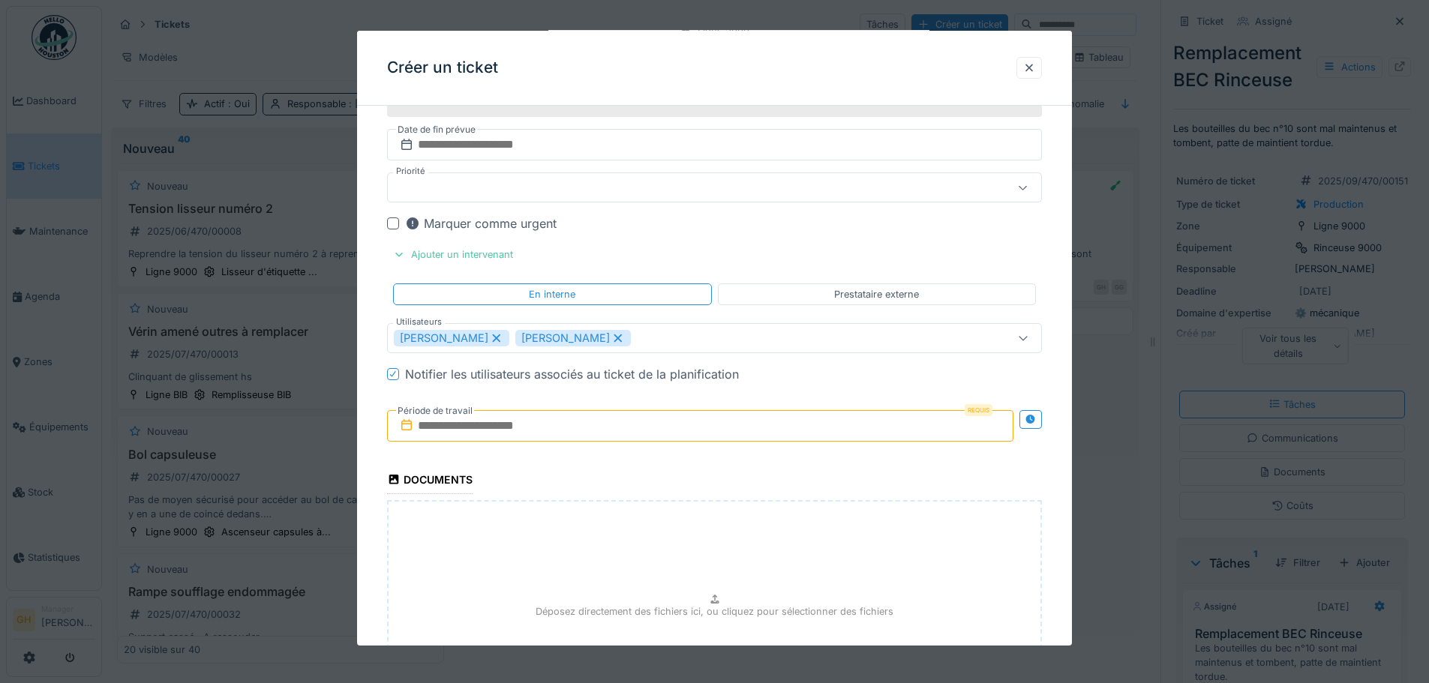
click at [654, 425] on input "text" at bounding box center [700, 426] width 626 height 32
click at [680, 551] on div "10" at bounding box center [678, 549] width 20 height 22
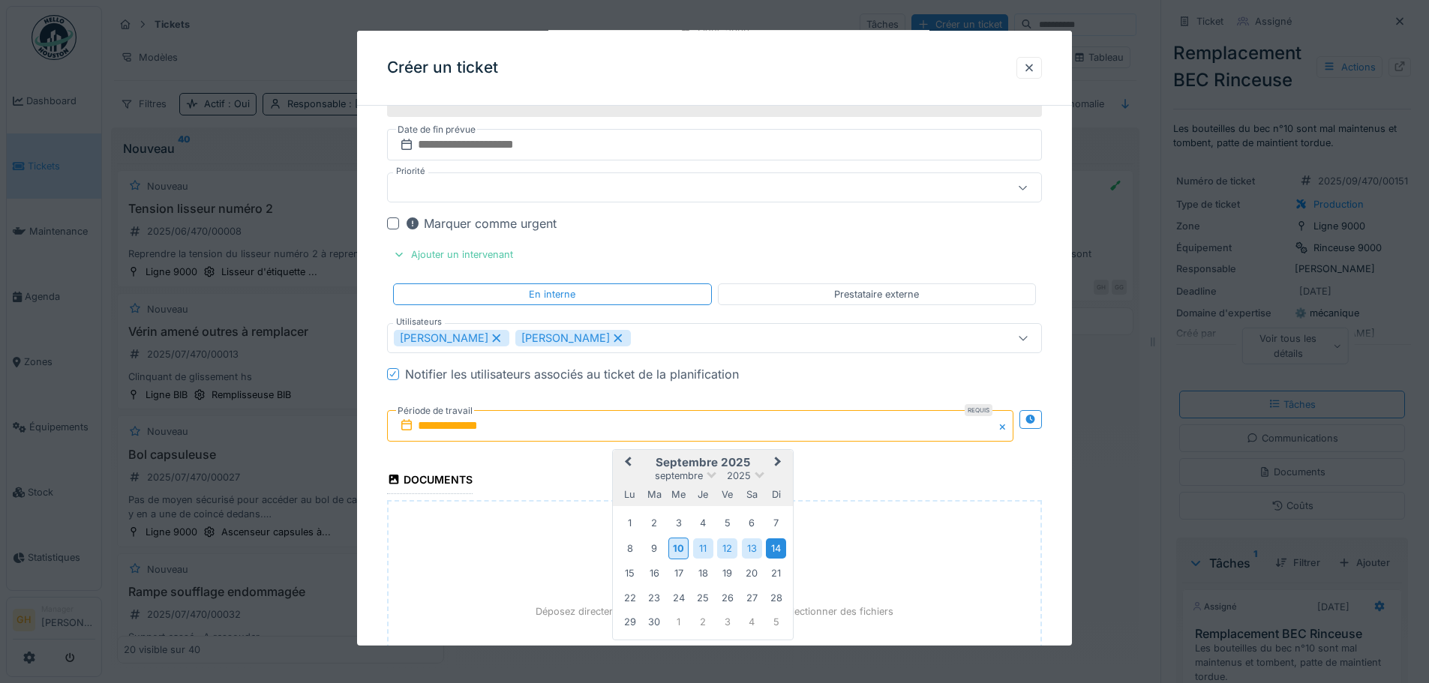
click at [776, 548] on div "14" at bounding box center [776, 549] width 20 height 20
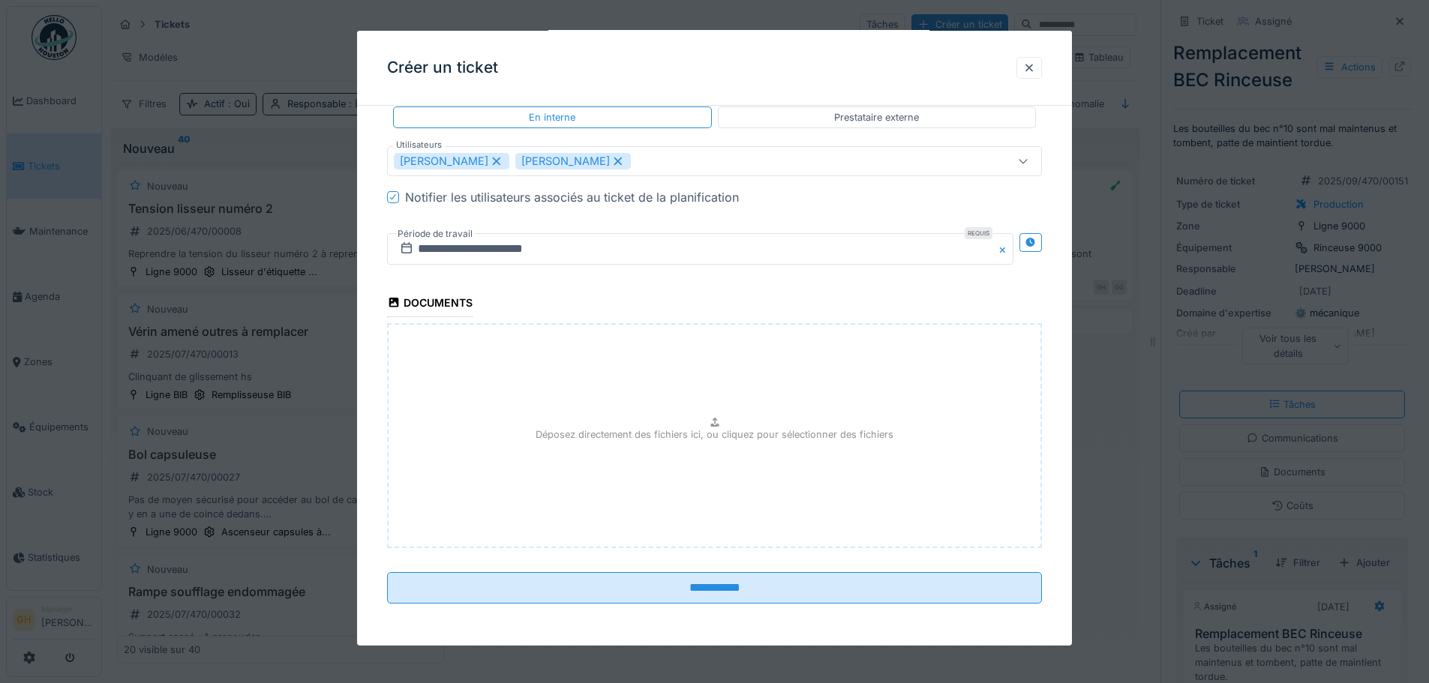
scroll to position [11, 0]
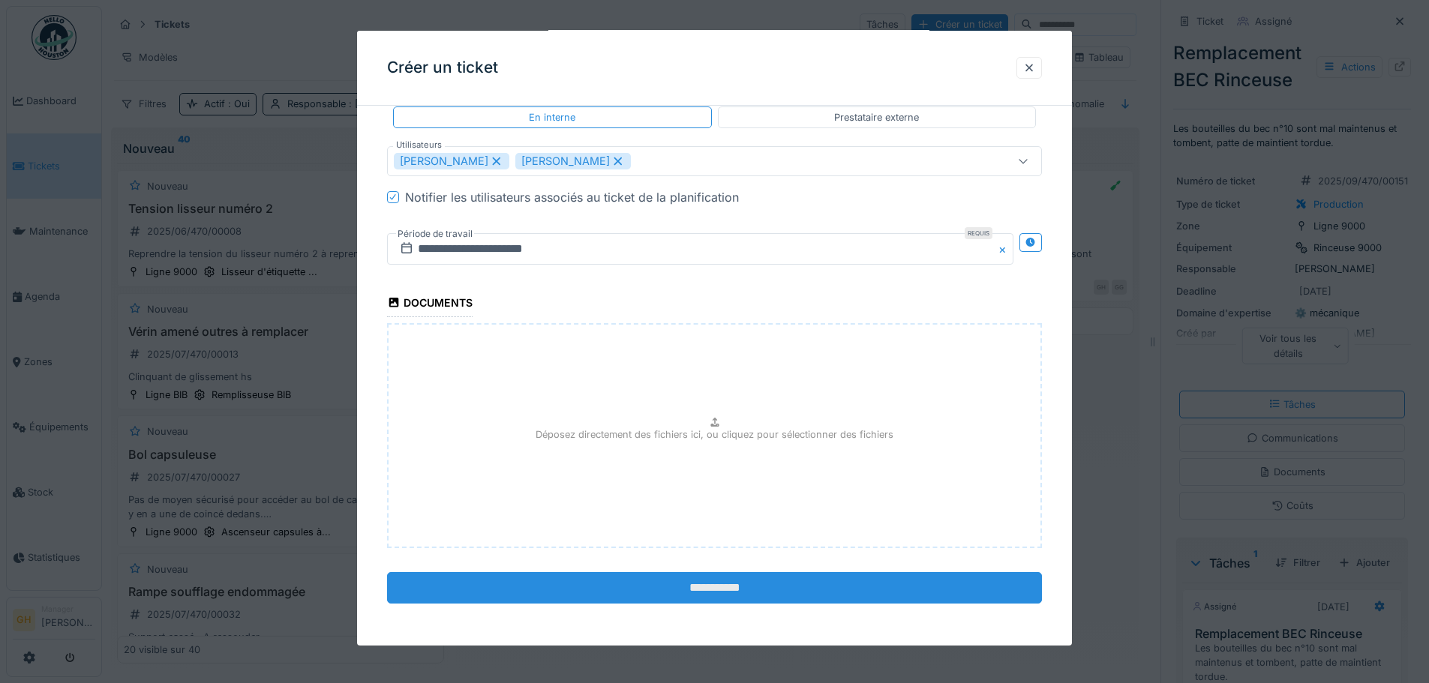
click at [616, 586] on input "**********" at bounding box center [714, 588] width 655 height 32
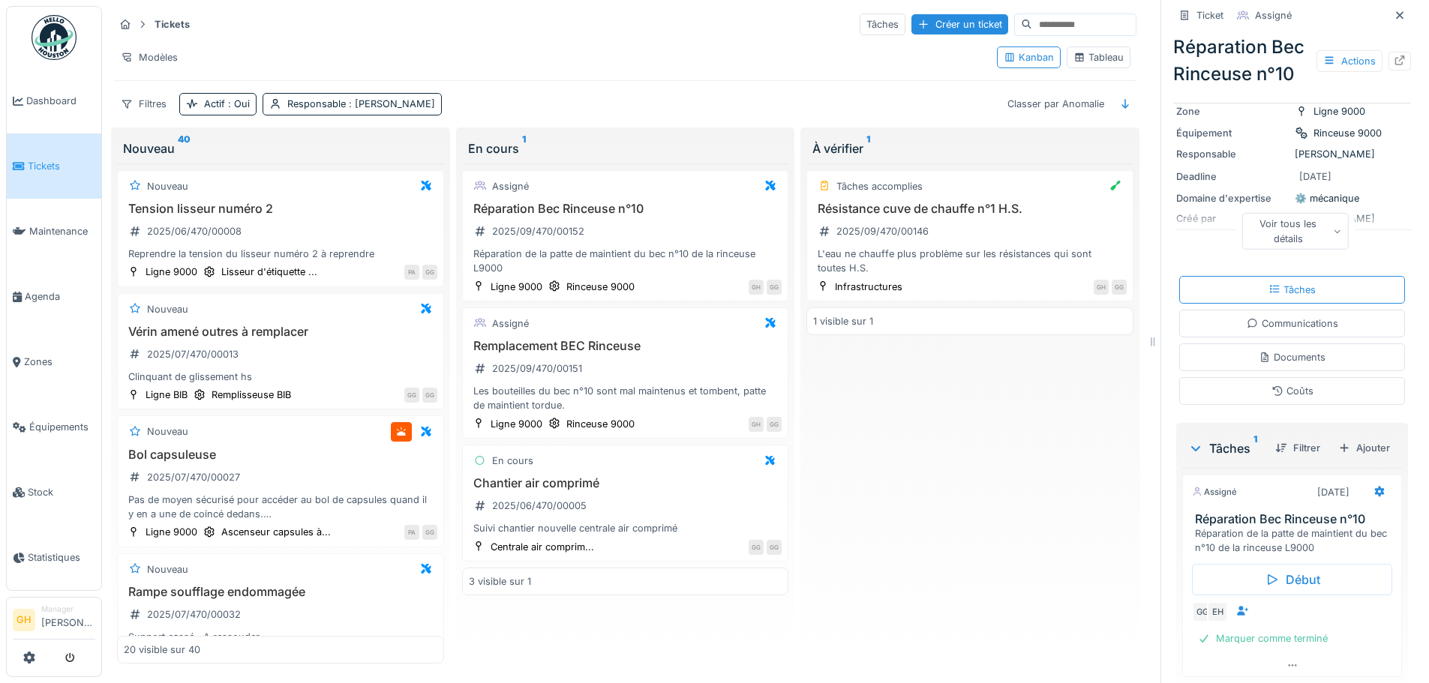
scroll to position [190, 0]
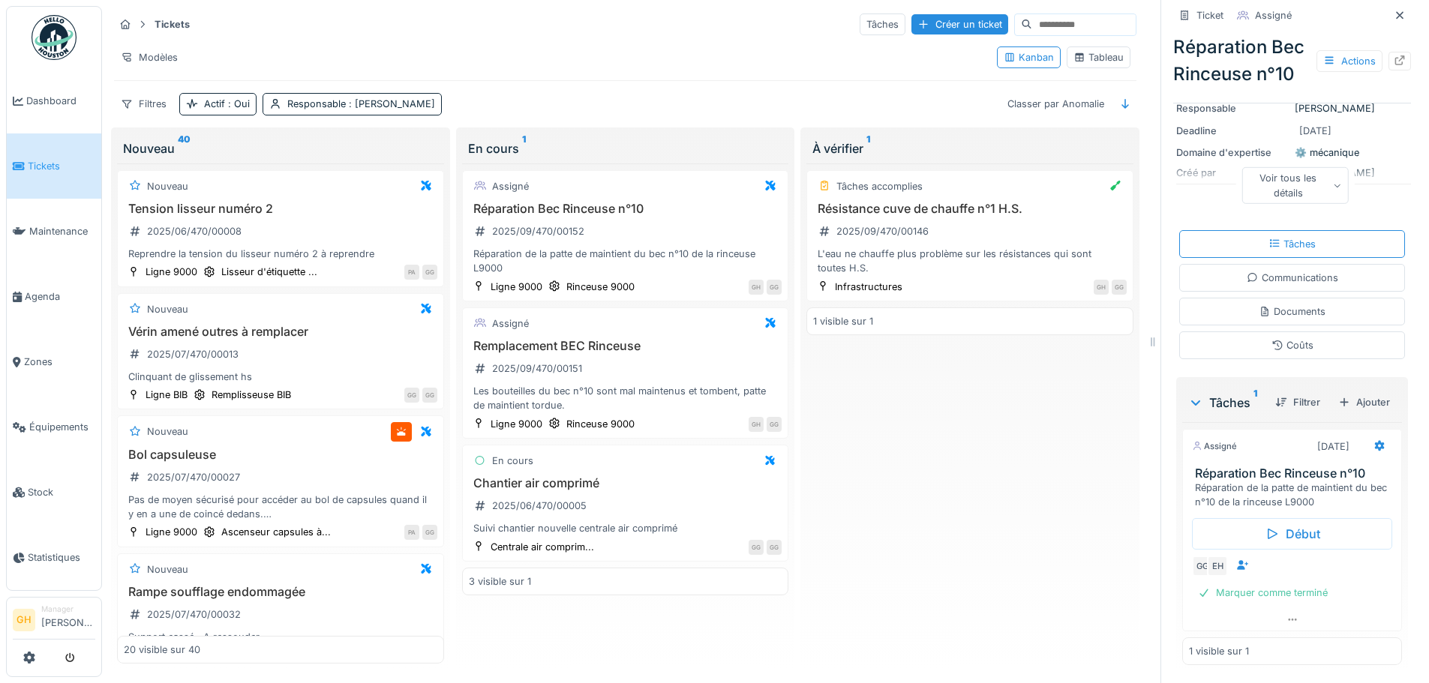
click at [1254, 481] on div "Réparation de la patte de maintient du bec n°10 de la rinceuse L9000" at bounding box center [1295, 495] width 200 height 29
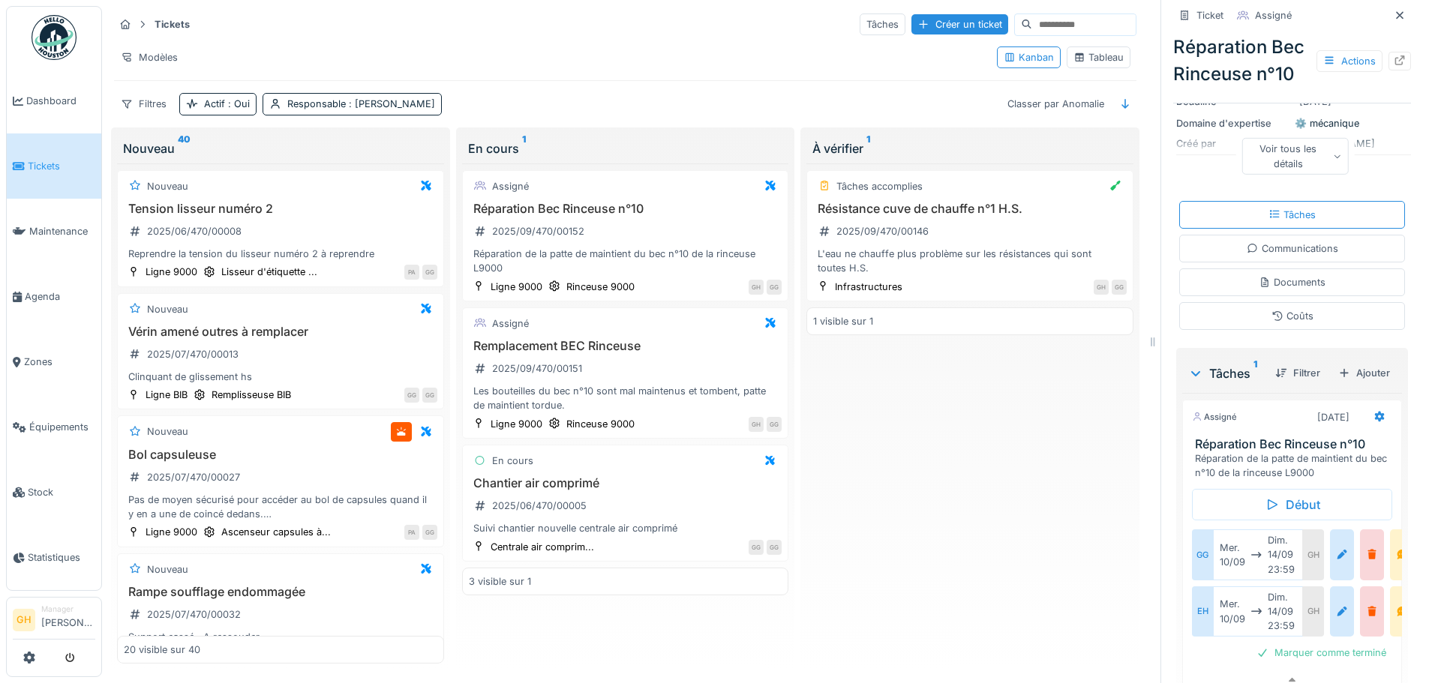
click at [1254, 477] on div "Réparation de la patte de maintient du bec n°10 de la rinceuse L9000" at bounding box center [1295, 466] width 200 height 29
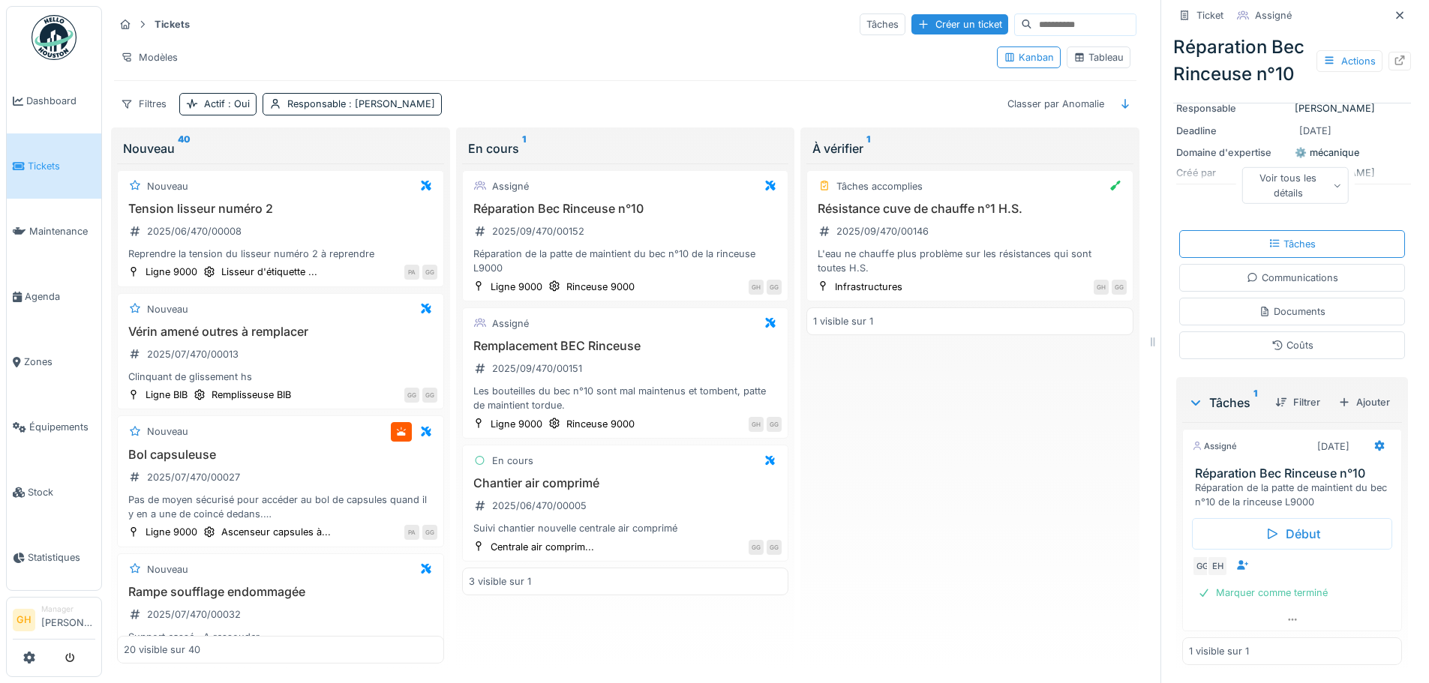
scroll to position [0, 0]
click at [55, 149] on link "Tickets" at bounding box center [54, 166] width 95 height 65
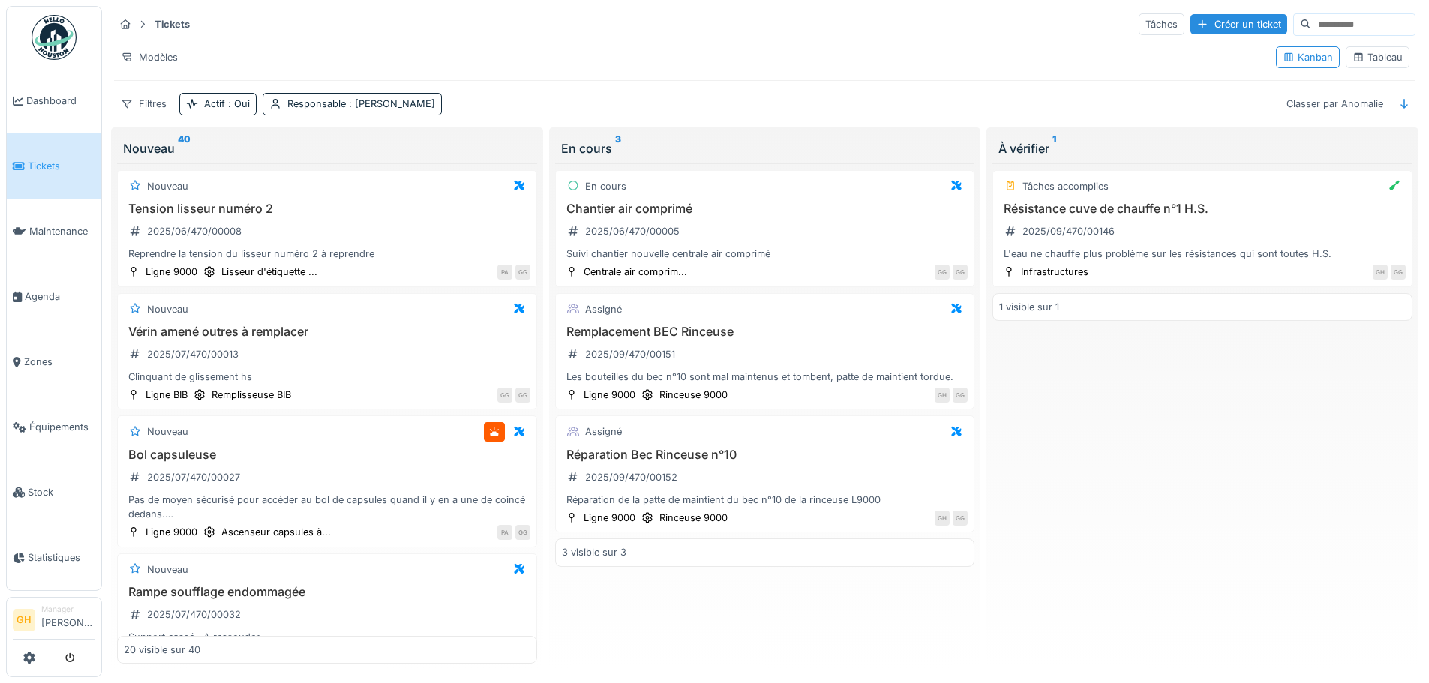
click at [1360, 53] on div "Tableau" at bounding box center [1377, 57] width 50 height 14
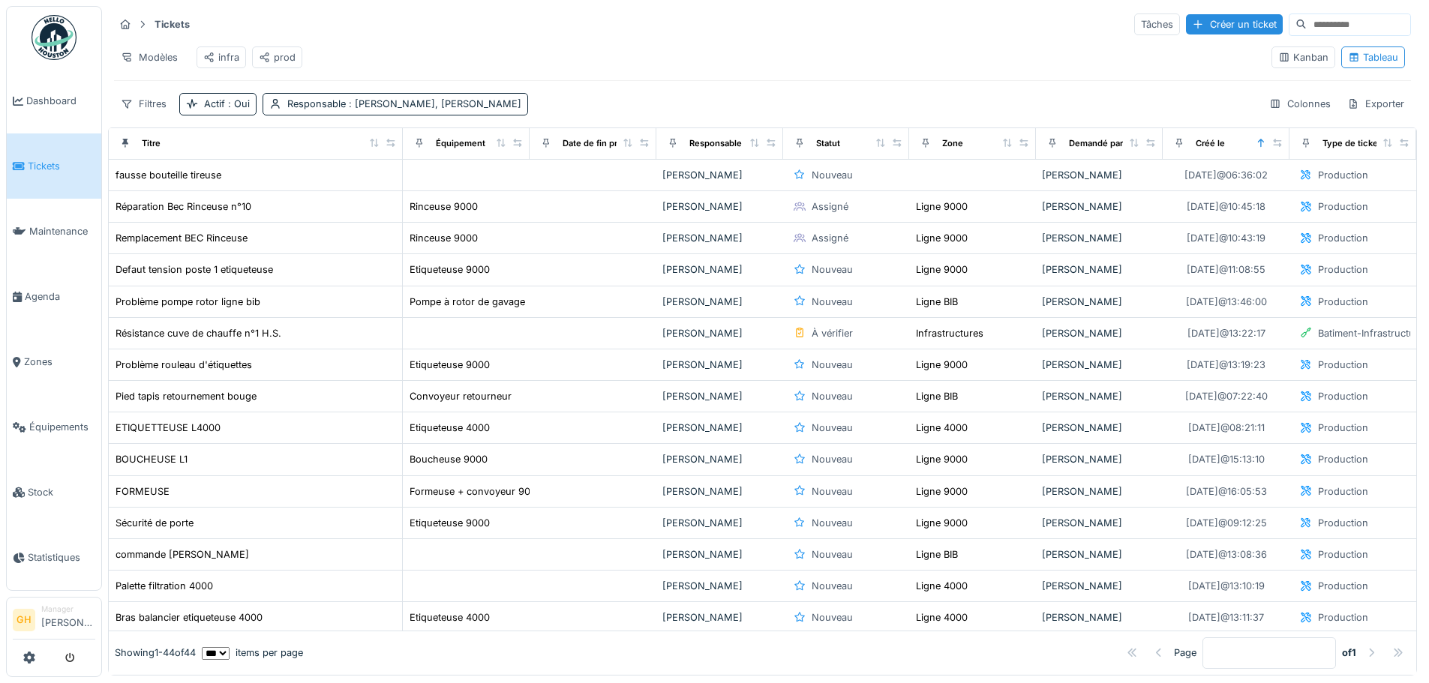
click at [281, 56] on div "prod" at bounding box center [277, 57] width 37 height 14
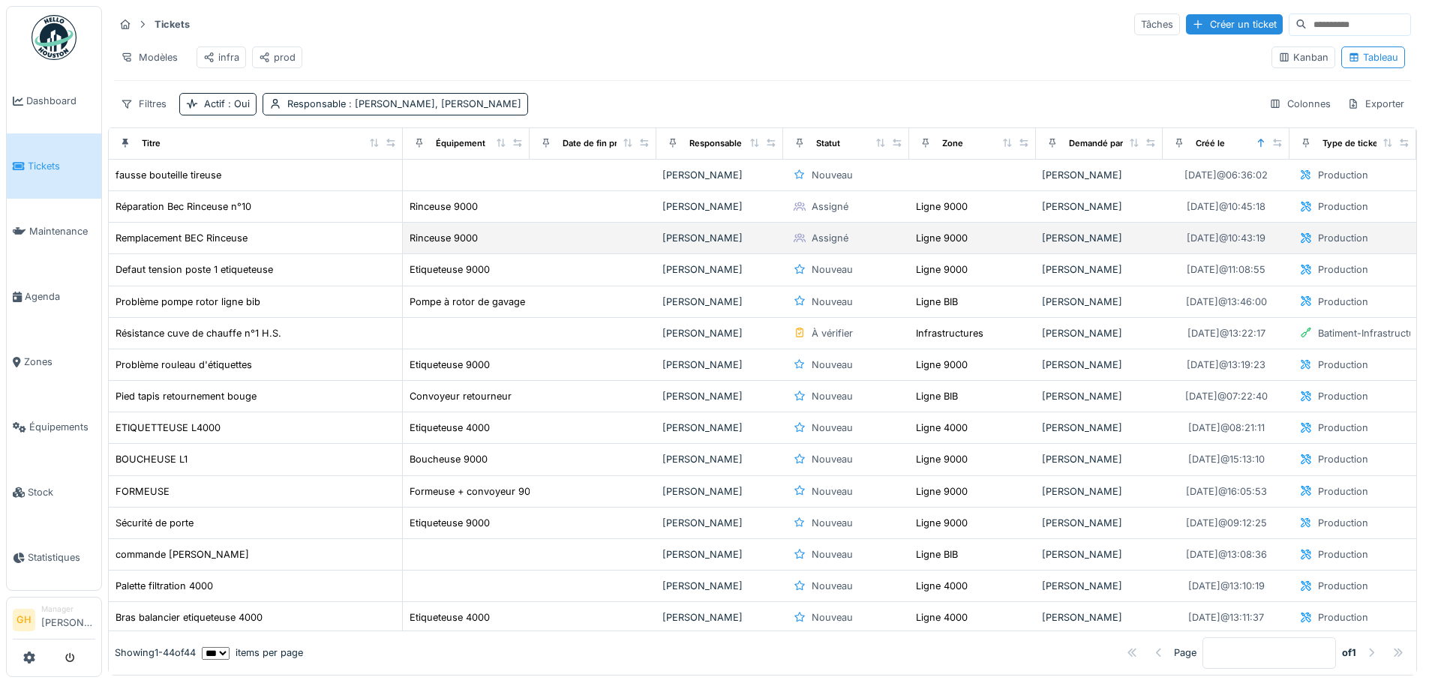
click at [545, 245] on td at bounding box center [593, 239] width 127 height 32
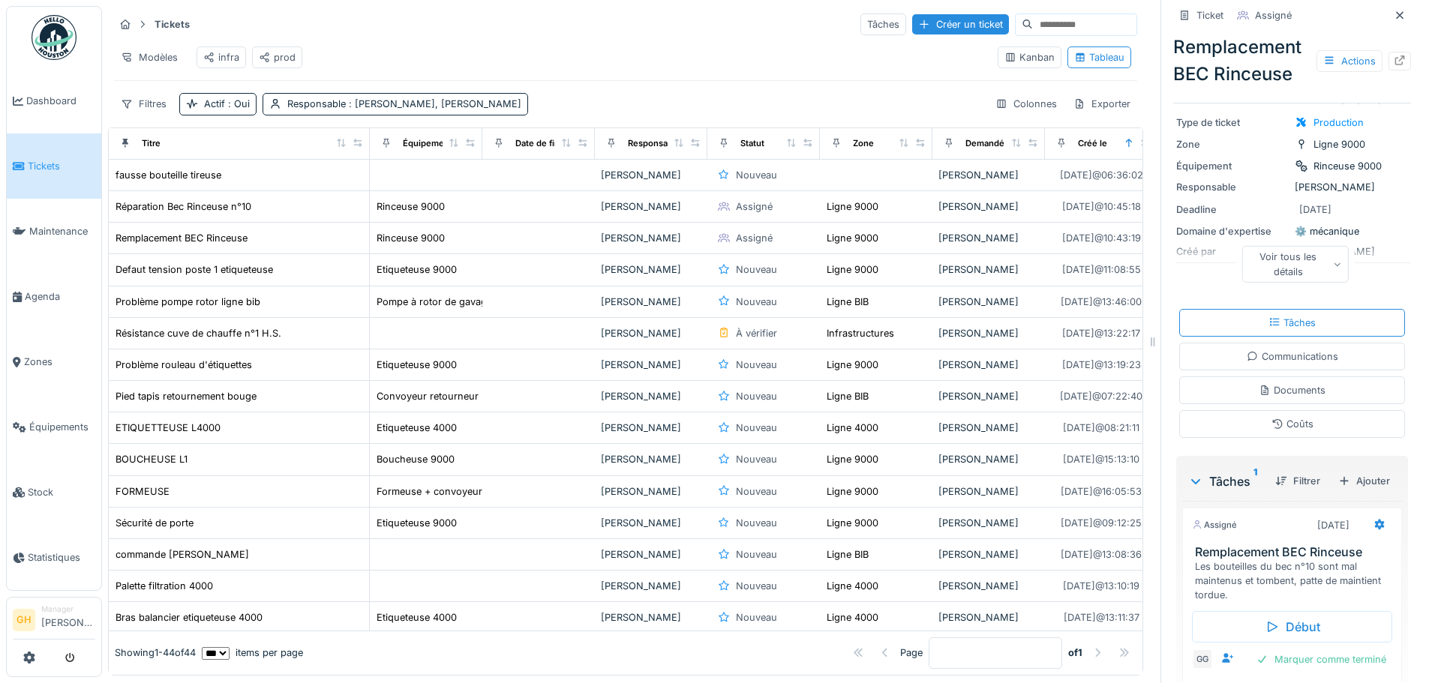
scroll to position [177, 0]
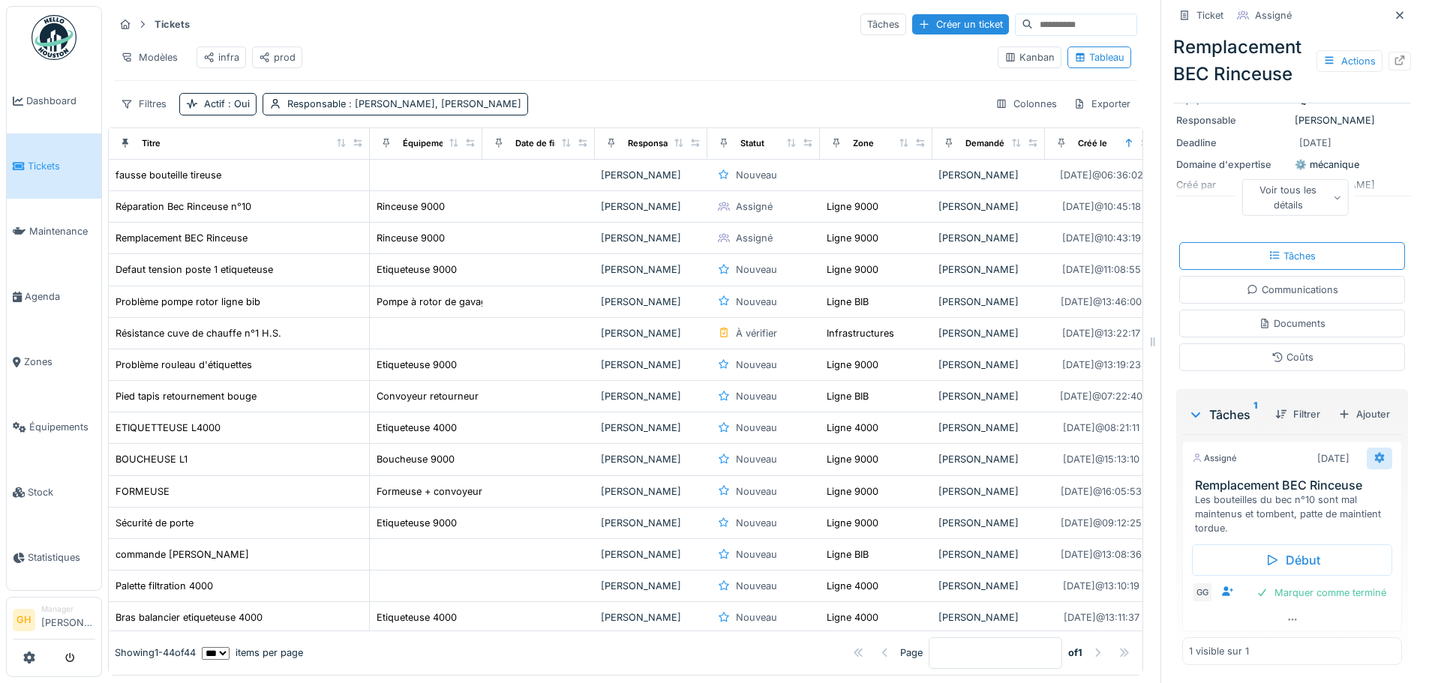
click at [1373, 452] on div at bounding box center [1379, 459] width 12 height 14
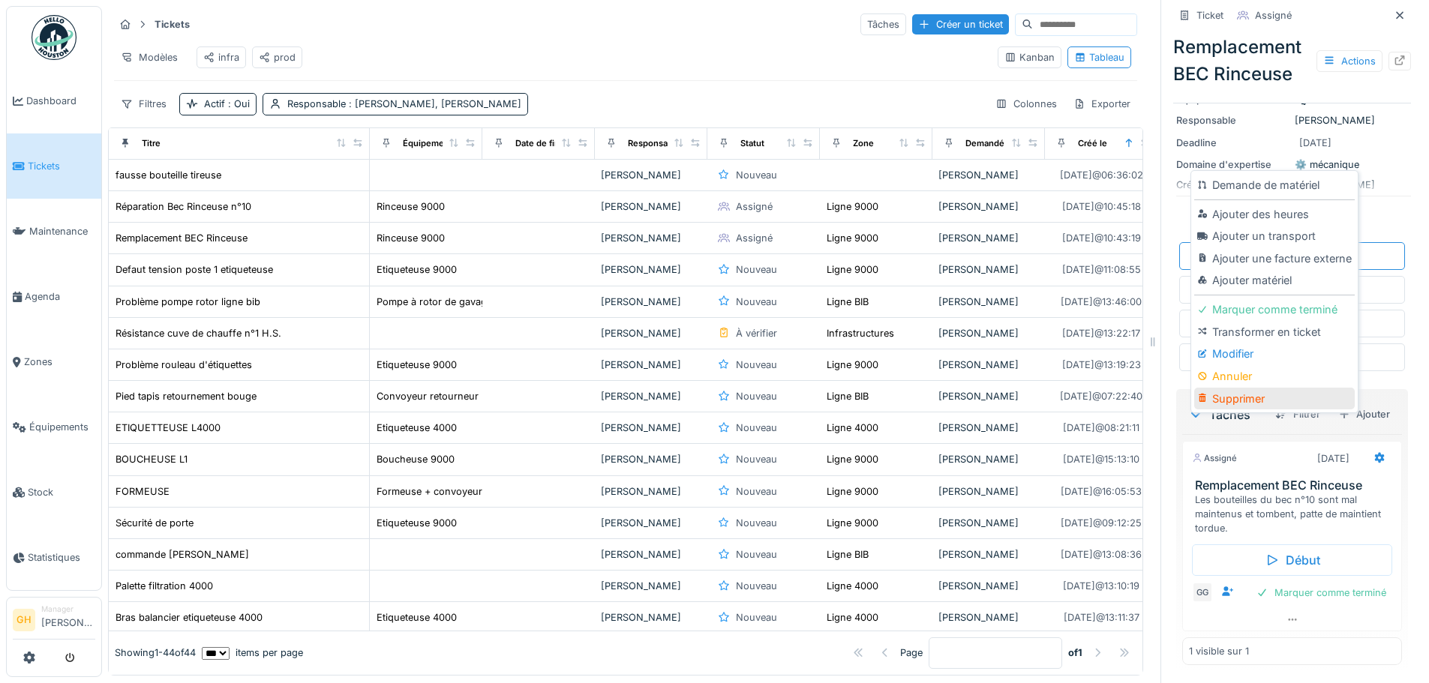
click at [1256, 396] on div "Supprimer" at bounding box center [1274, 399] width 160 height 23
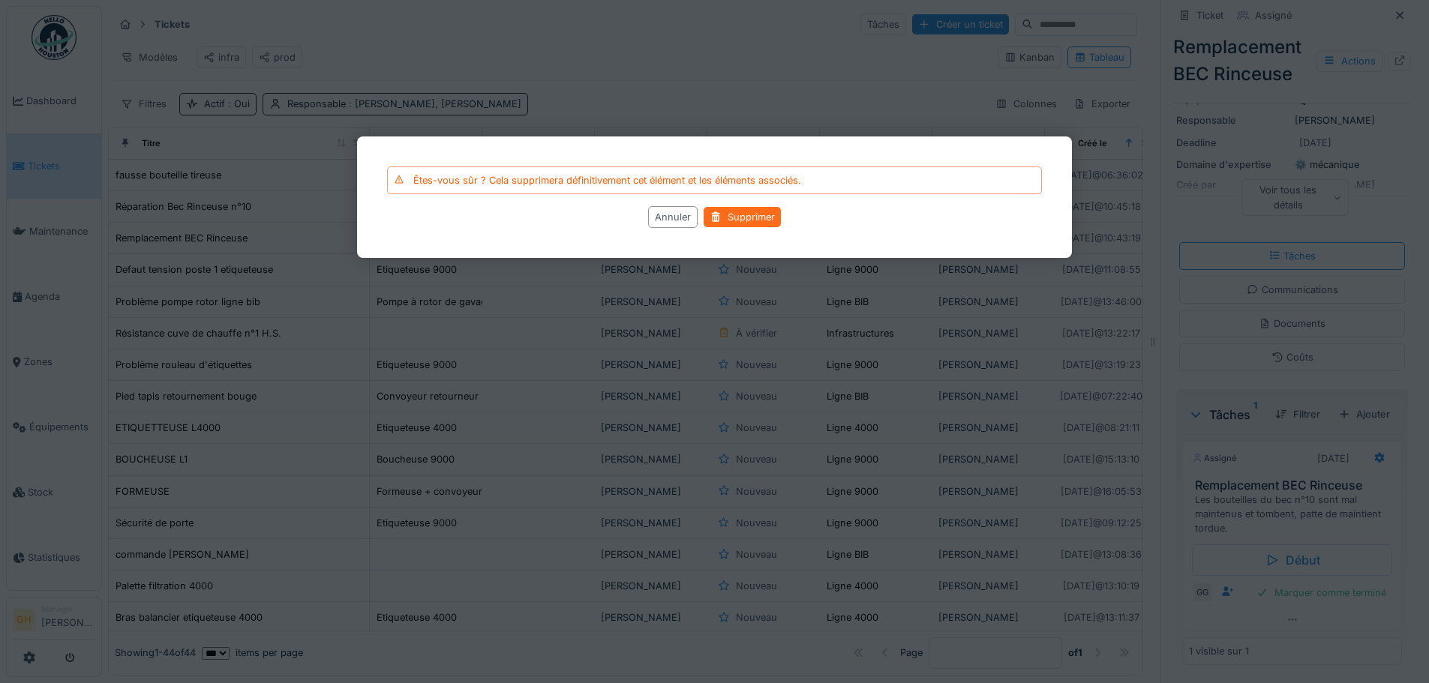
click at [725, 224] on div "Supprimer" at bounding box center [742, 217] width 77 height 20
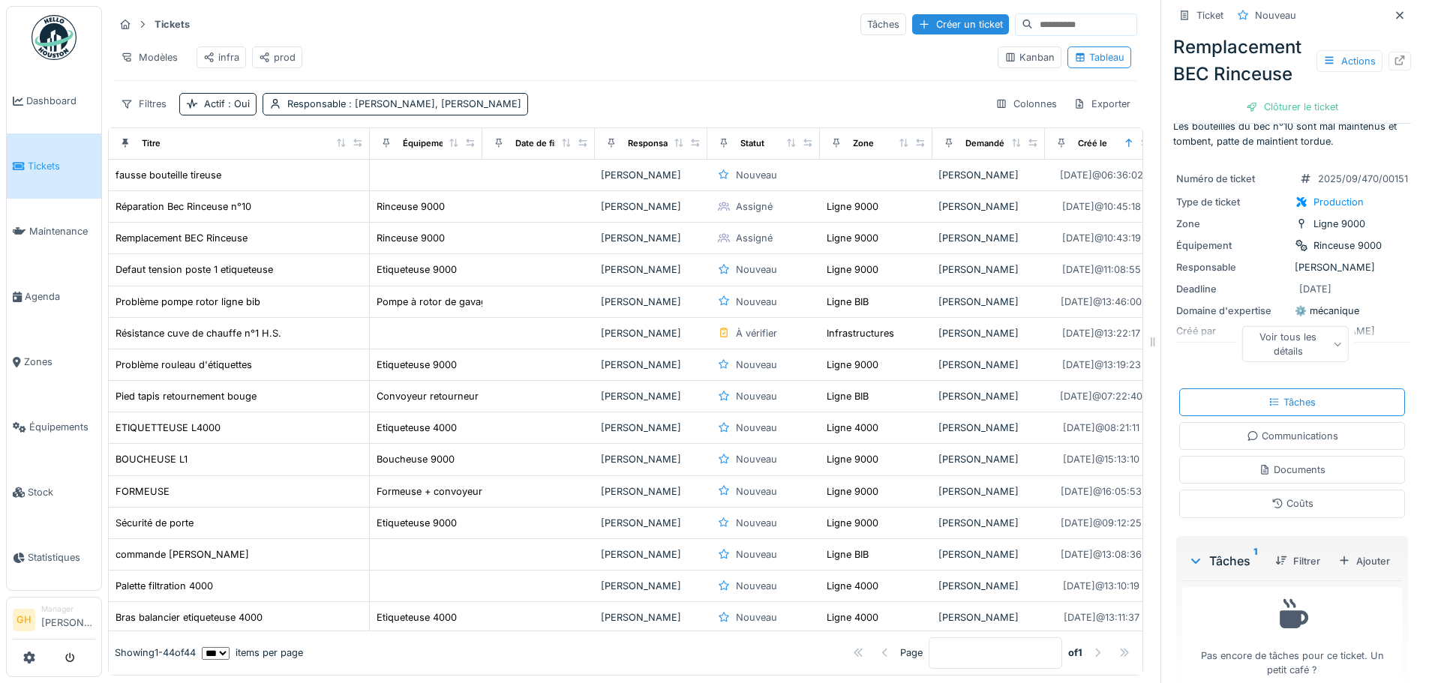
scroll to position [0, 0]
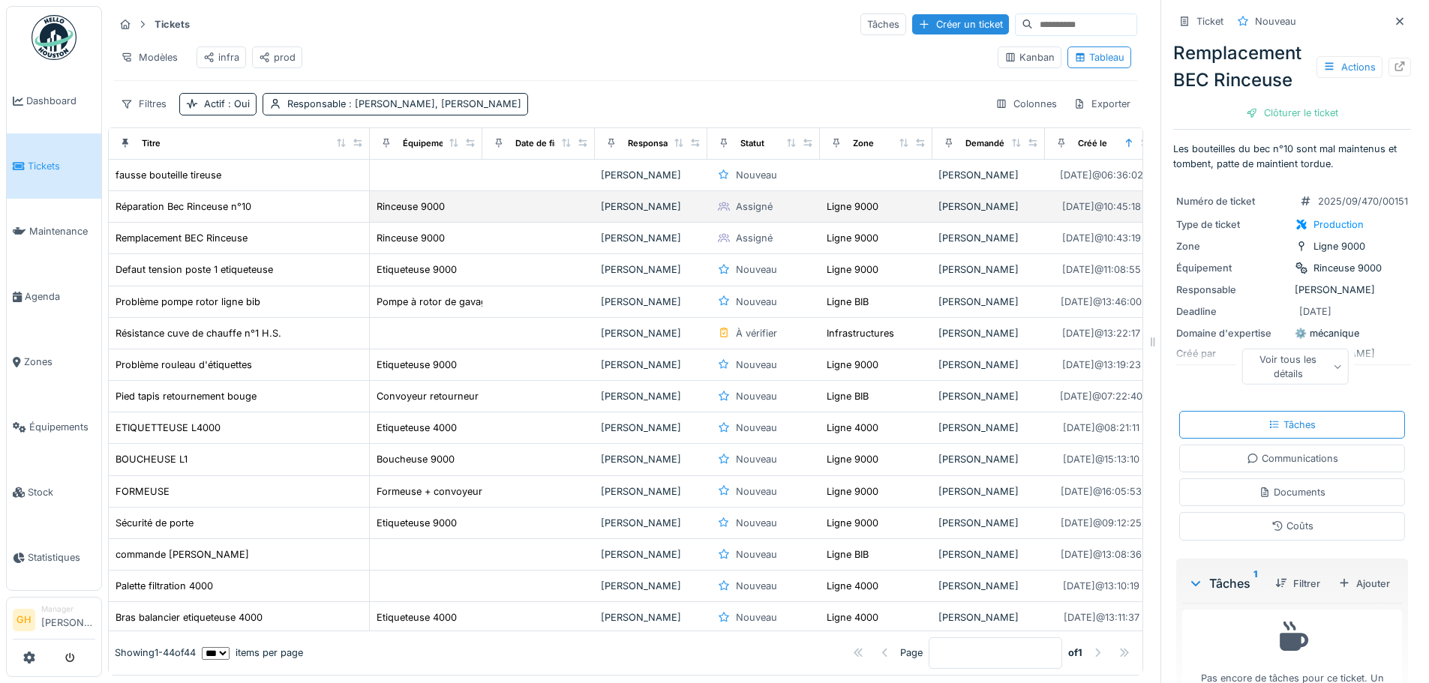
click at [759, 214] on div "Assigné" at bounding box center [754, 207] width 37 height 14
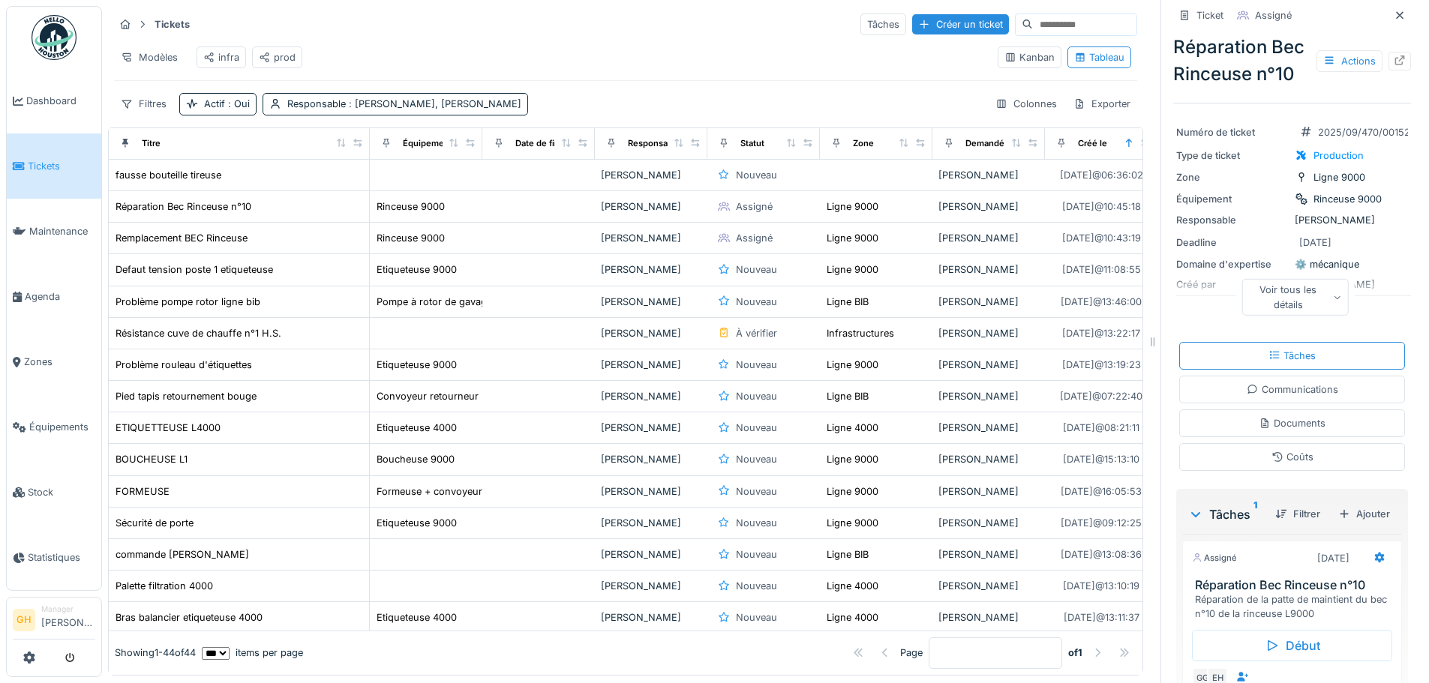
scroll to position [75, 0]
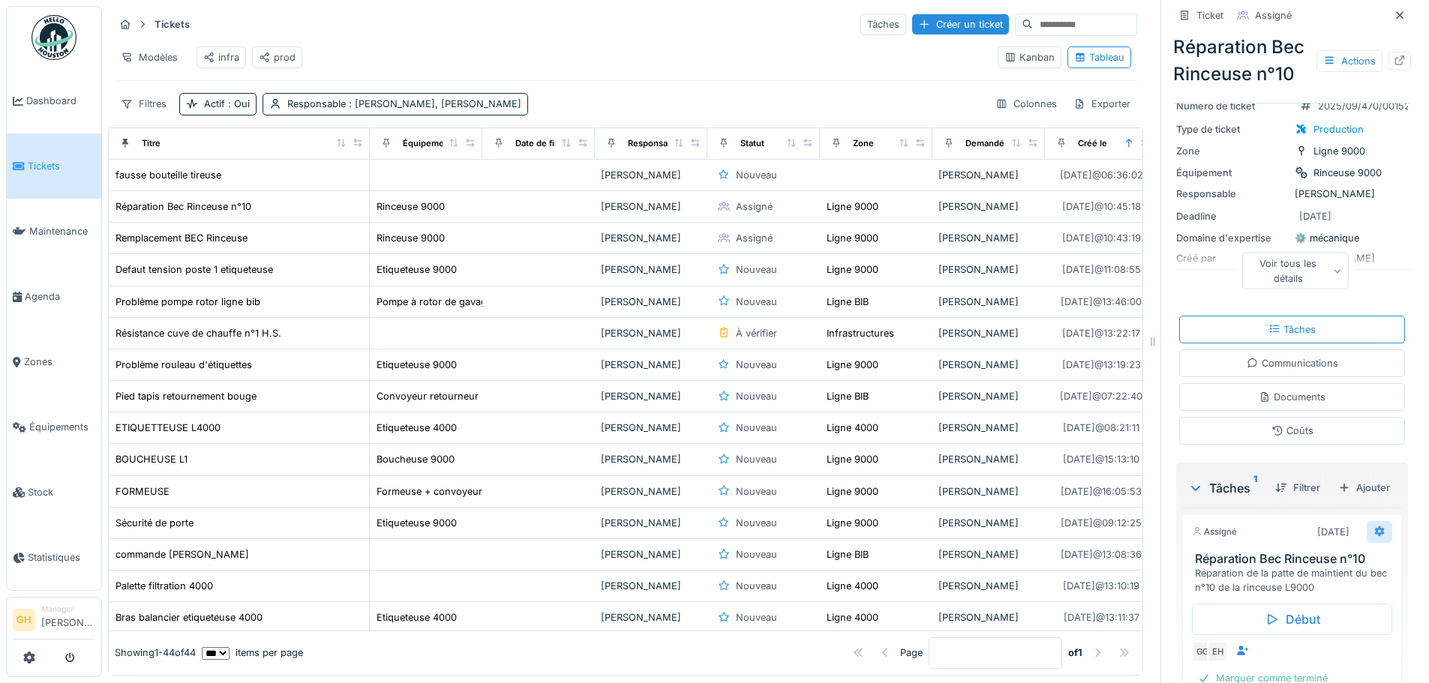
click at [1367, 543] on div at bounding box center [1380, 532] width 26 height 22
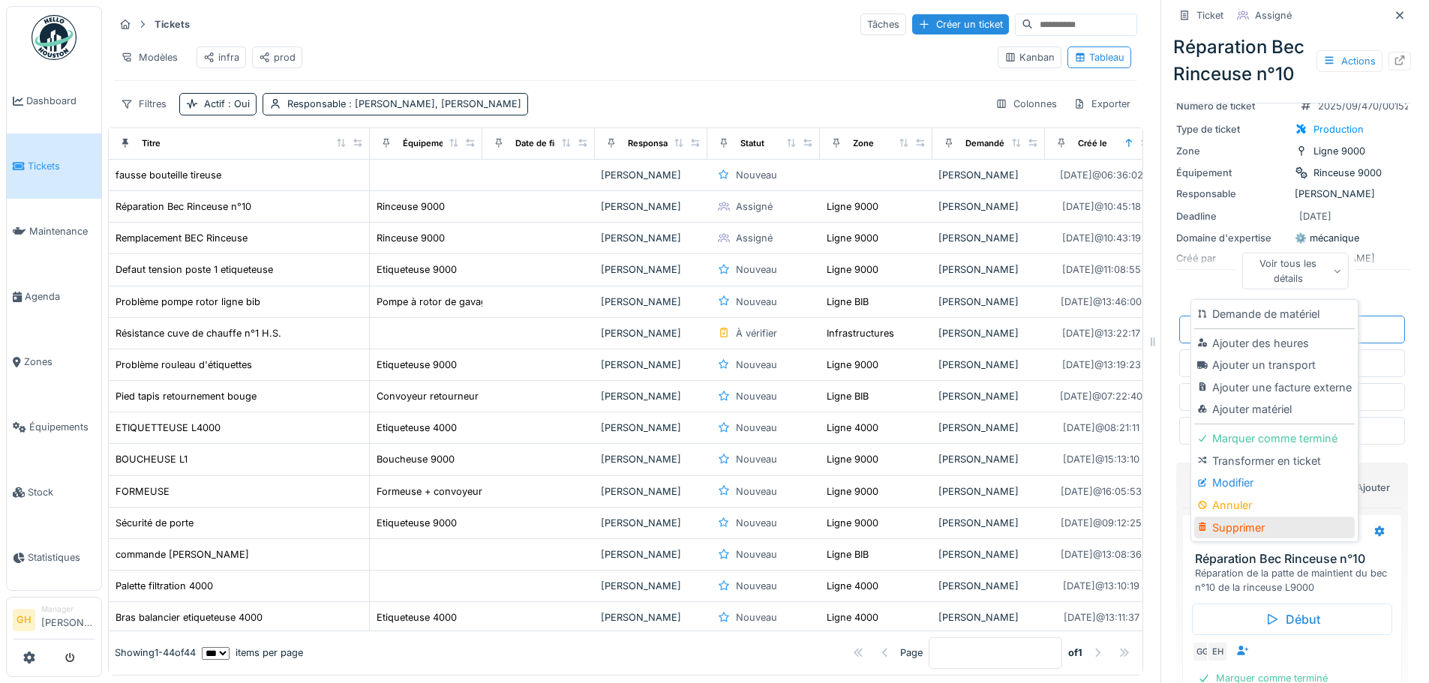
click at [1283, 525] on div "Supprimer" at bounding box center [1274, 528] width 160 height 23
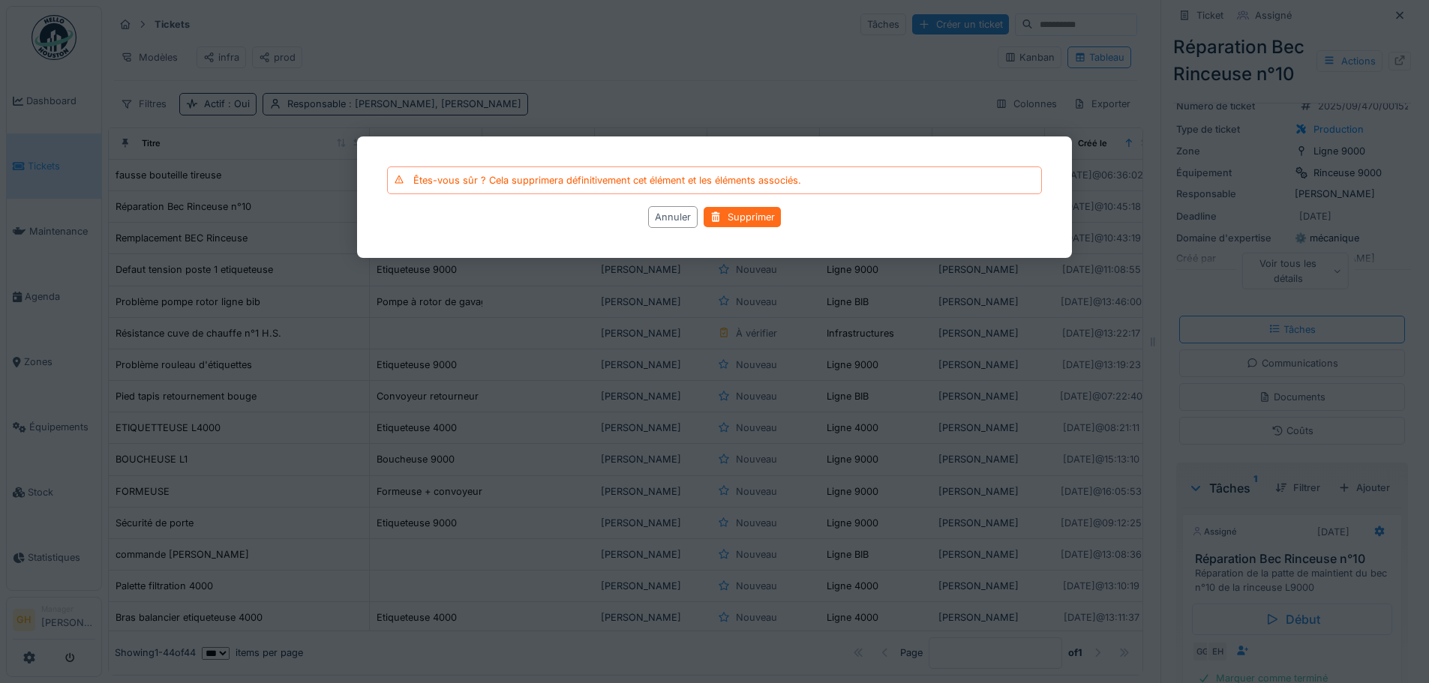
click at [728, 214] on div "Supprimer" at bounding box center [742, 217] width 77 height 20
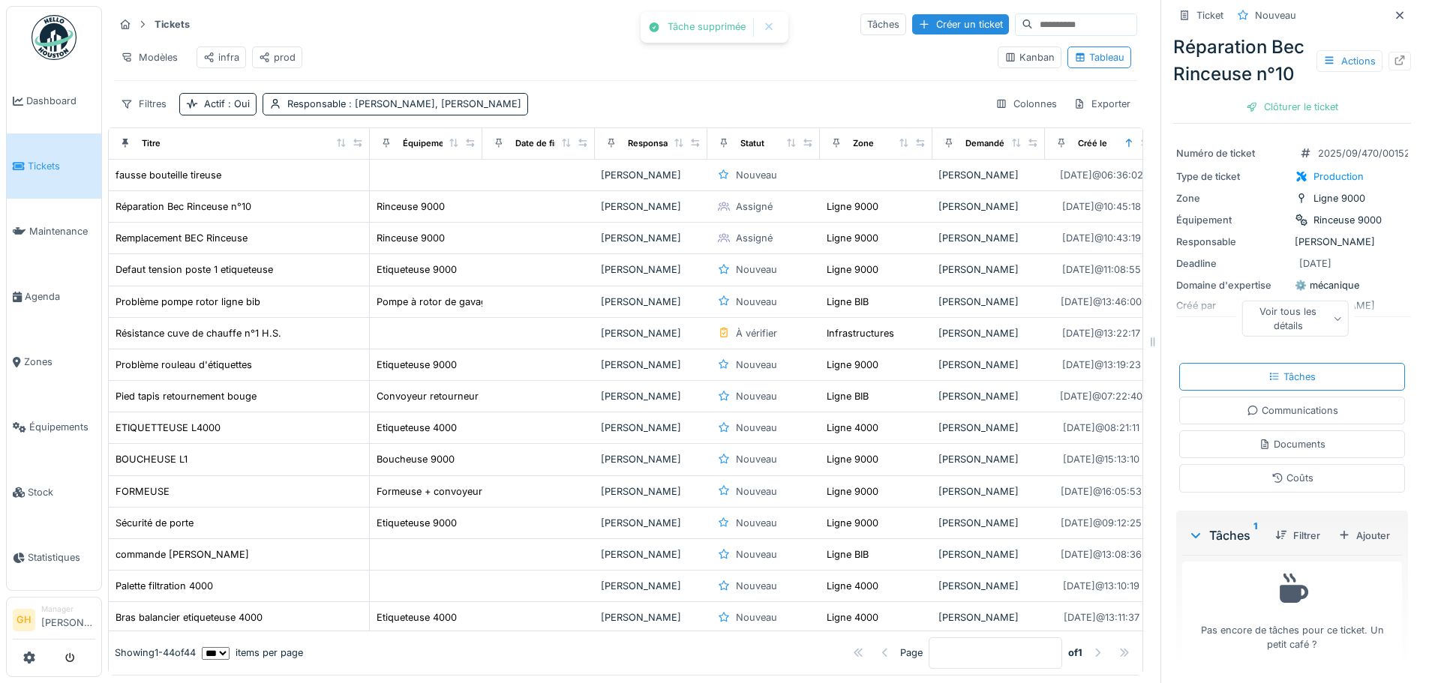
scroll to position [77, 0]
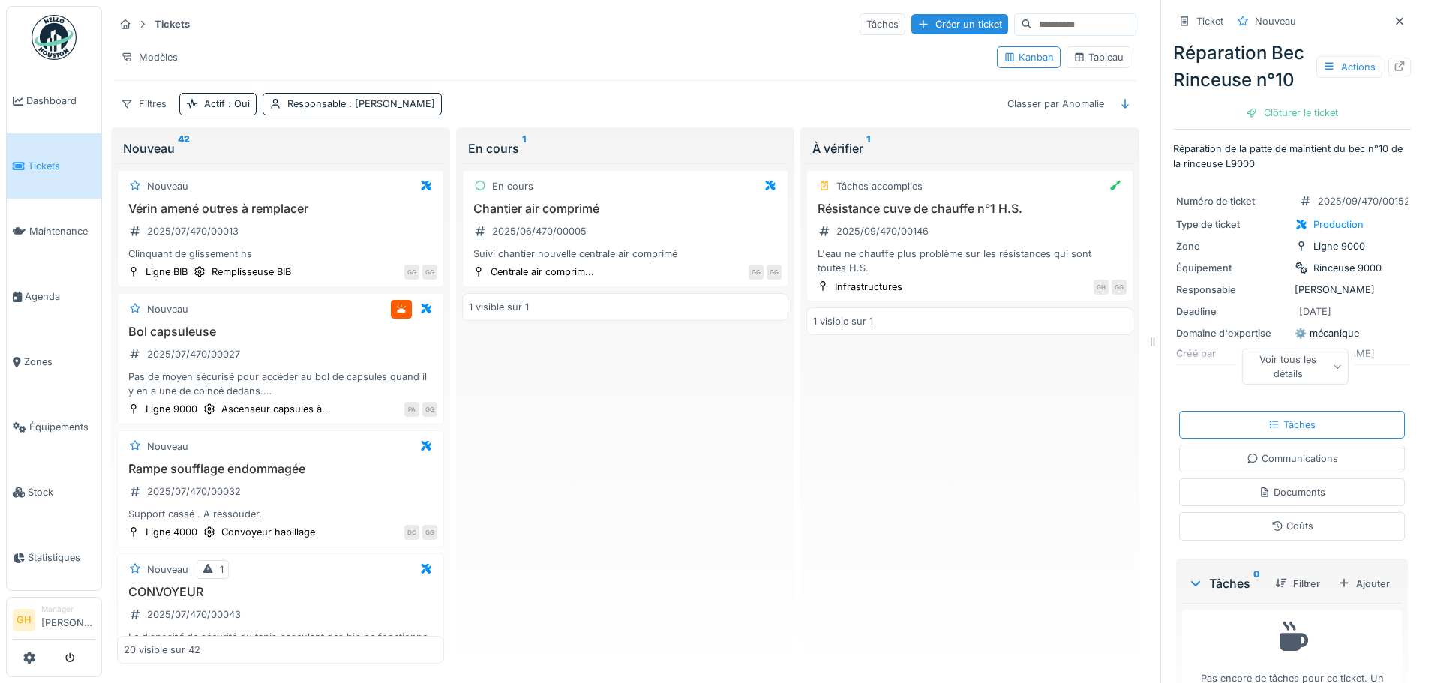
click at [1082, 57] on div "Tableau" at bounding box center [1098, 57] width 50 height 14
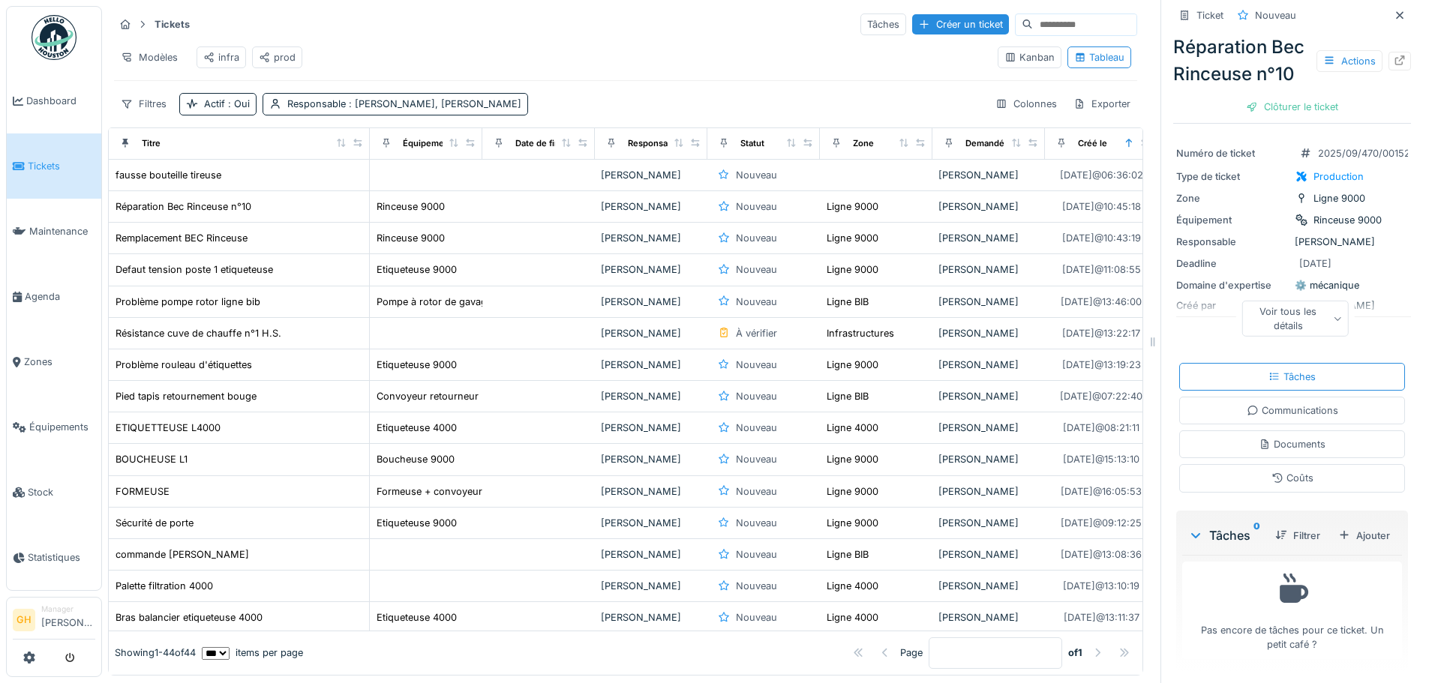
scroll to position [77, 0]
